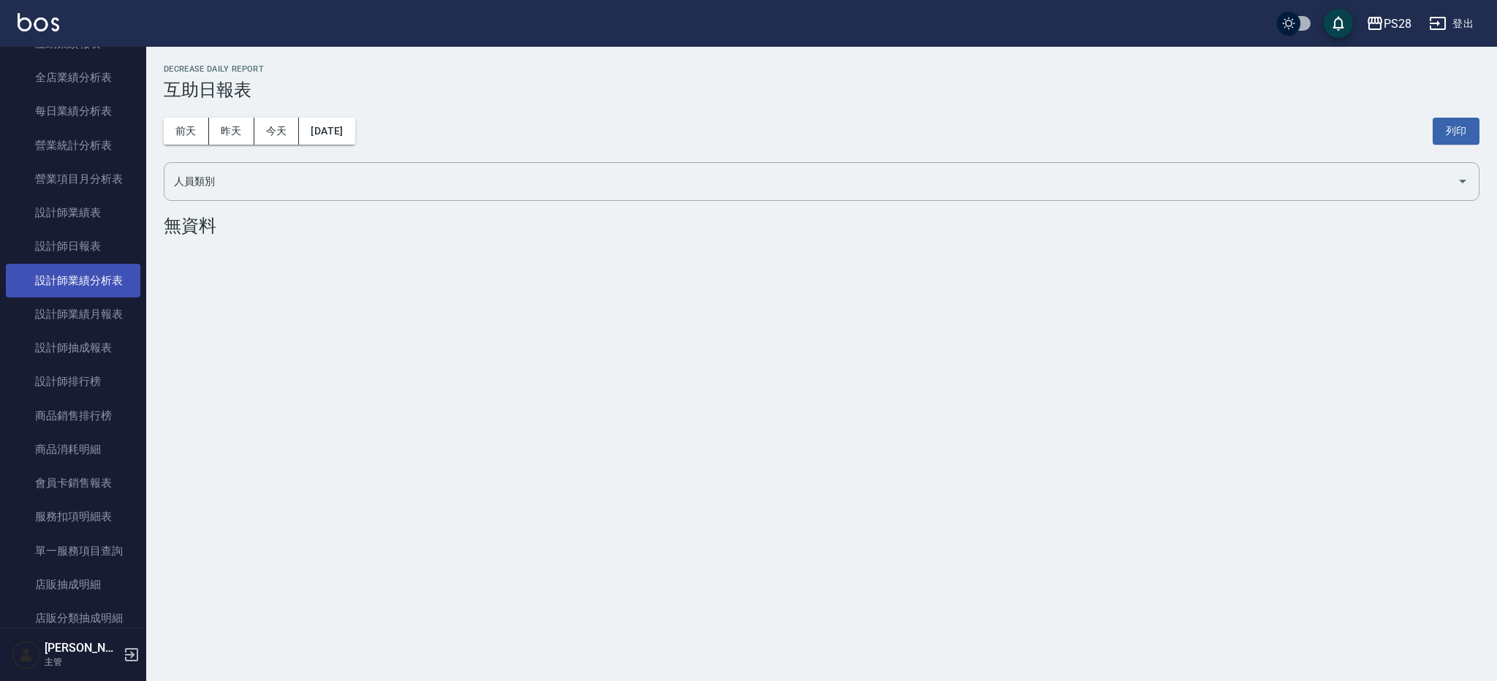
scroll to position [456, 0]
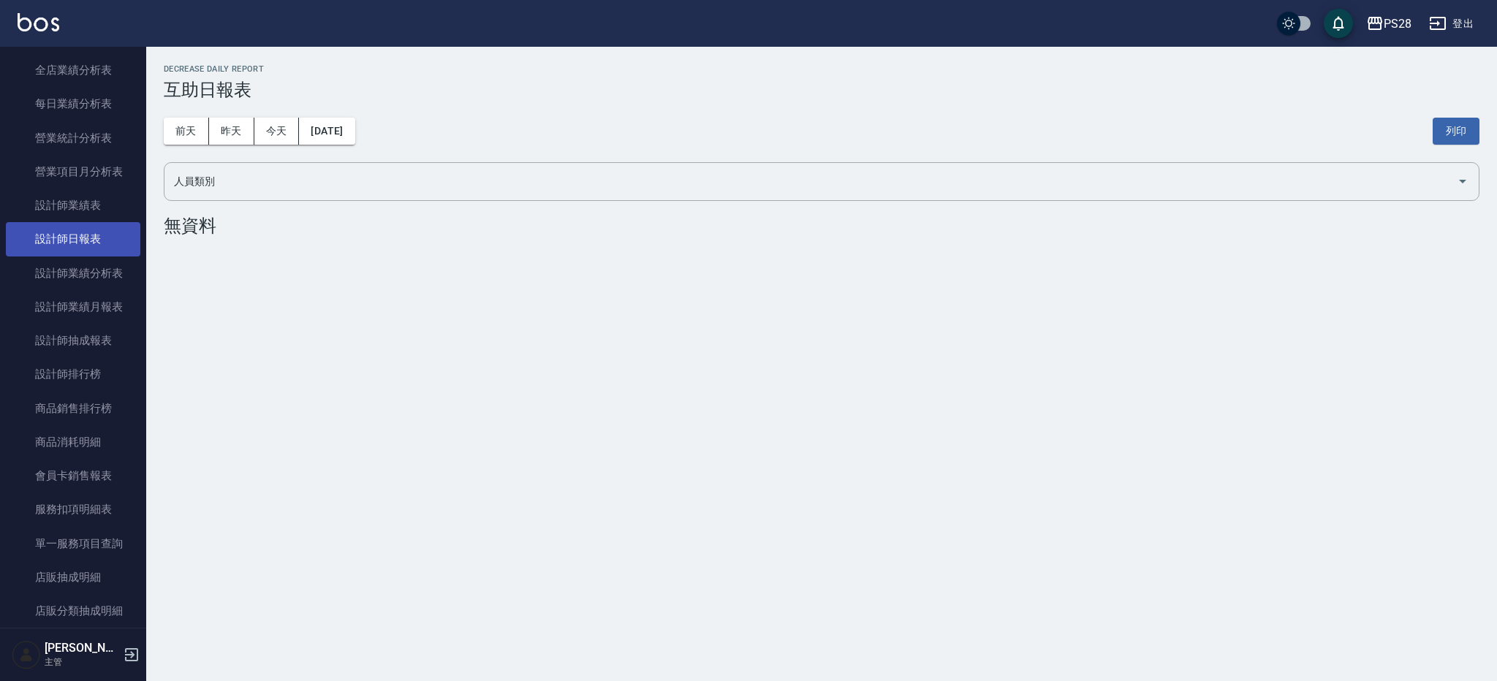
click at [64, 239] on link "設計師日報表" at bounding box center [73, 239] width 134 height 34
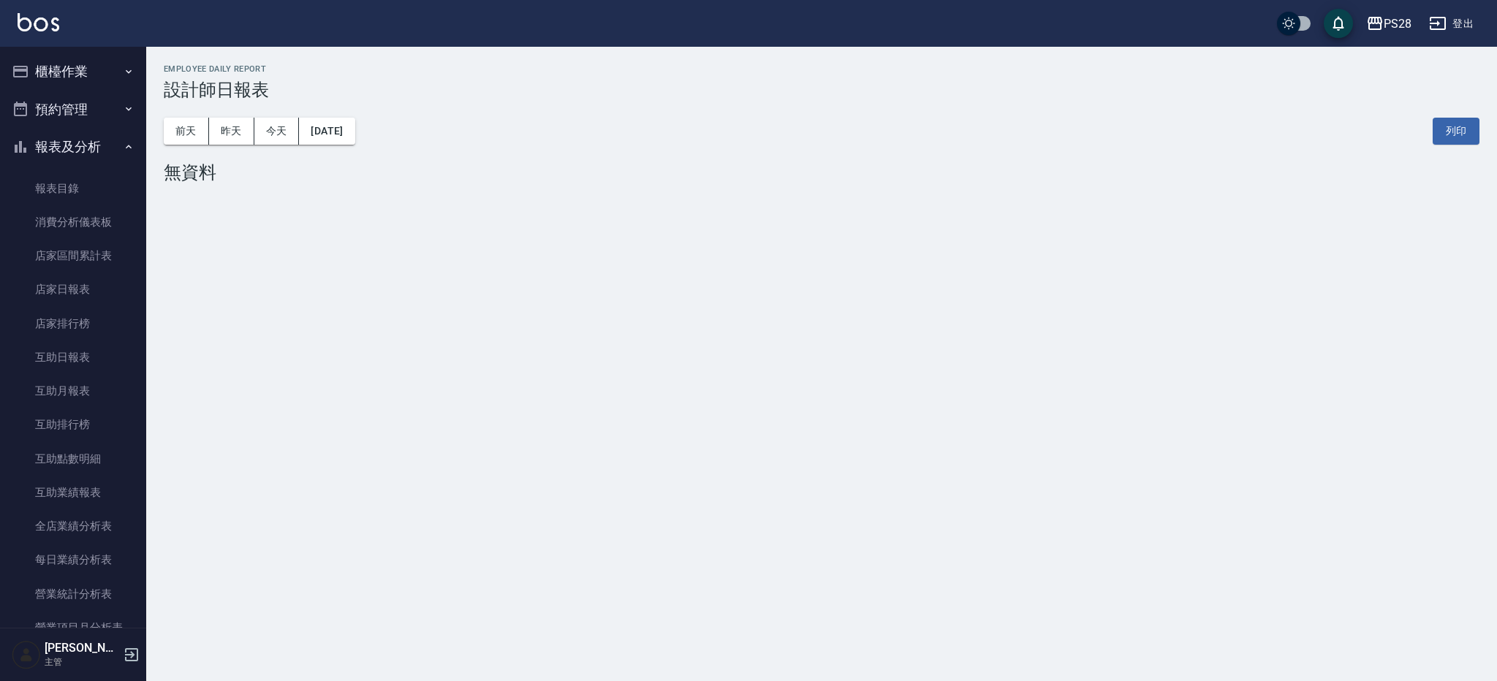
click at [45, 62] on button "櫃檯作業" at bounding box center [73, 72] width 134 height 38
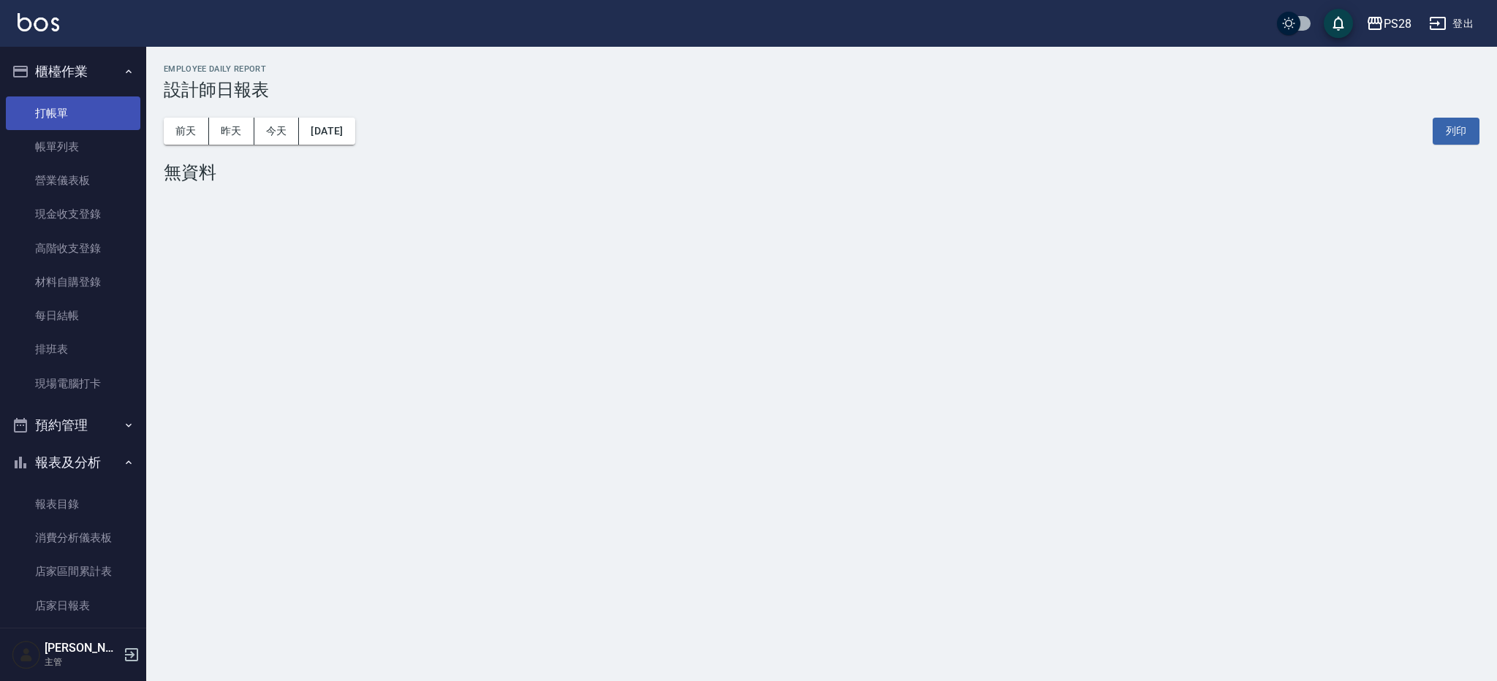
click at [83, 115] on link "打帳單" at bounding box center [73, 113] width 134 height 34
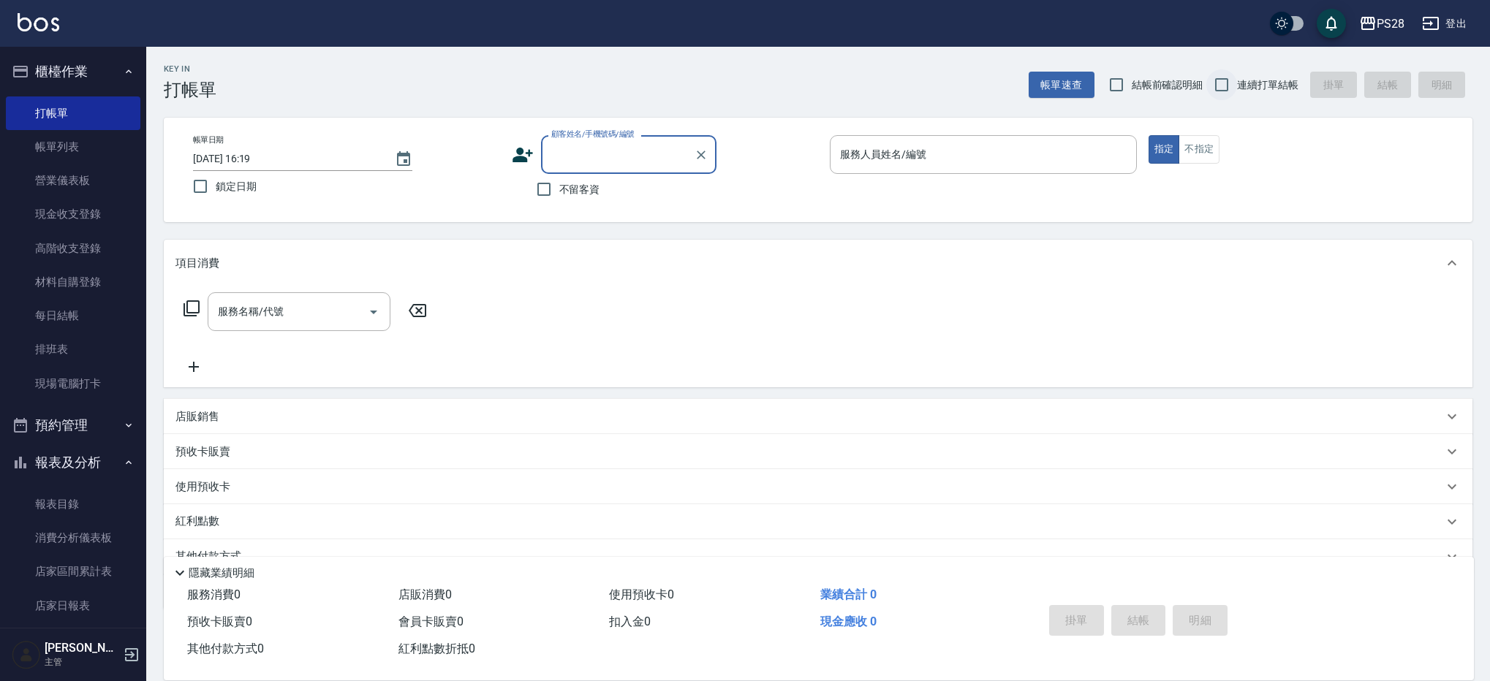
click at [1221, 75] on input "連續打單結帳" at bounding box center [1221, 84] width 31 height 31
checkbox input "true"
click at [1210, 147] on button "不指定" at bounding box center [1198, 149] width 41 height 29
click at [1164, 151] on button "指定" at bounding box center [1163, 149] width 31 height 29
click at [547, 192] on input "不留客資" at bounding box center [543, 189] width 31 height 31
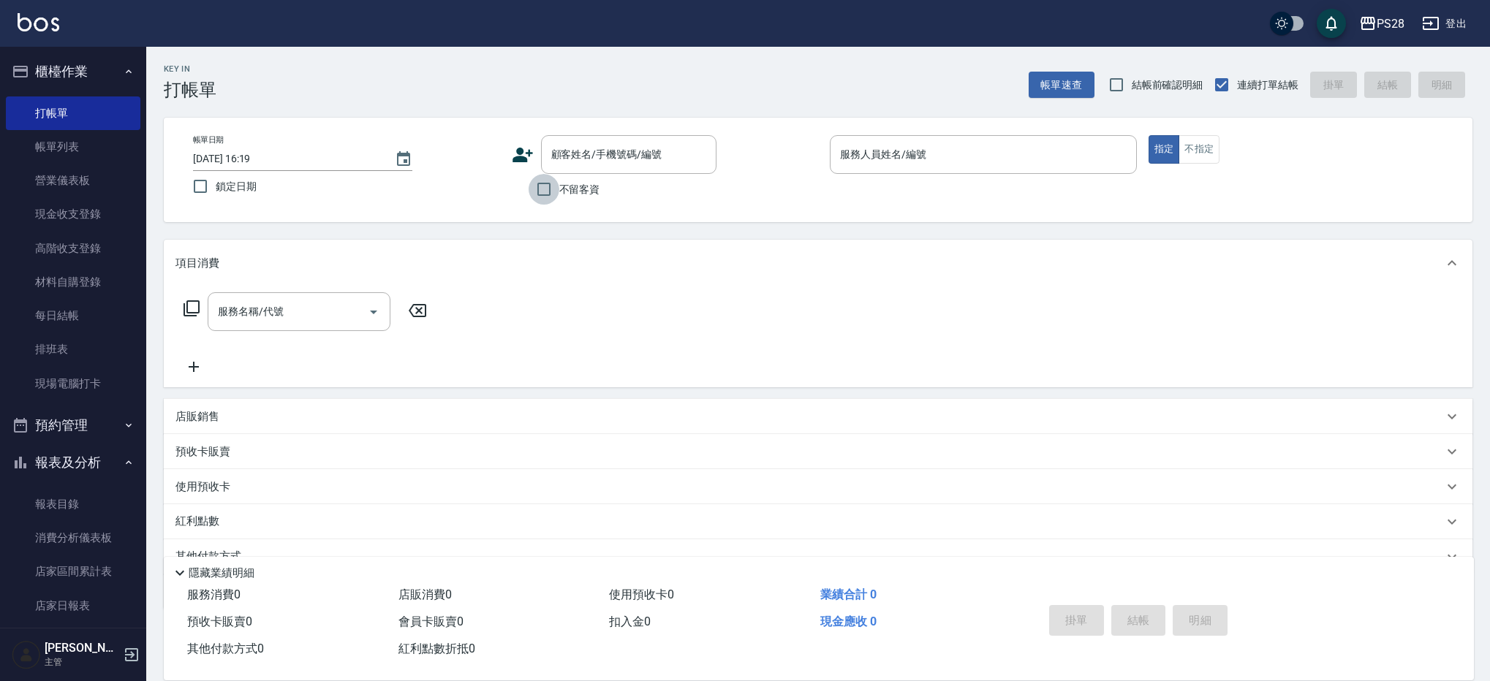
checkbox input "true"
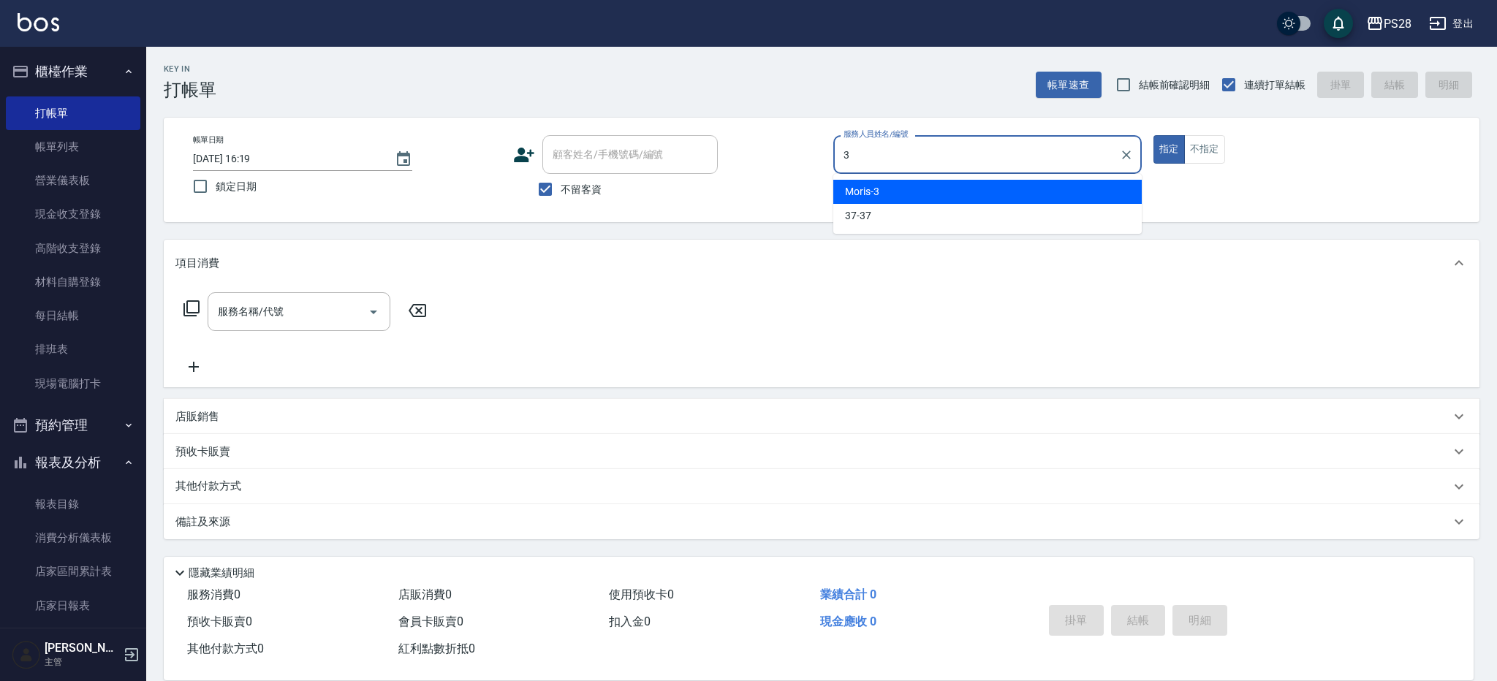
type input "3"
type button "true"
type input "Moris-3"
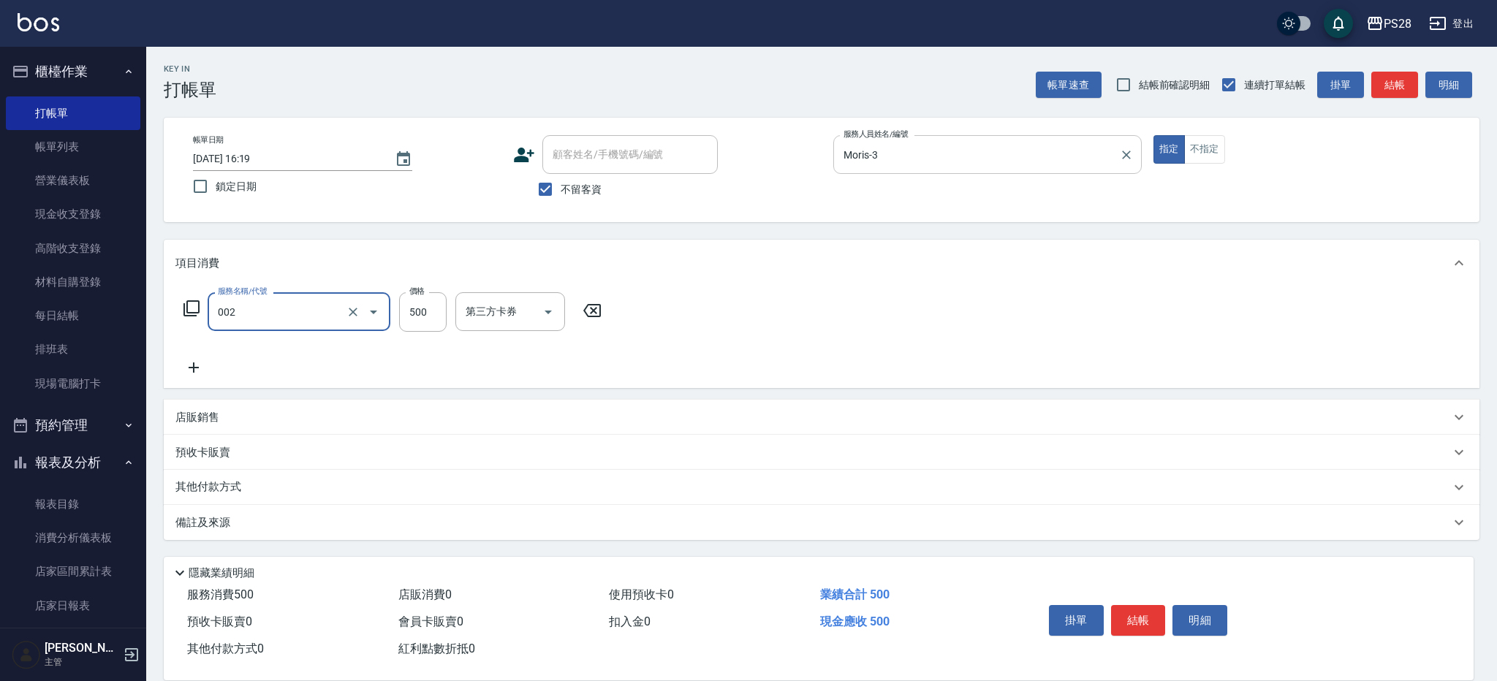
type input "洗剪D(002)"
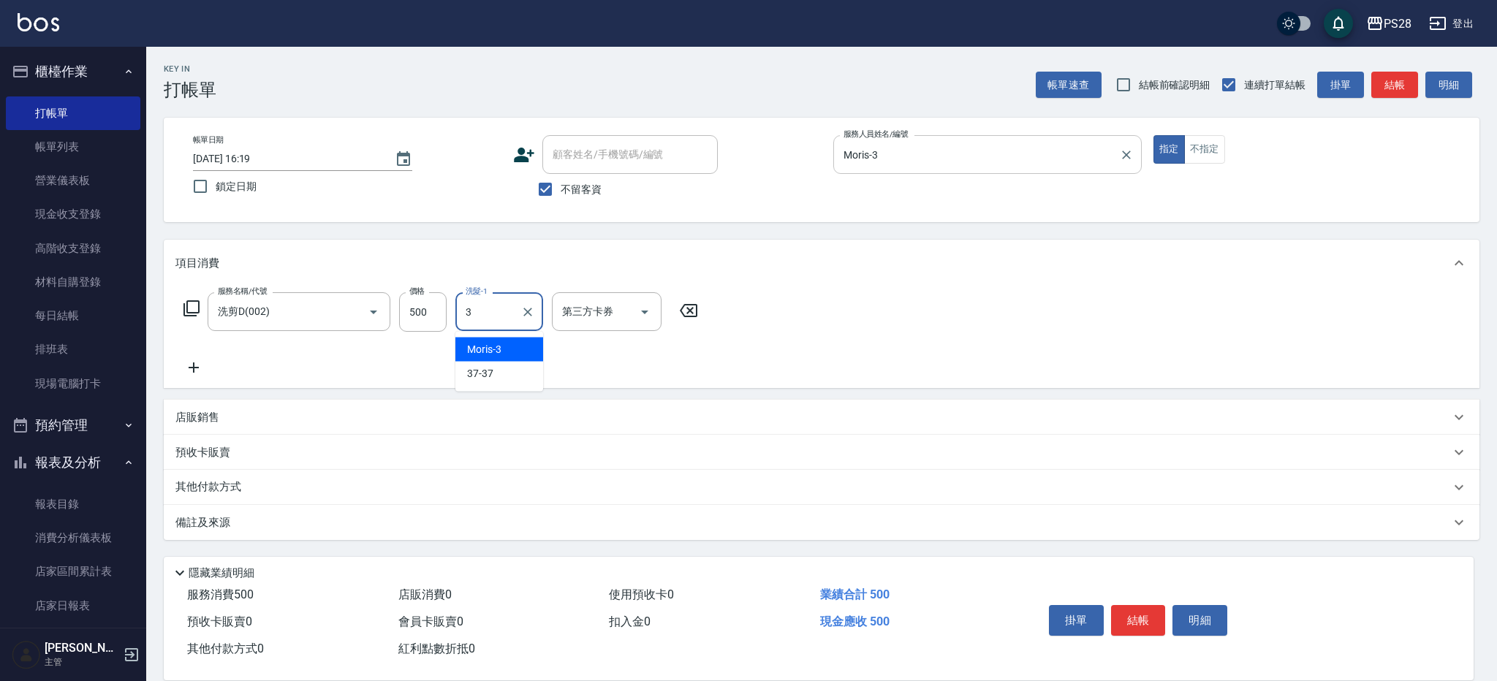
type input "Moris-3"
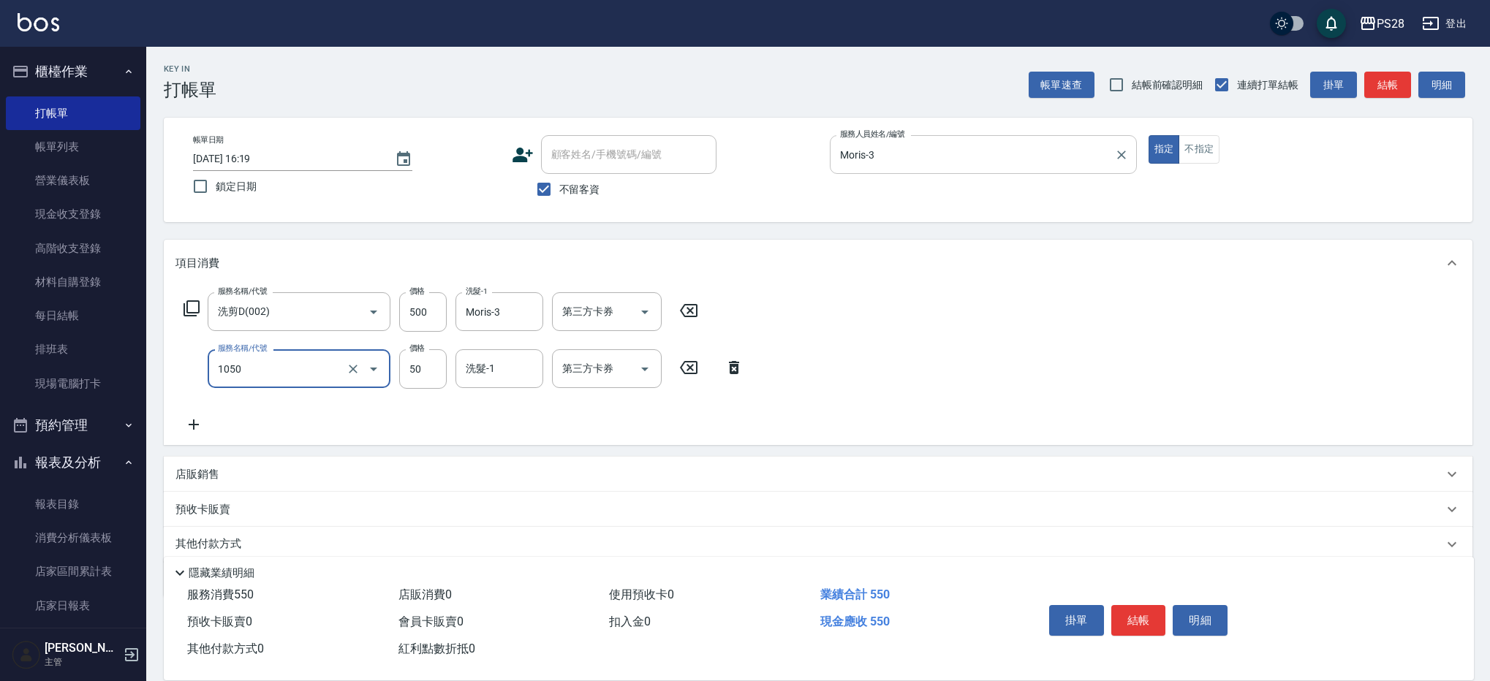
type input "精油(1050)"
type input "Moris-3"
click at [1141, 622] on button "結帳" at bounding box center [1138, 620] width 55 height 31
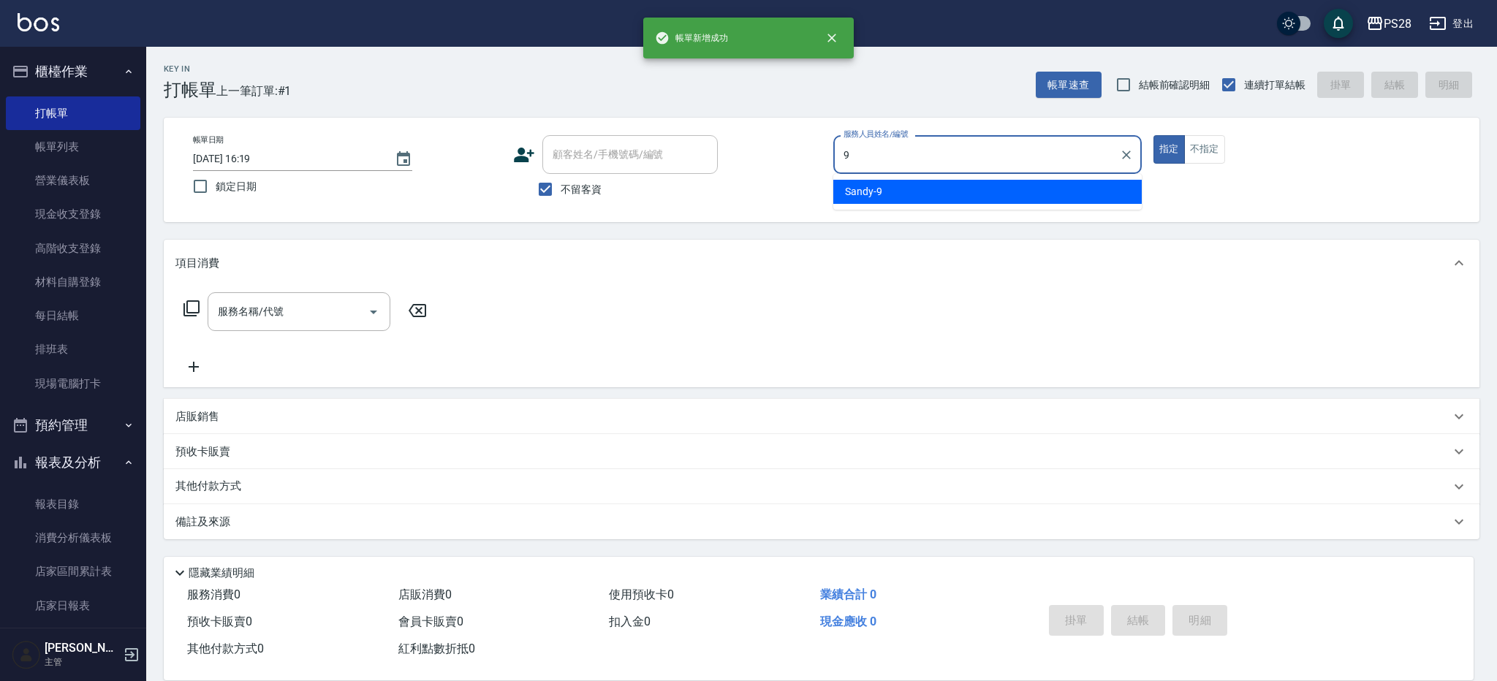
type input "Sandy-9"
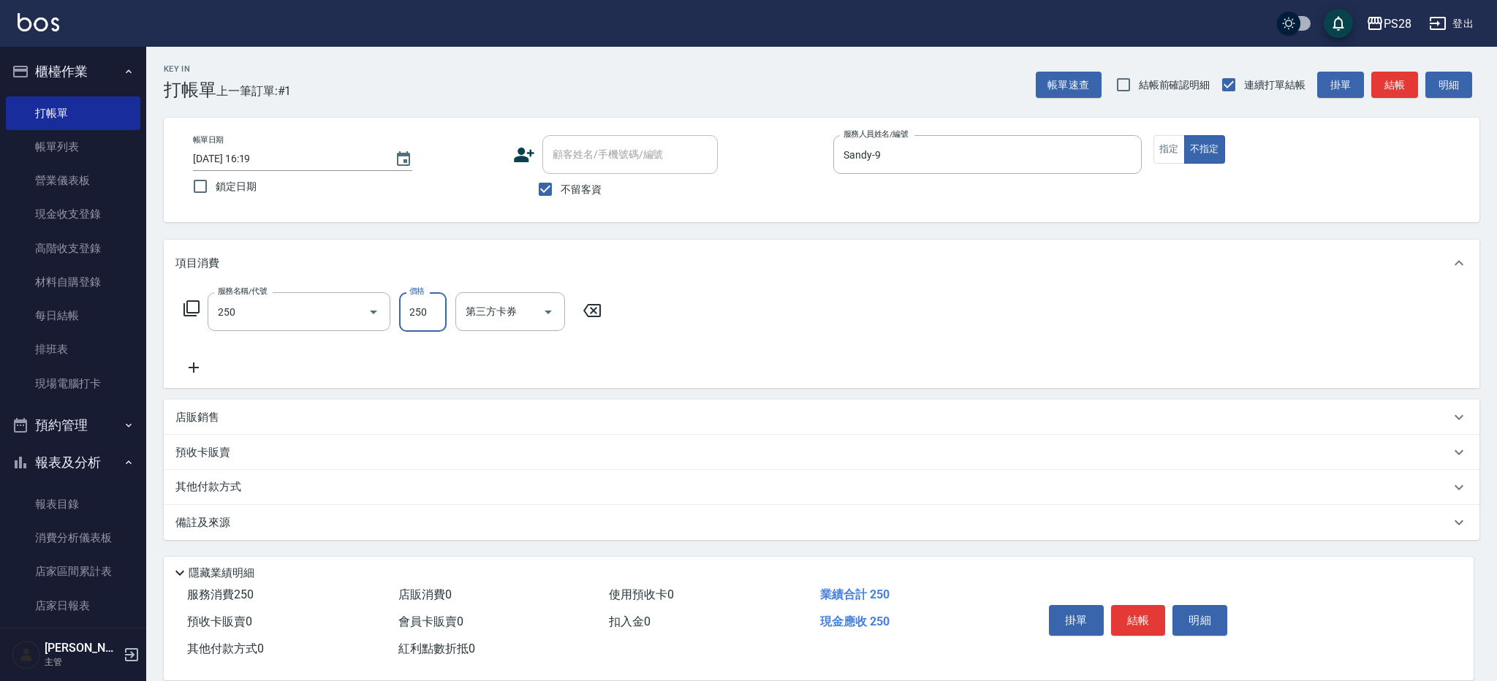
type input "單剪(250)"
type input "149"
click at [1131, 607] on button "結帳" at bounding box center [1138, 620] width 55 height 31
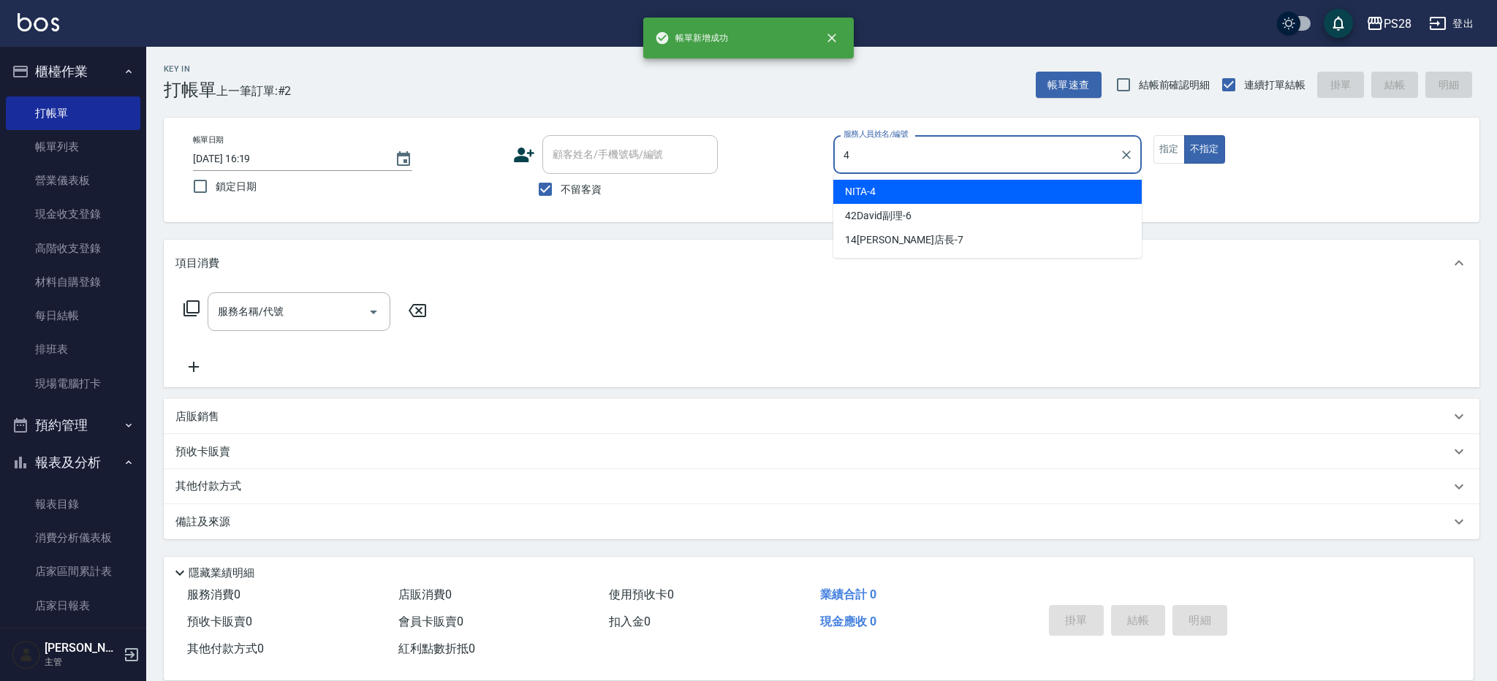
type input "NITA-4"
type button "false"
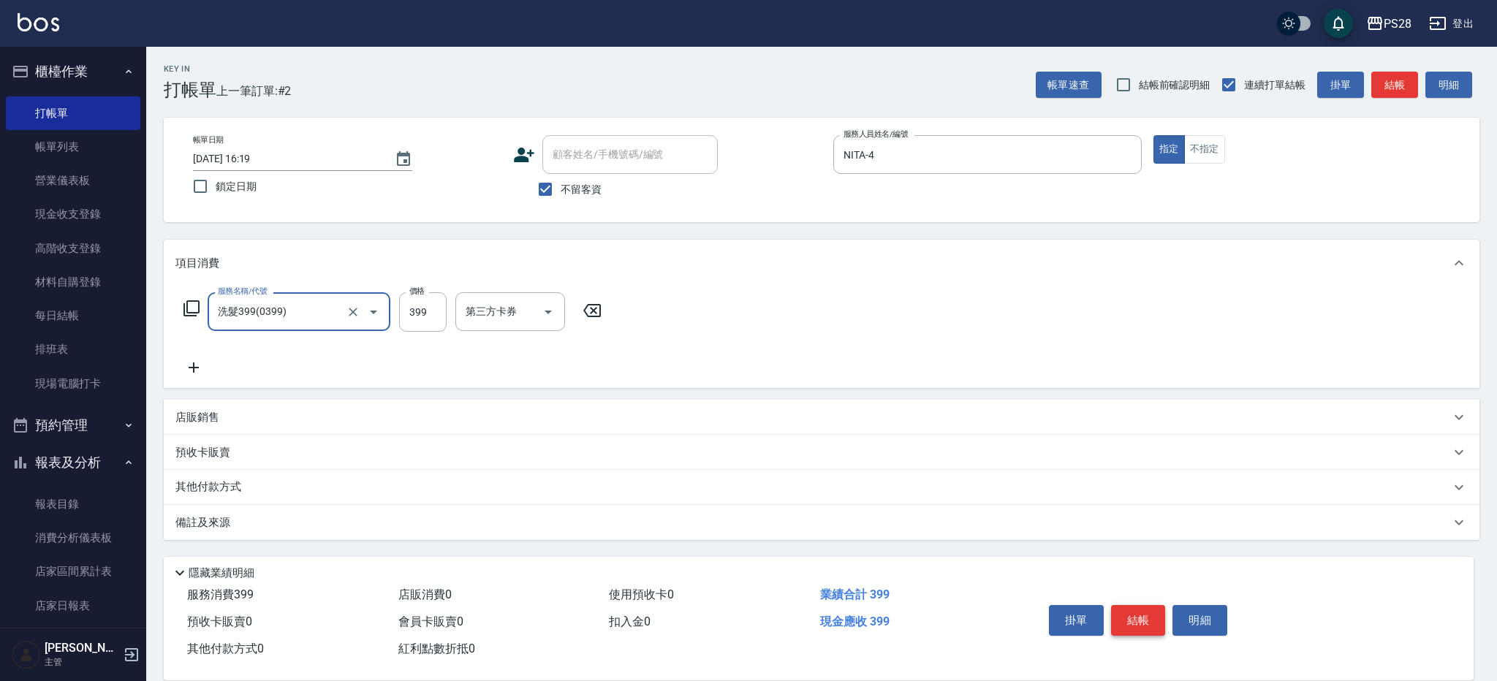
type input "洗髮399(0399)"
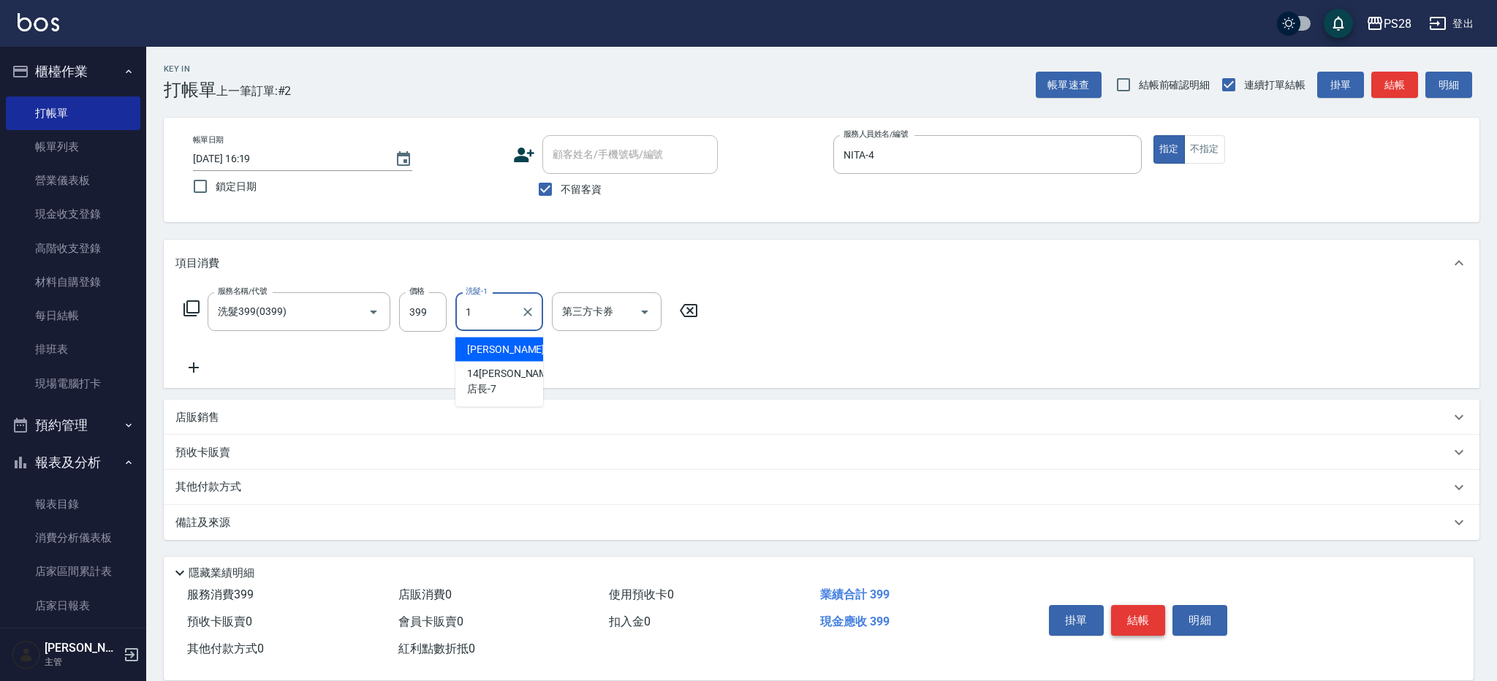
type input "[PERSON_NAME]-1"
click at [1145, 619] on button "結帳" at bounding box center [1138, 620] width 55 height 31
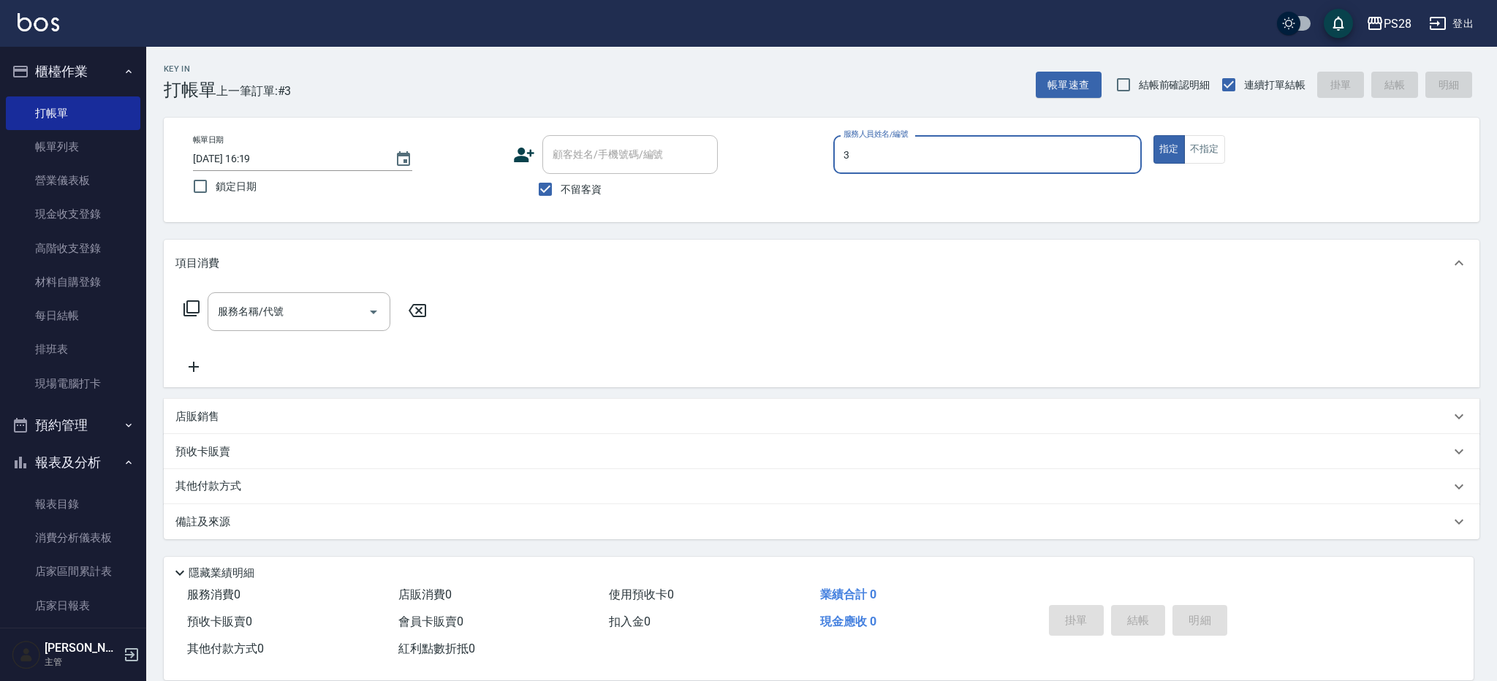
type input "Moris-3"
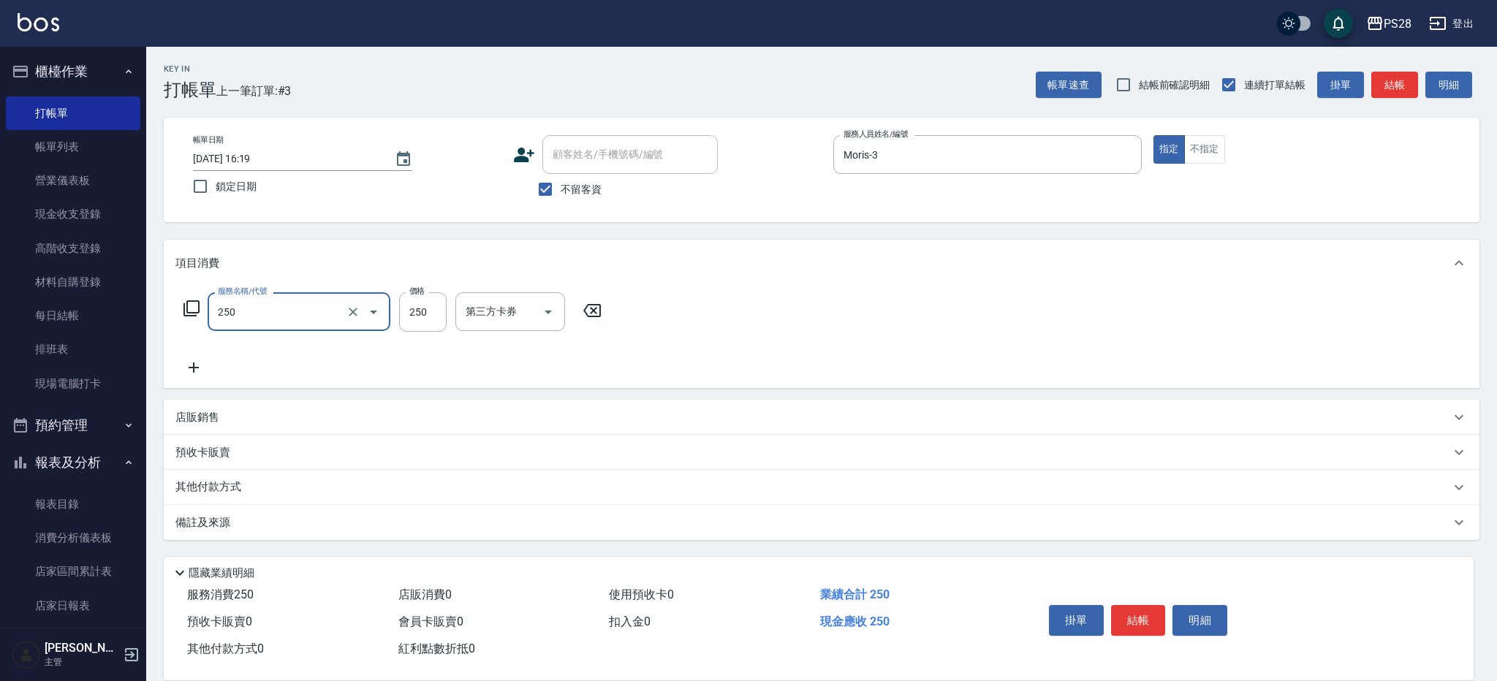
type input "單剪(250)"
type input "400"
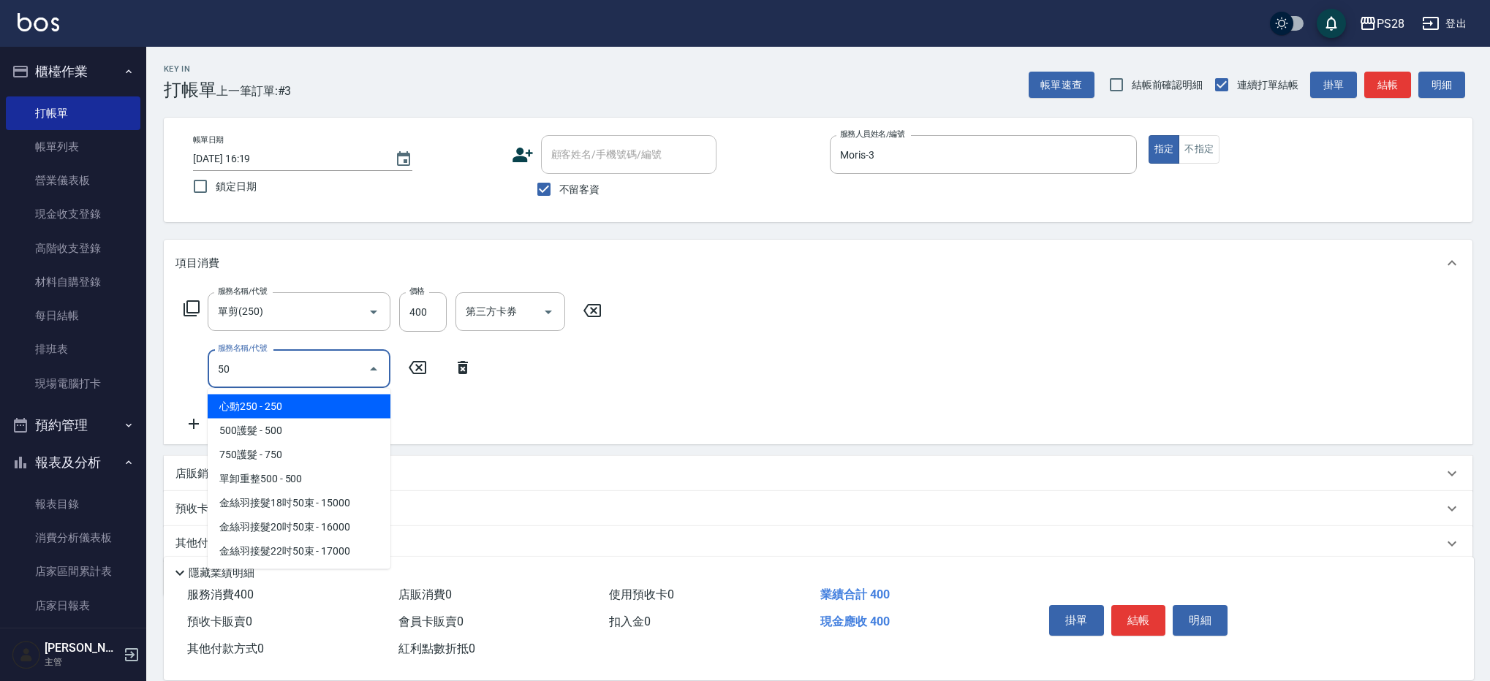
type input "501"
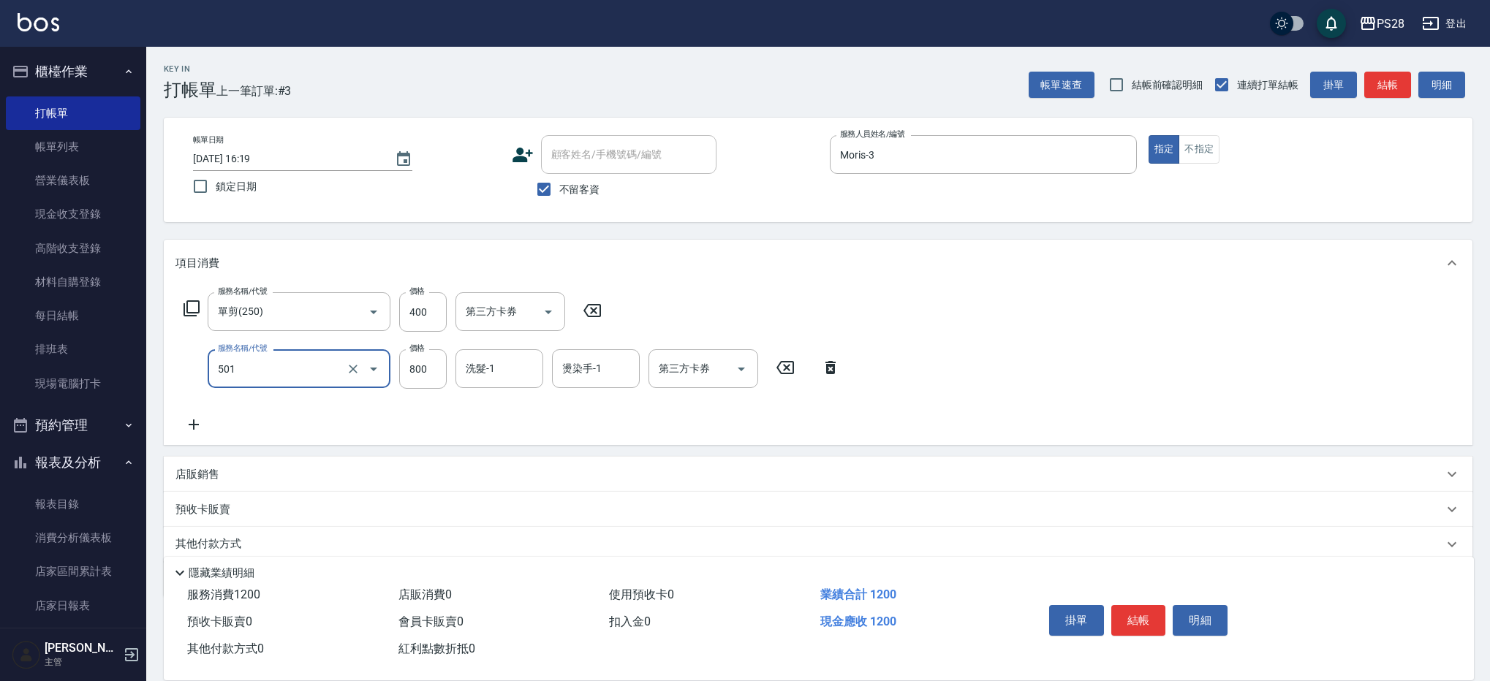
type input "染髮(501)"
type input "2900"
type input "Moris-3"
click at [1119, 606] on button "結帳" at bounding box center [1138, 620] width 55 height 31
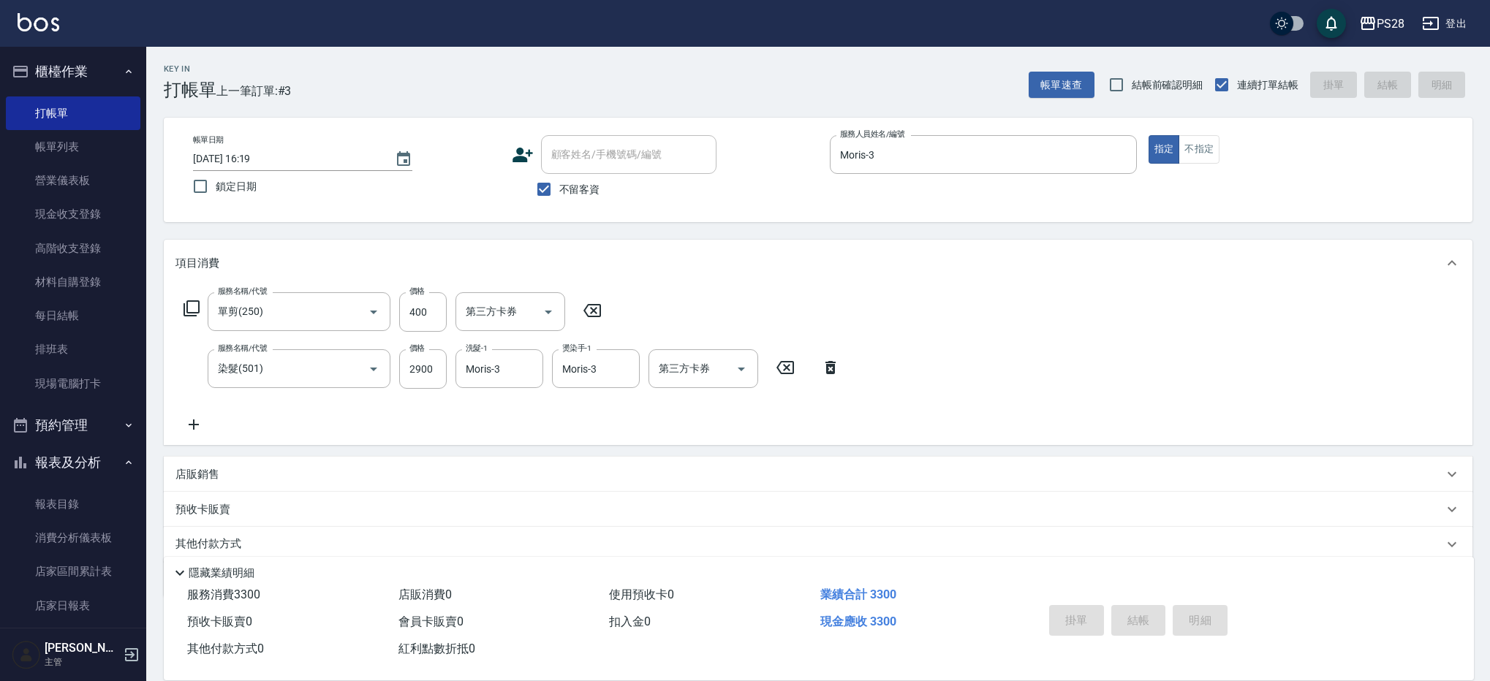
type input "[DATE] 16:21"
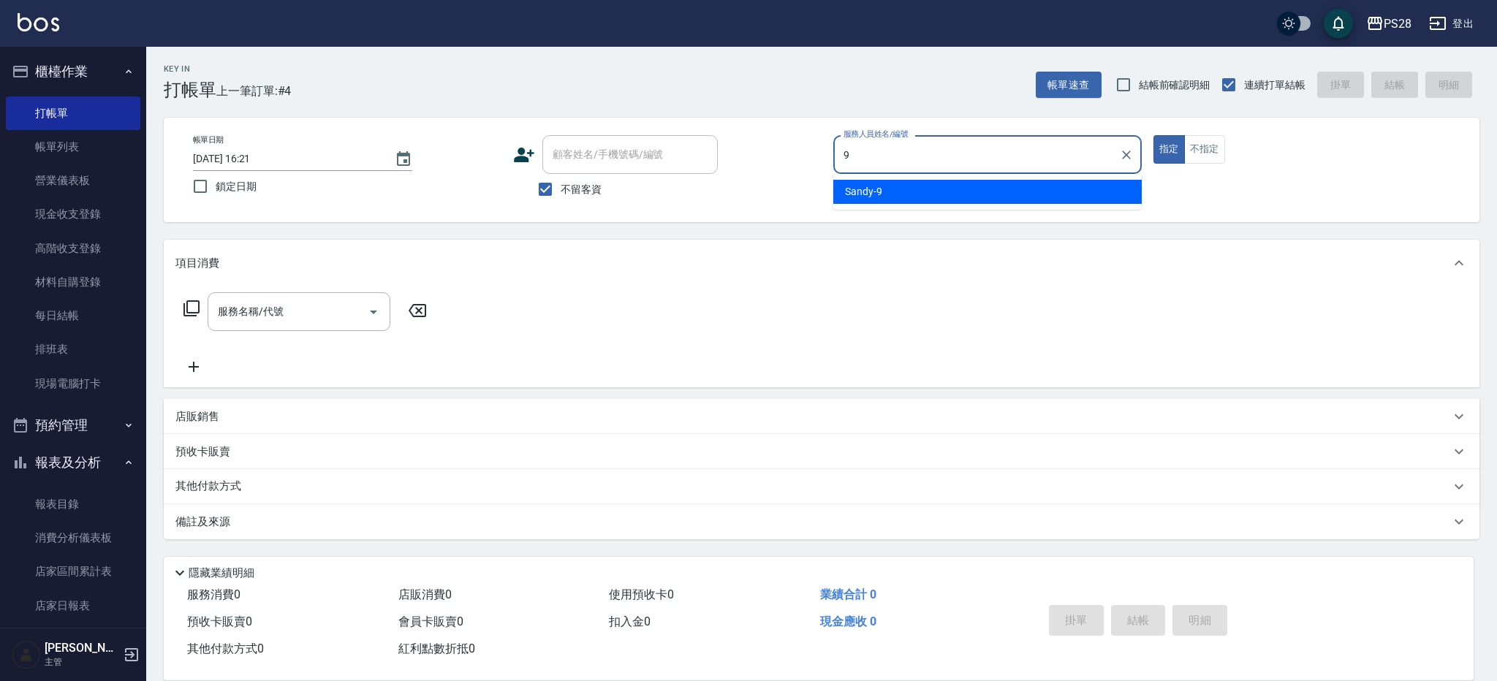
type input "Sandy-9"
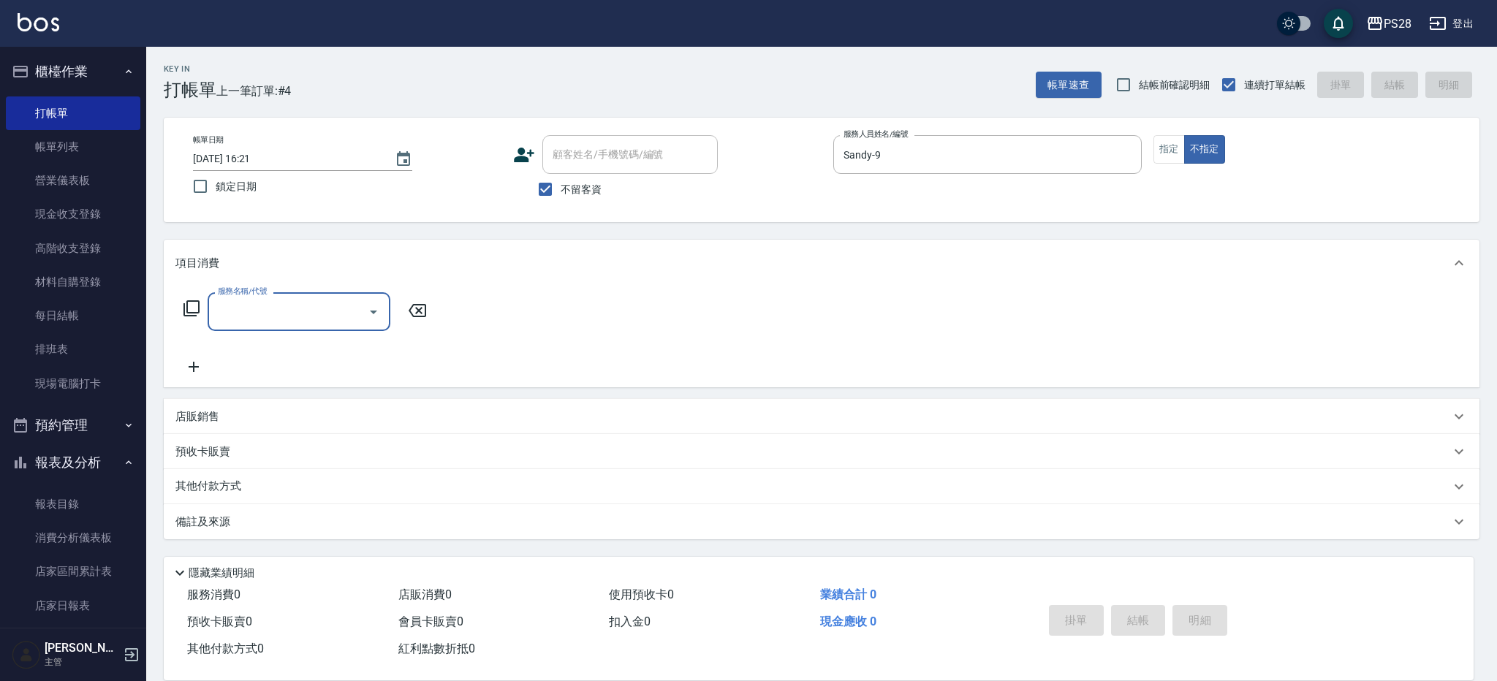
type input "1"
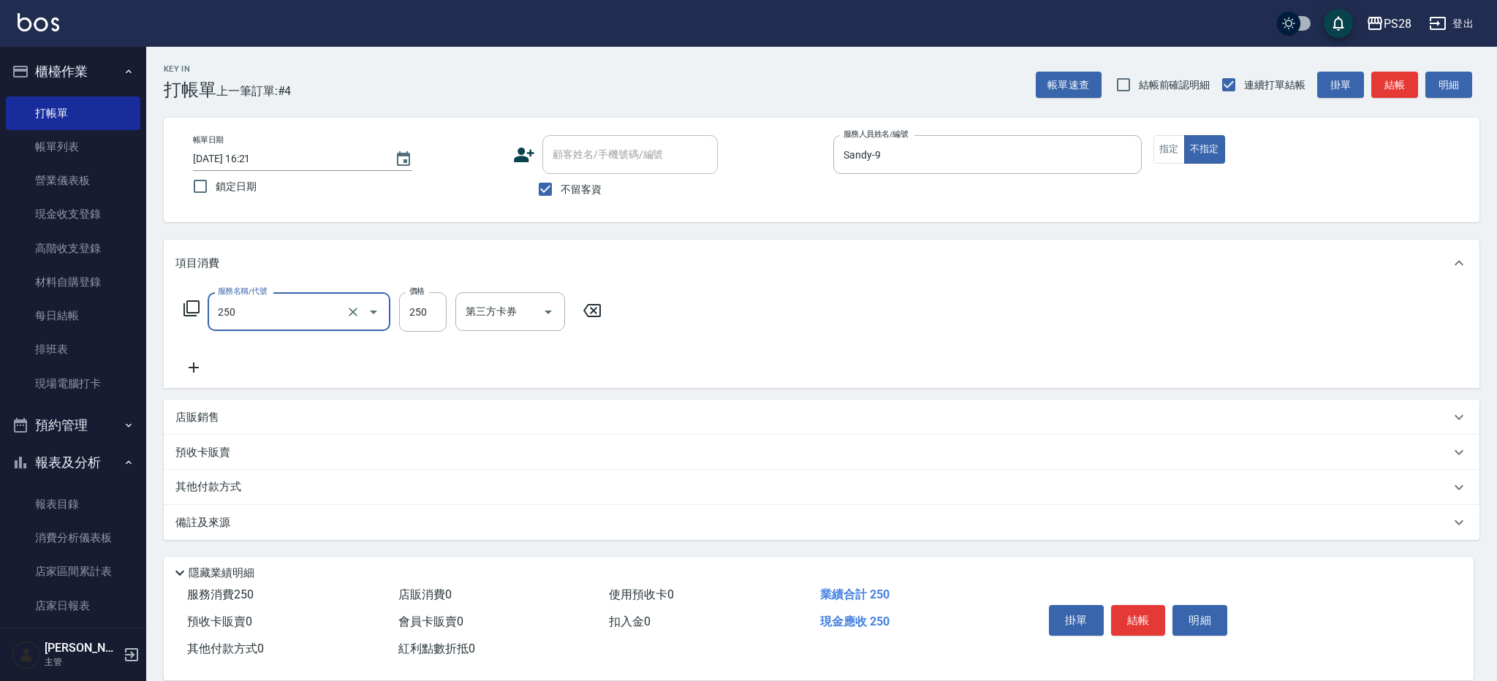
type input "單剪(250)"
type input "149"
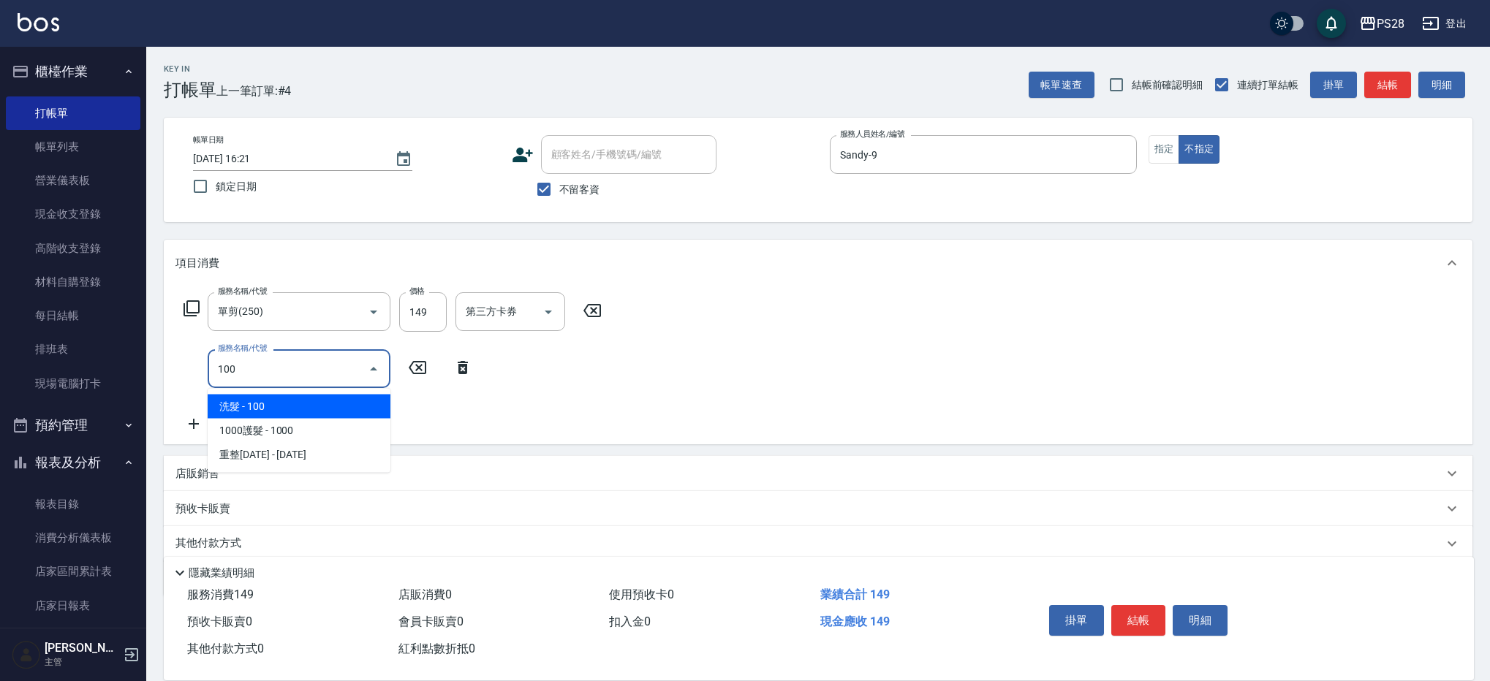
type input "洗髮(100)"
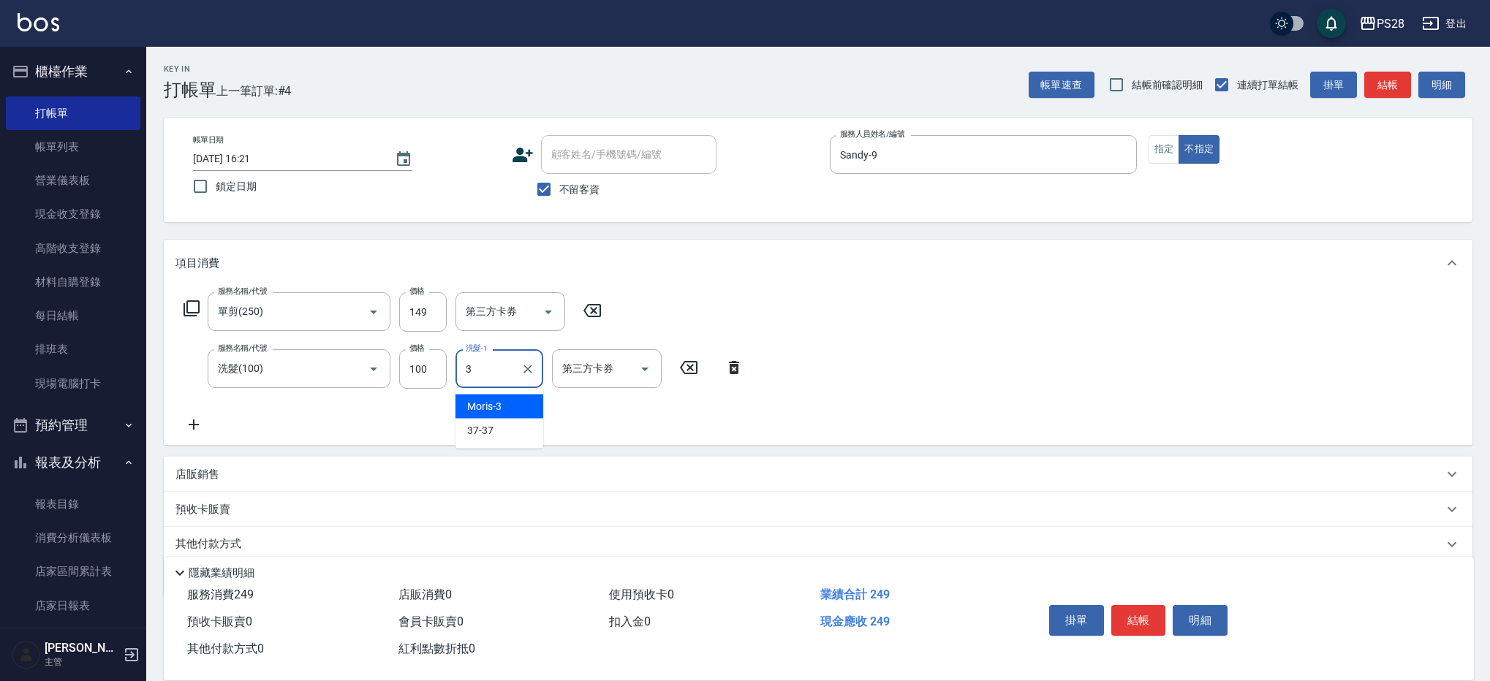
type input "Moris-3"
click at [536, 360] on div at bounding box center [526, 368] width 19 height 39
click at [523, 362] on icon "Clear" at bounding box center [527, 369] width 15 height 15
type input "Sandy-9"
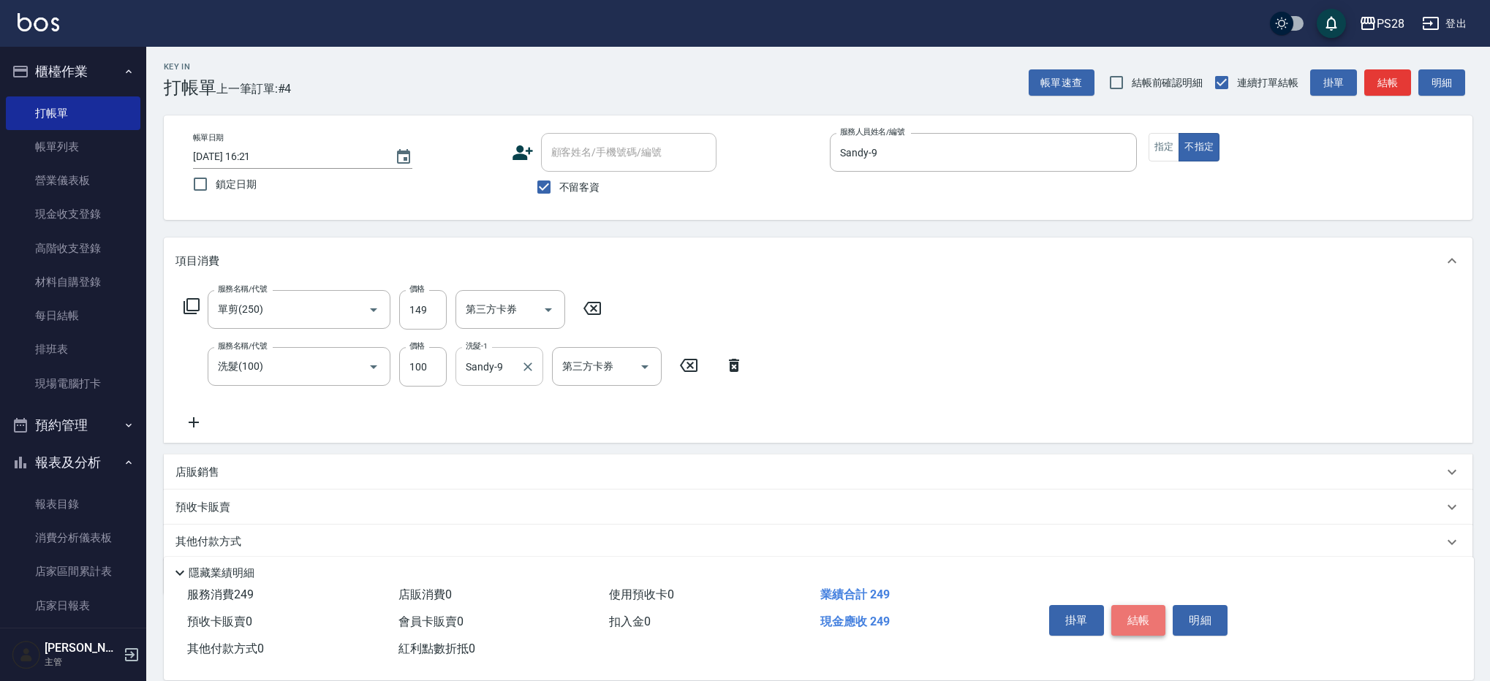
click at [1127, 610] on button "結帳" at bounding box center [1138, 620] width 55 height 31
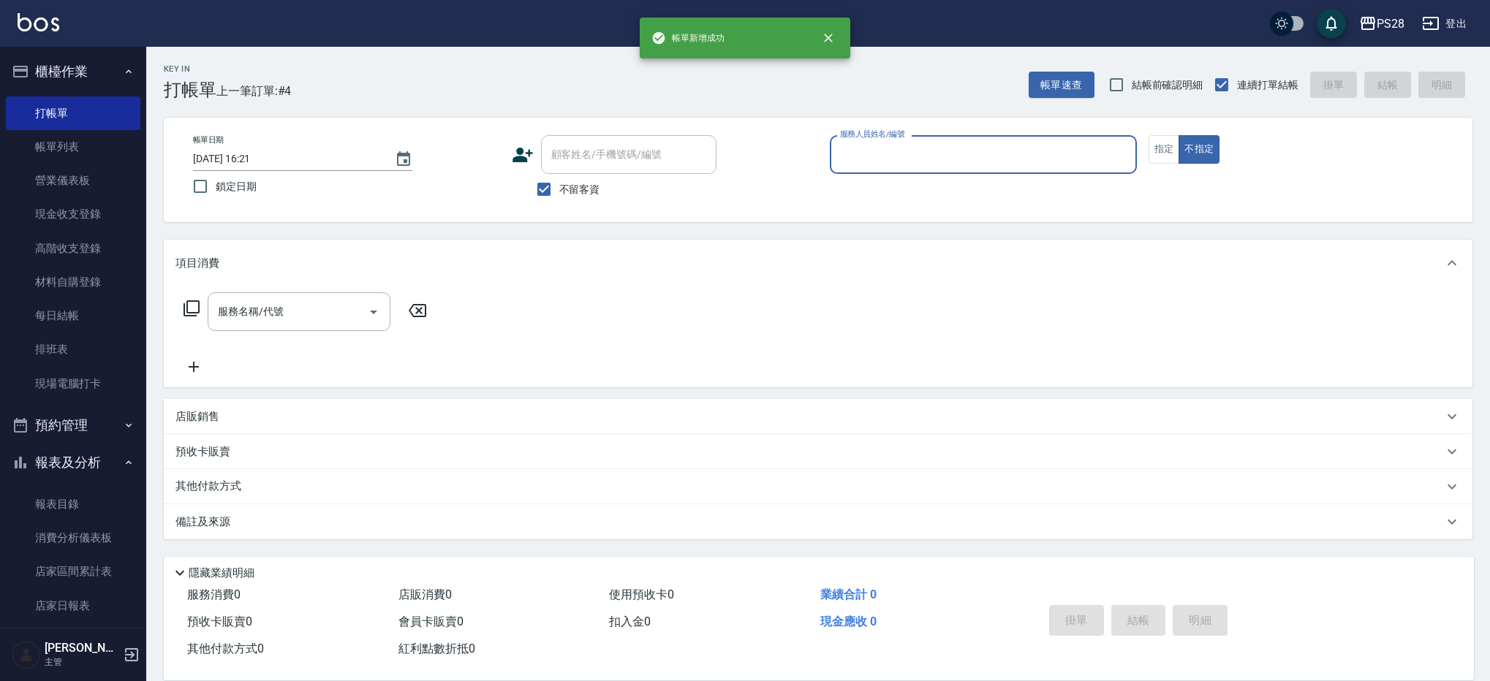
scroll to position [0, 0]
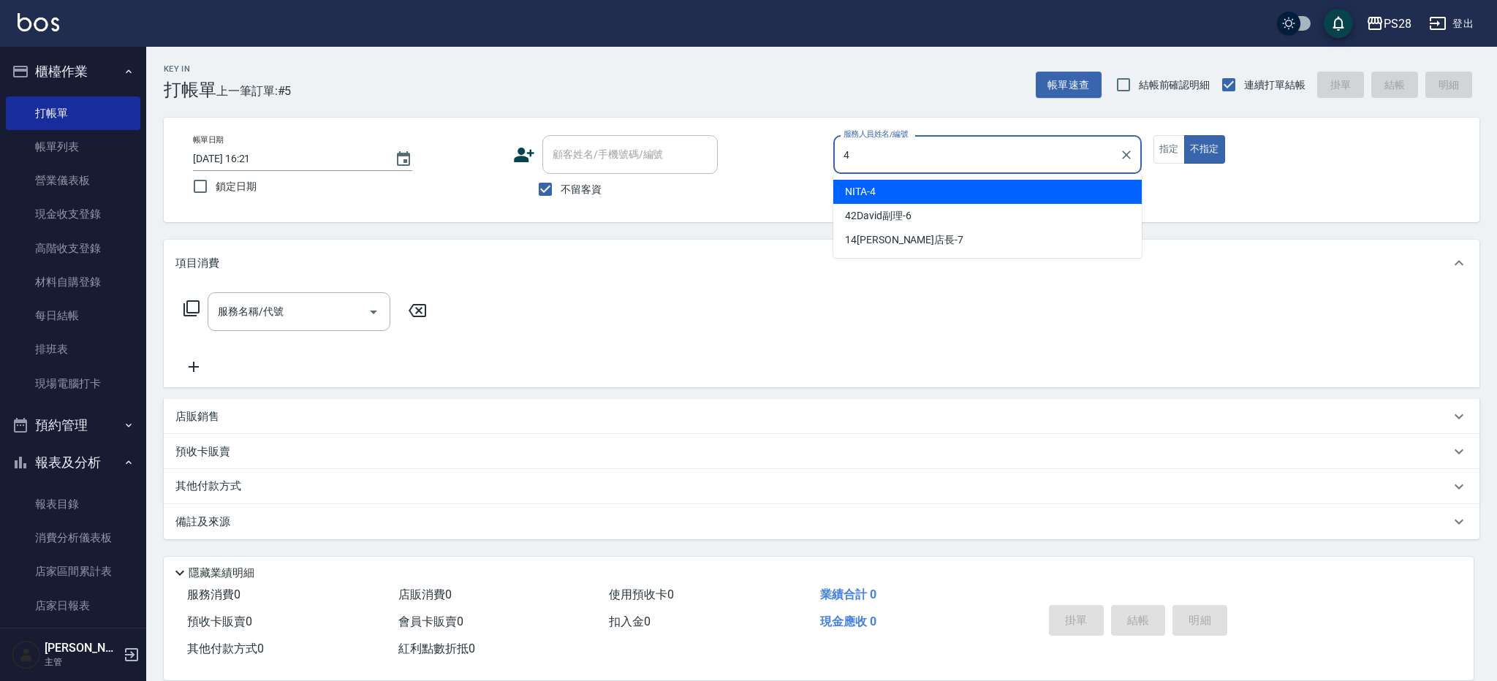
type input "NITA-4"
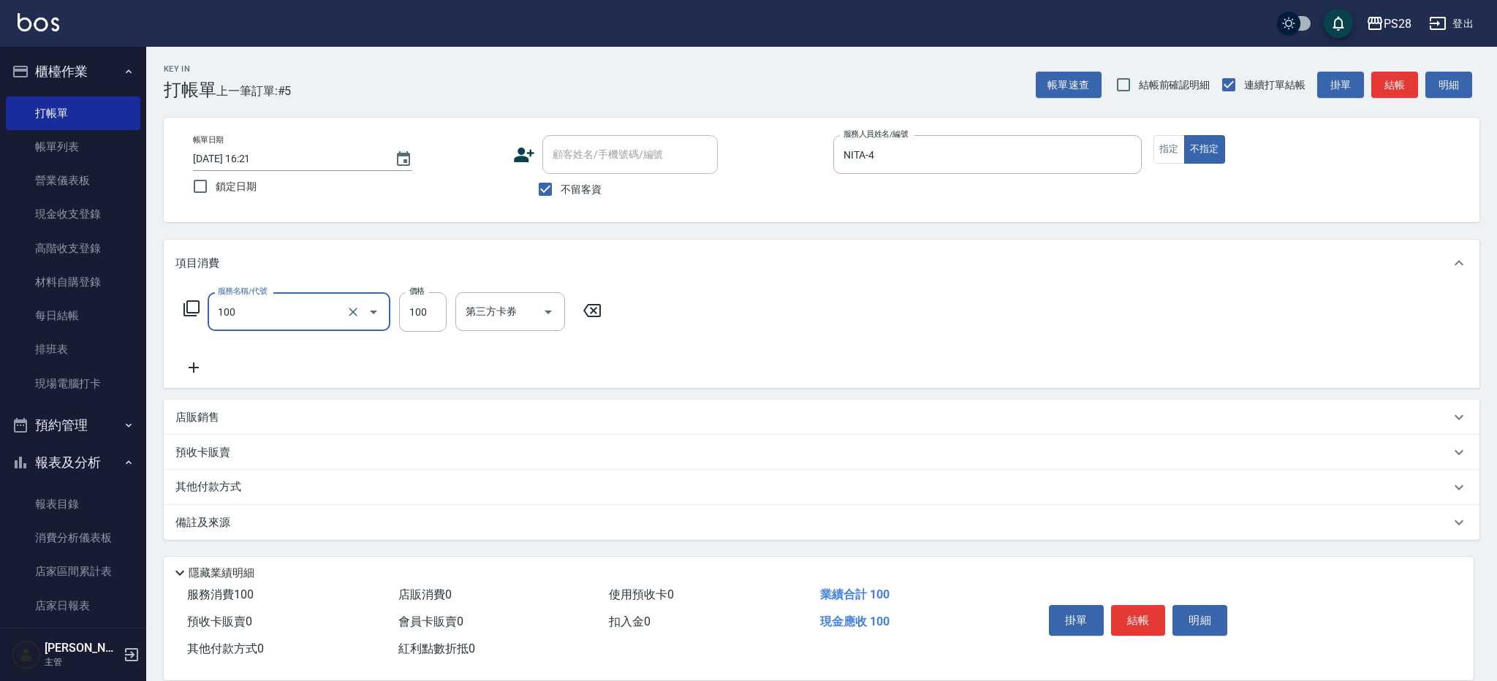
type input "洗髮(100)"
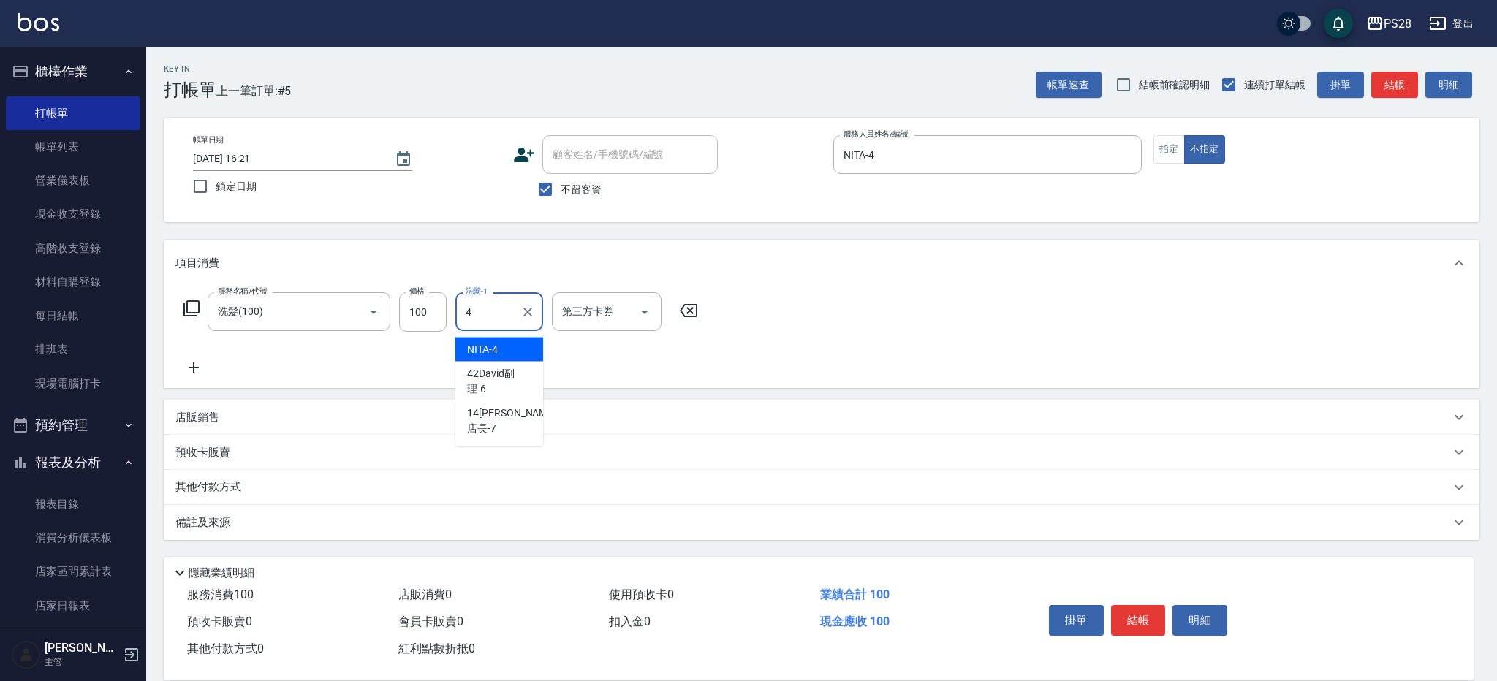
type input "NITA-4"
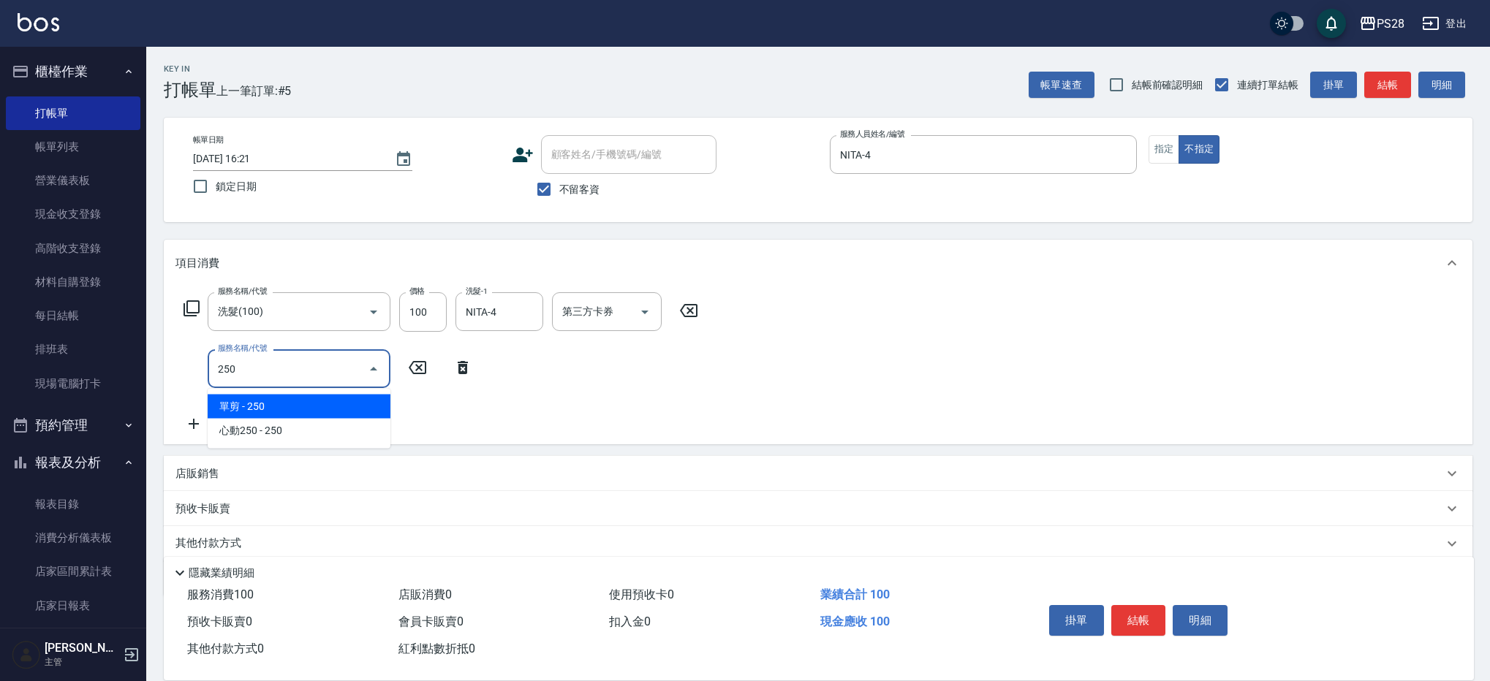
type input "單剪(250)"
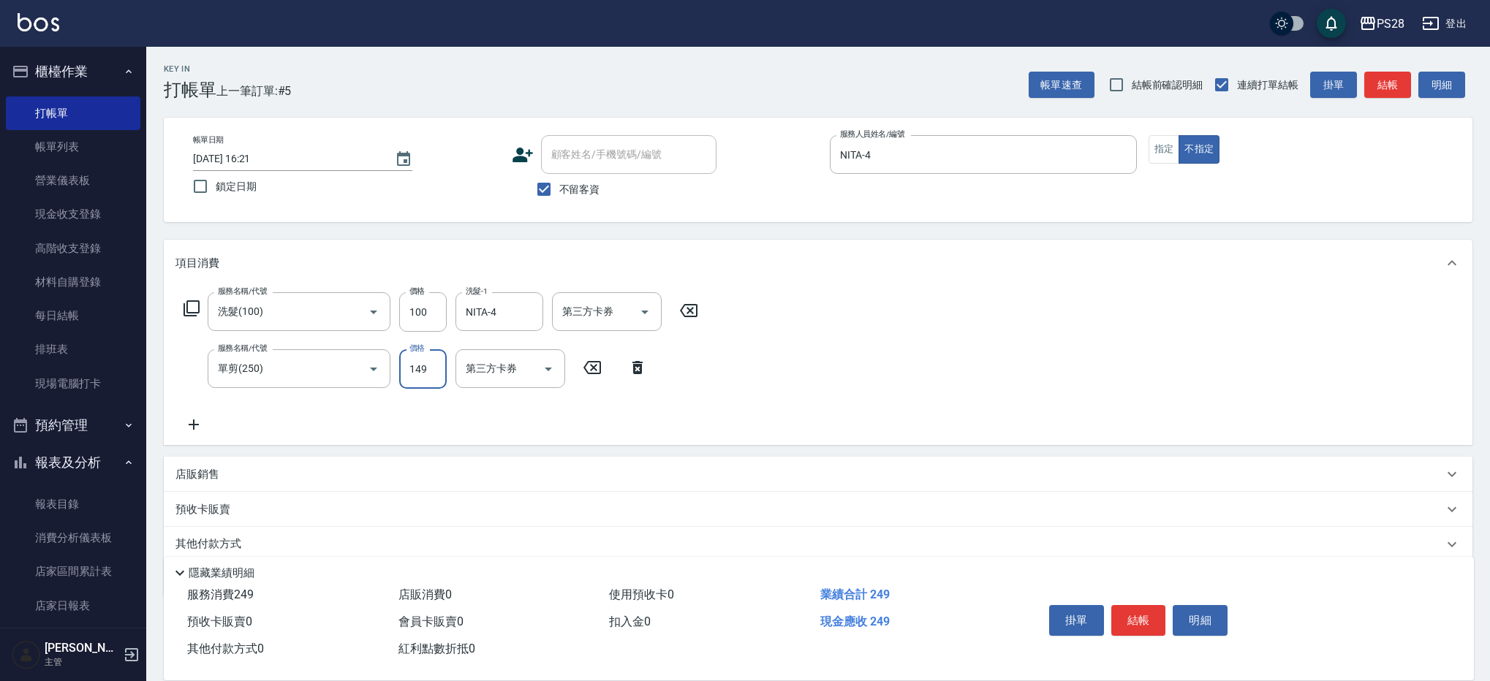
type input "149"
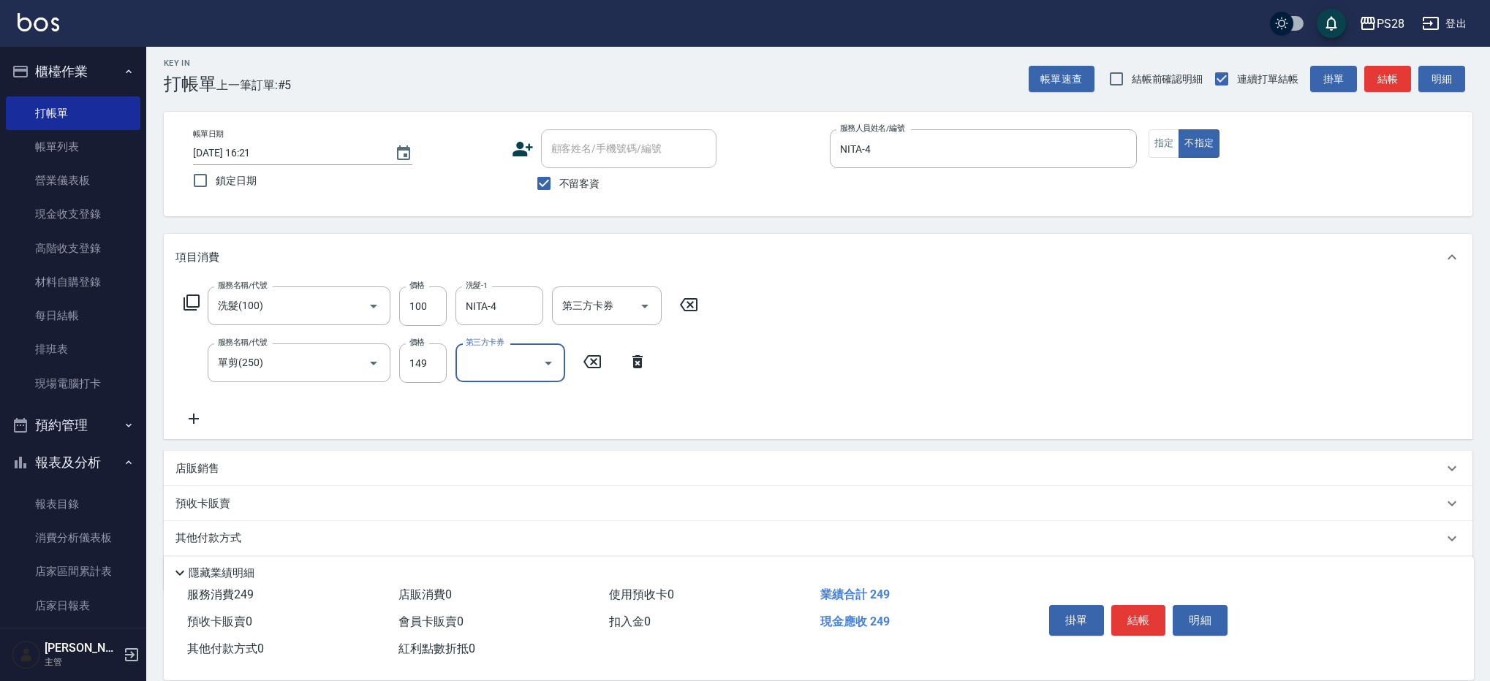
click at [1134, 608] on button "結帳" at bounding box center [1138, 620] width 55 height 31
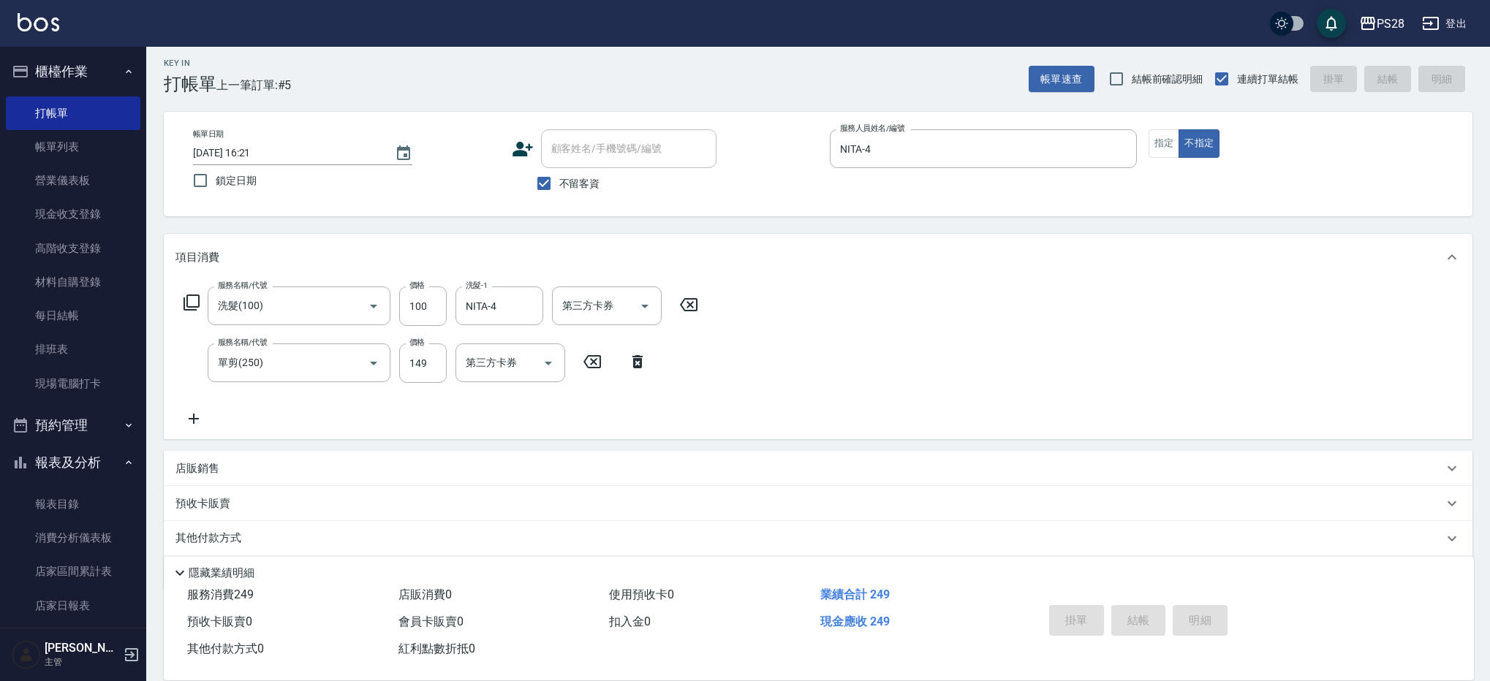
scroll to position [8, 0]
type input "[DATE] 16:22"
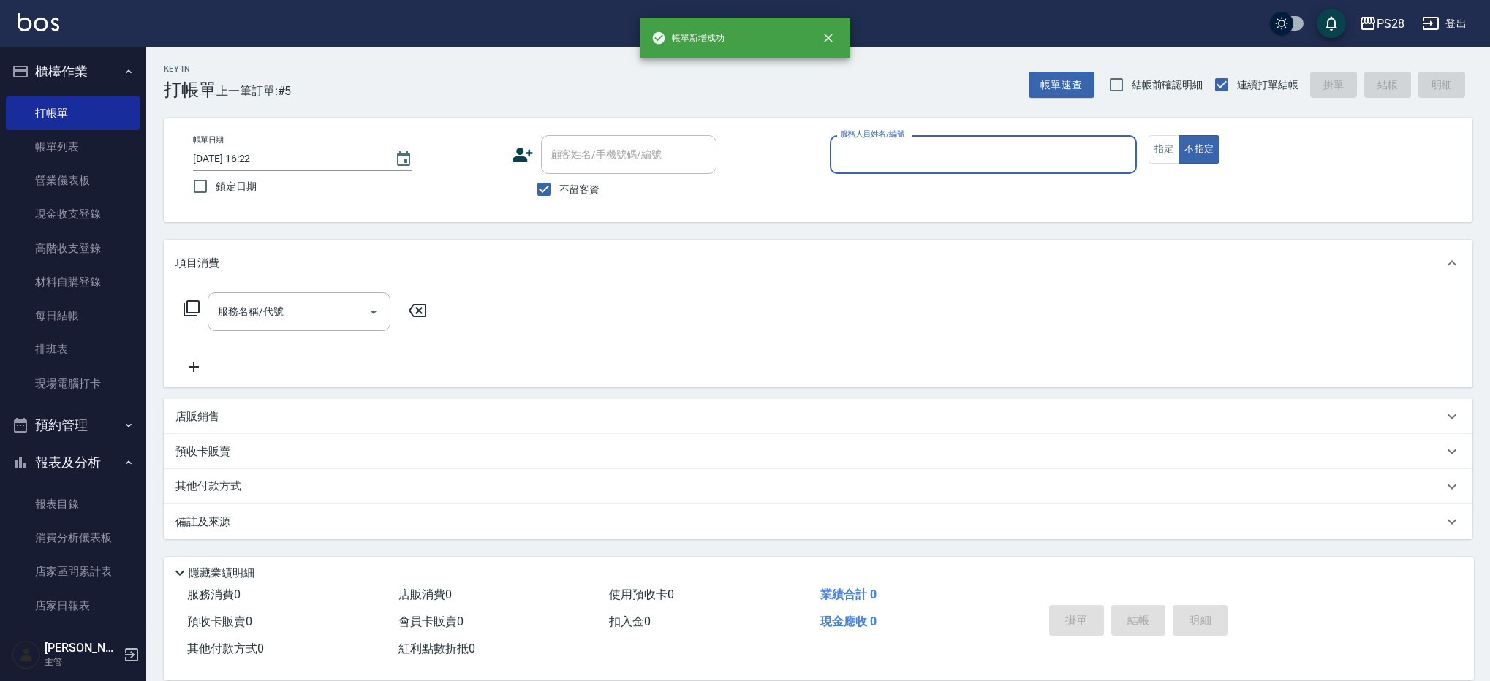
scroll to position [0, 0]
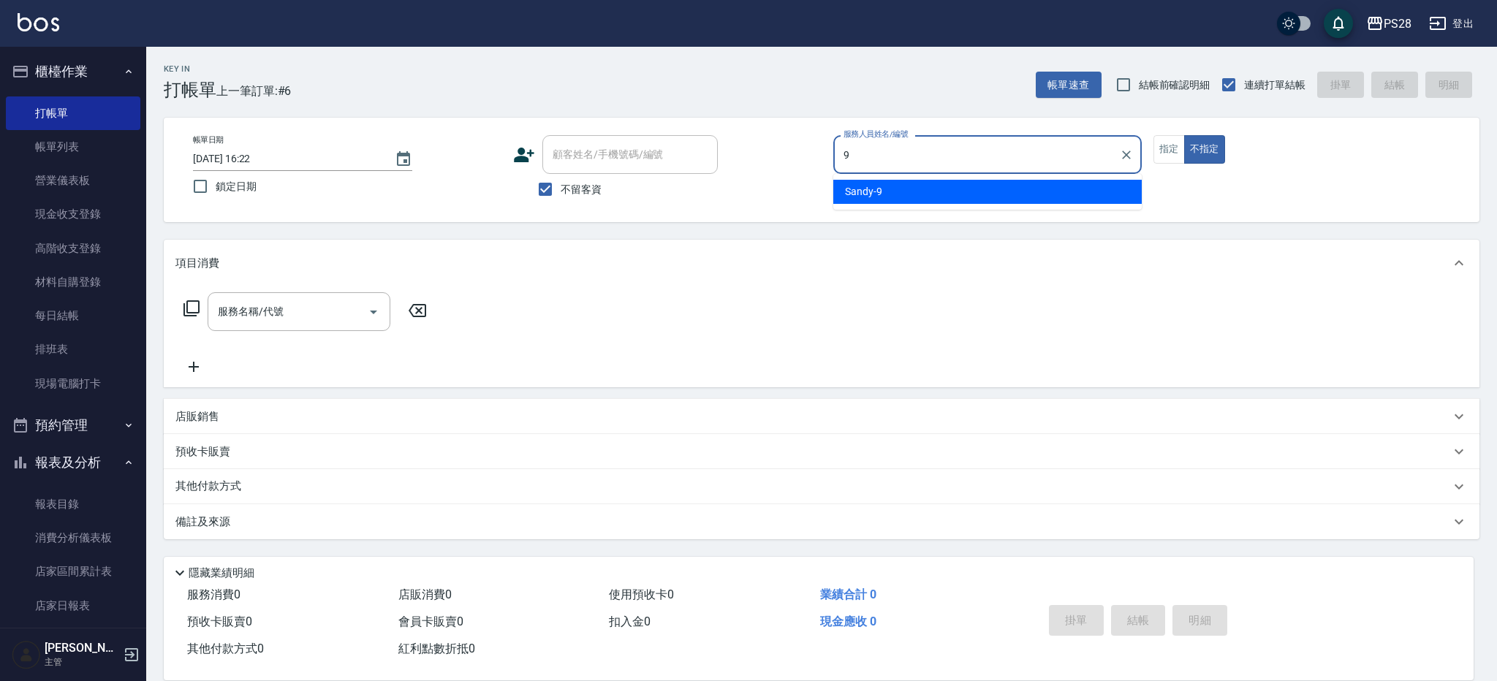
type input "Sandy-9"
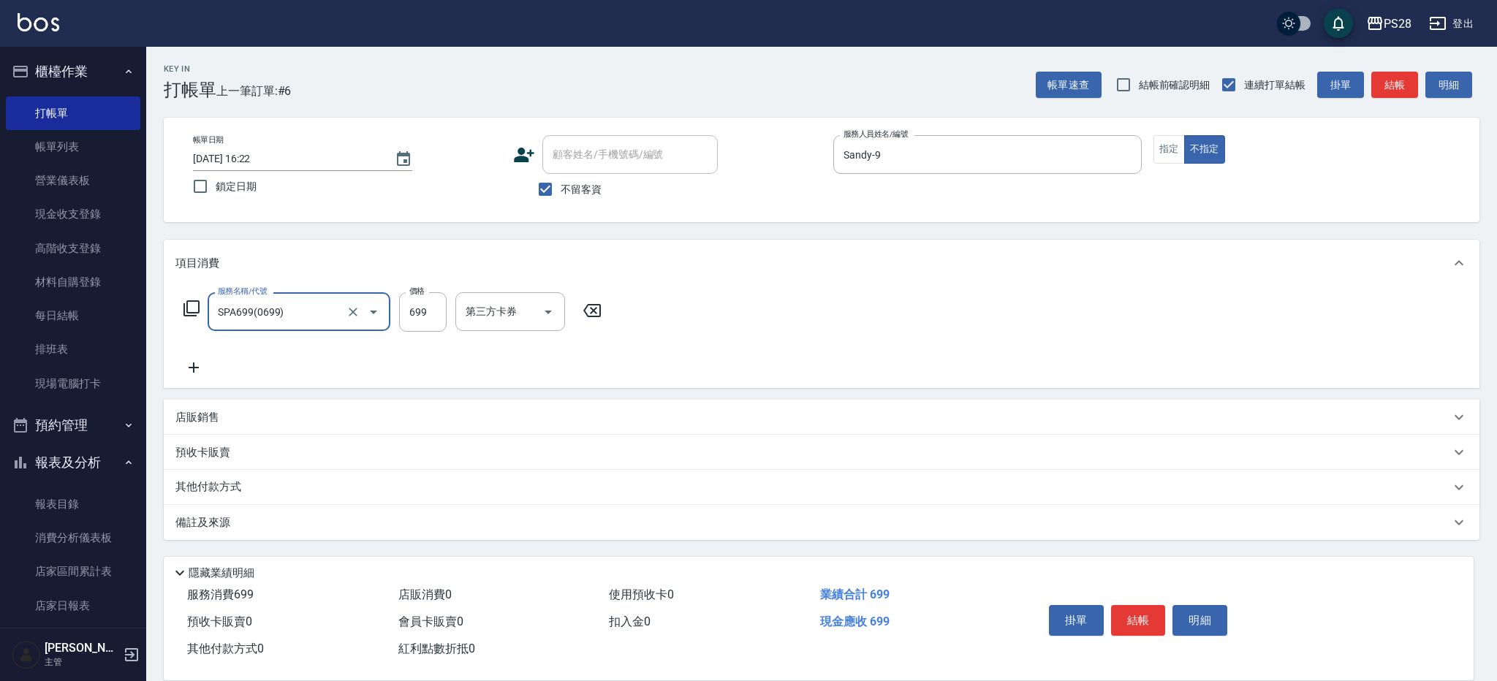
type input "SPA699(0699)"
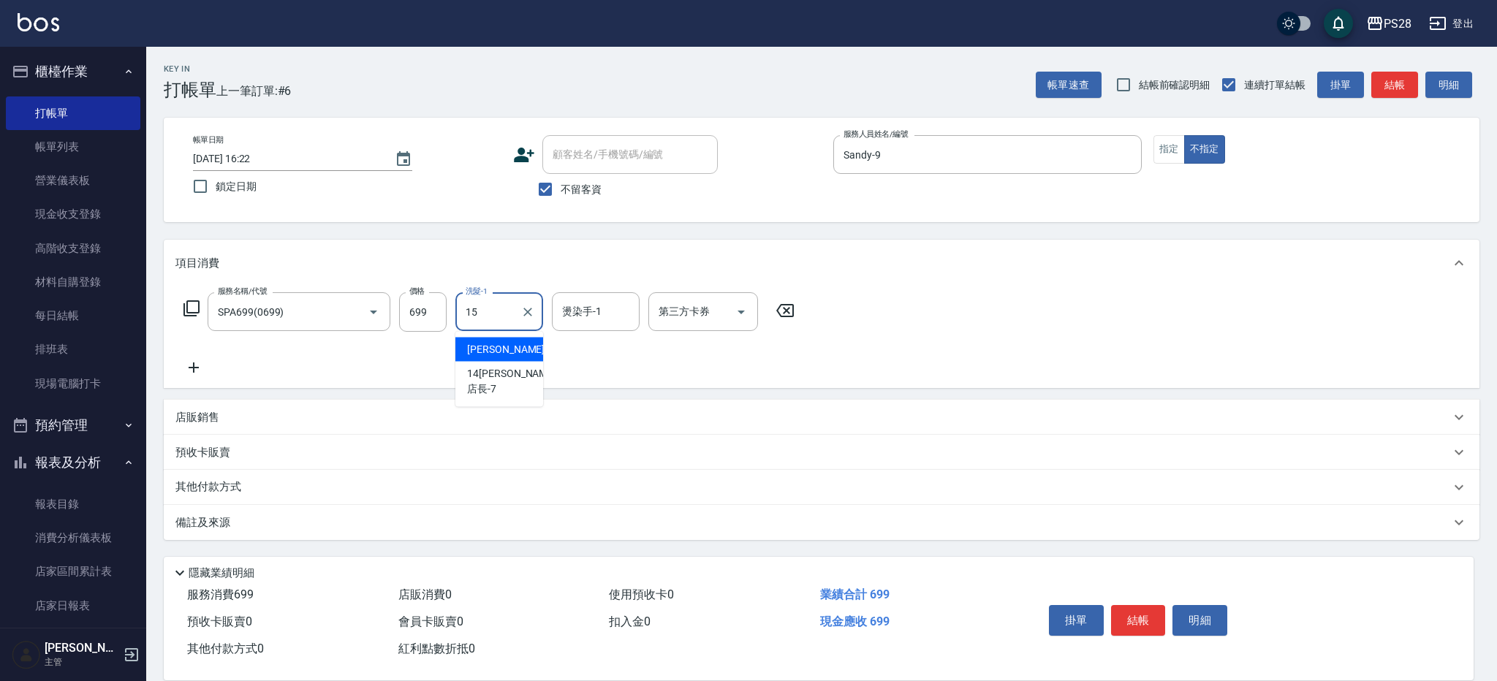
type input "[PERSON_NAME]-15"
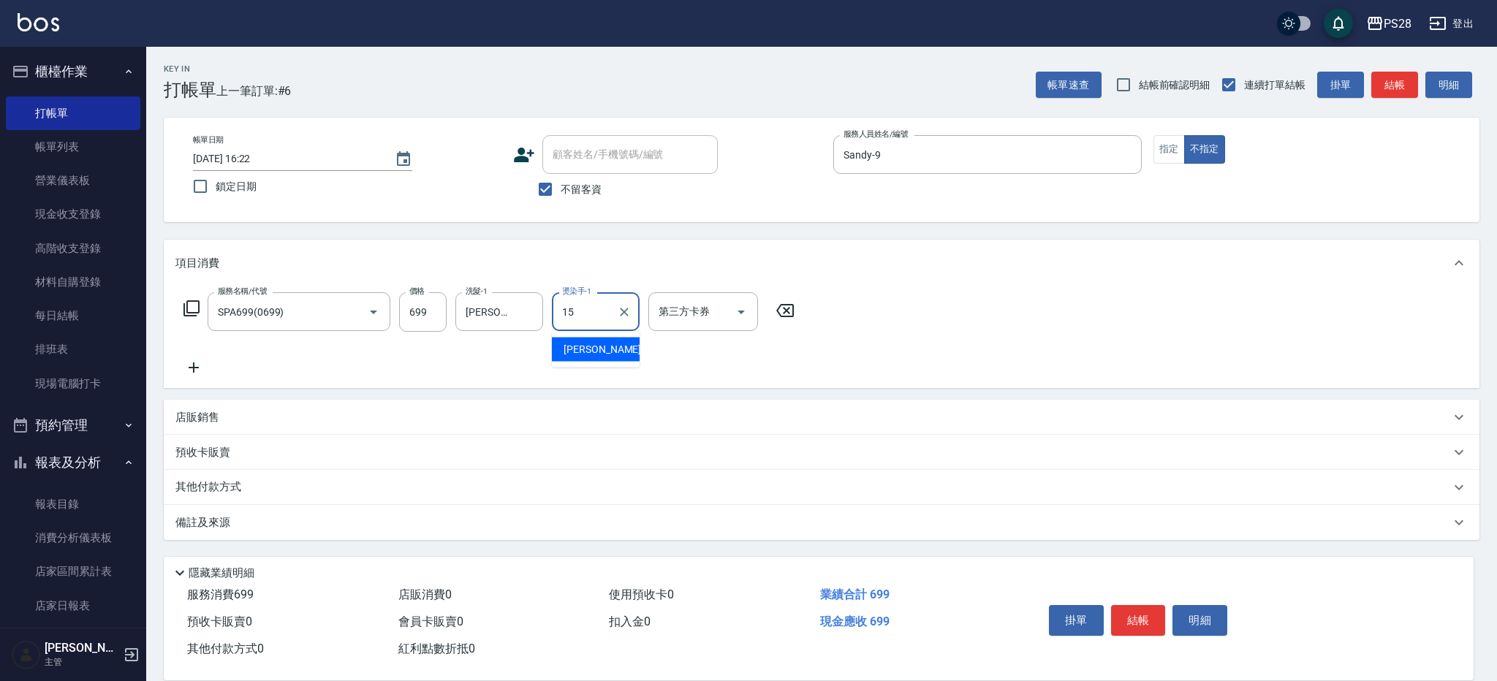
type input "[PERSON_NAME]-15"
click at [1132, 613] on button "結帳" at bounding box center [1138, 620] width 55 height 31
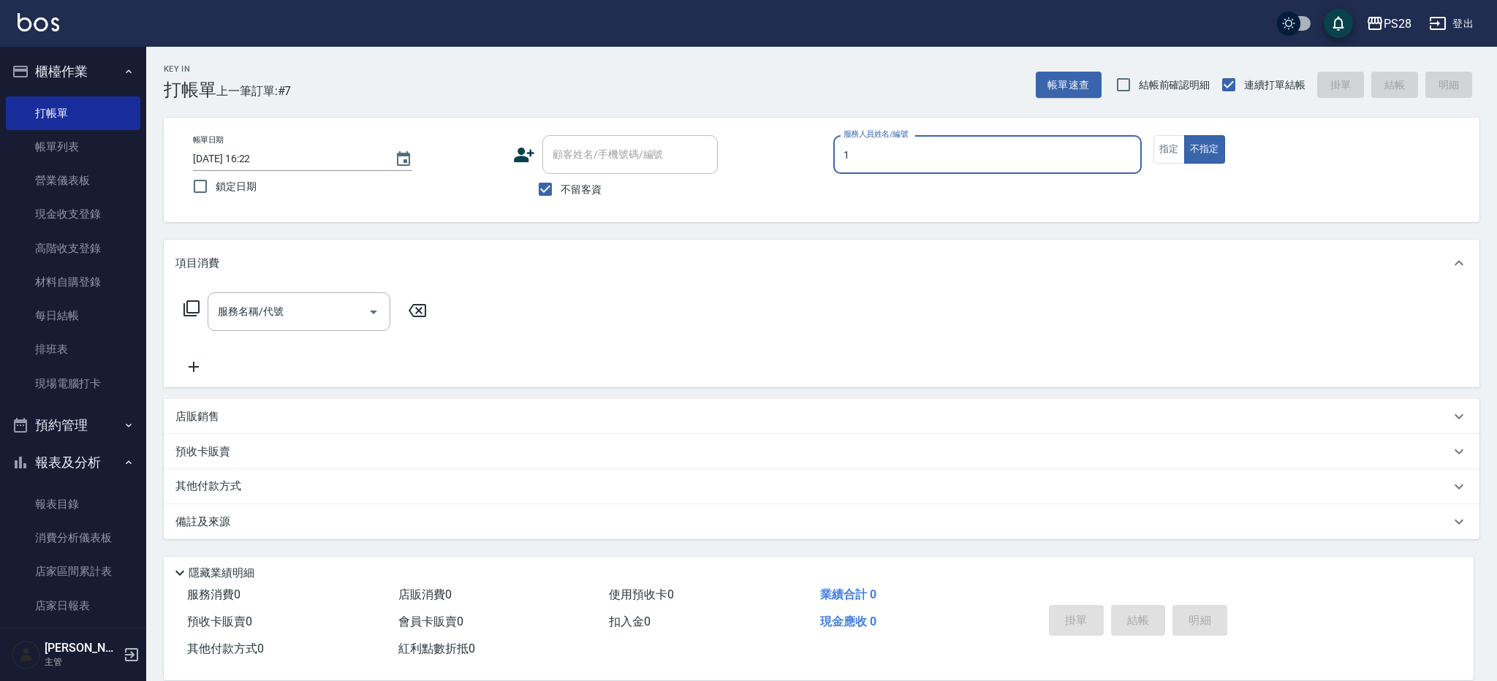
type input "[PERSON_NAME]-1"
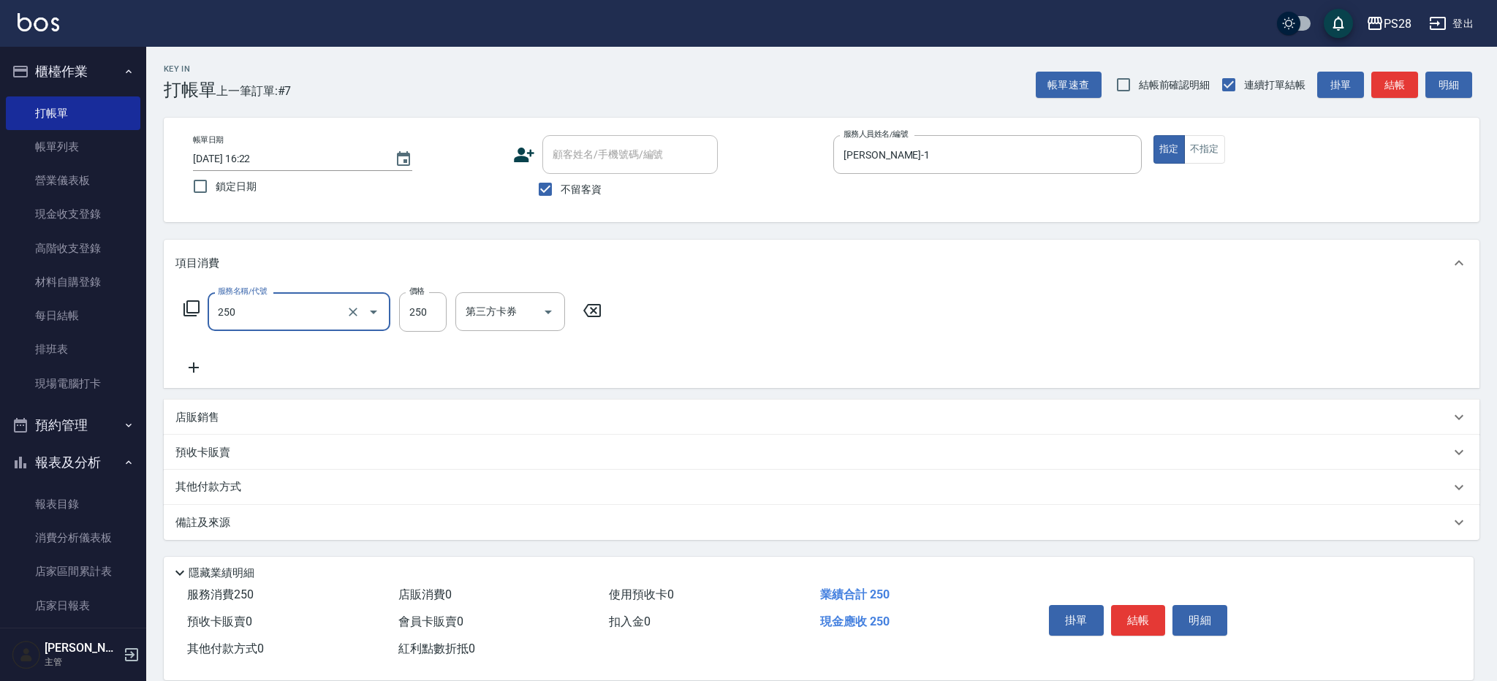
type input "單剪(250)"
type input "350"
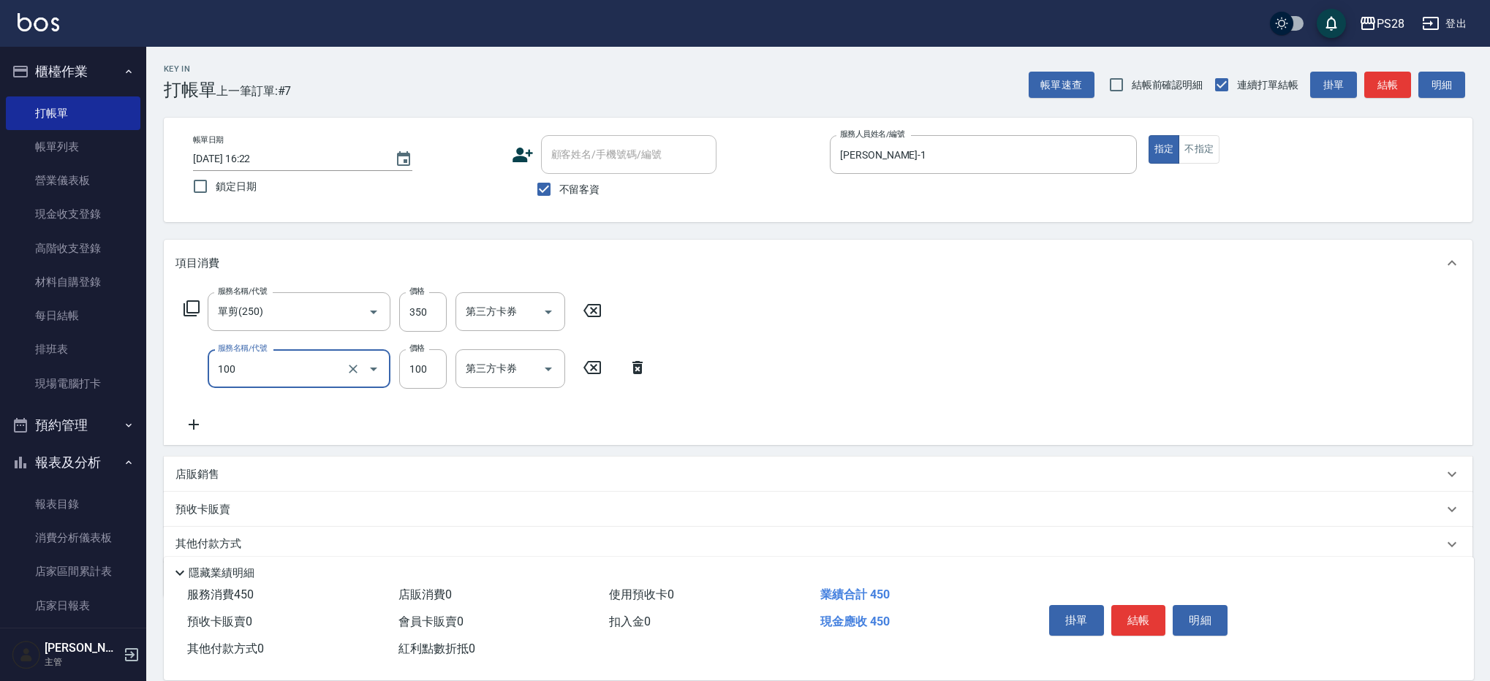
type input "洗髮(100)"
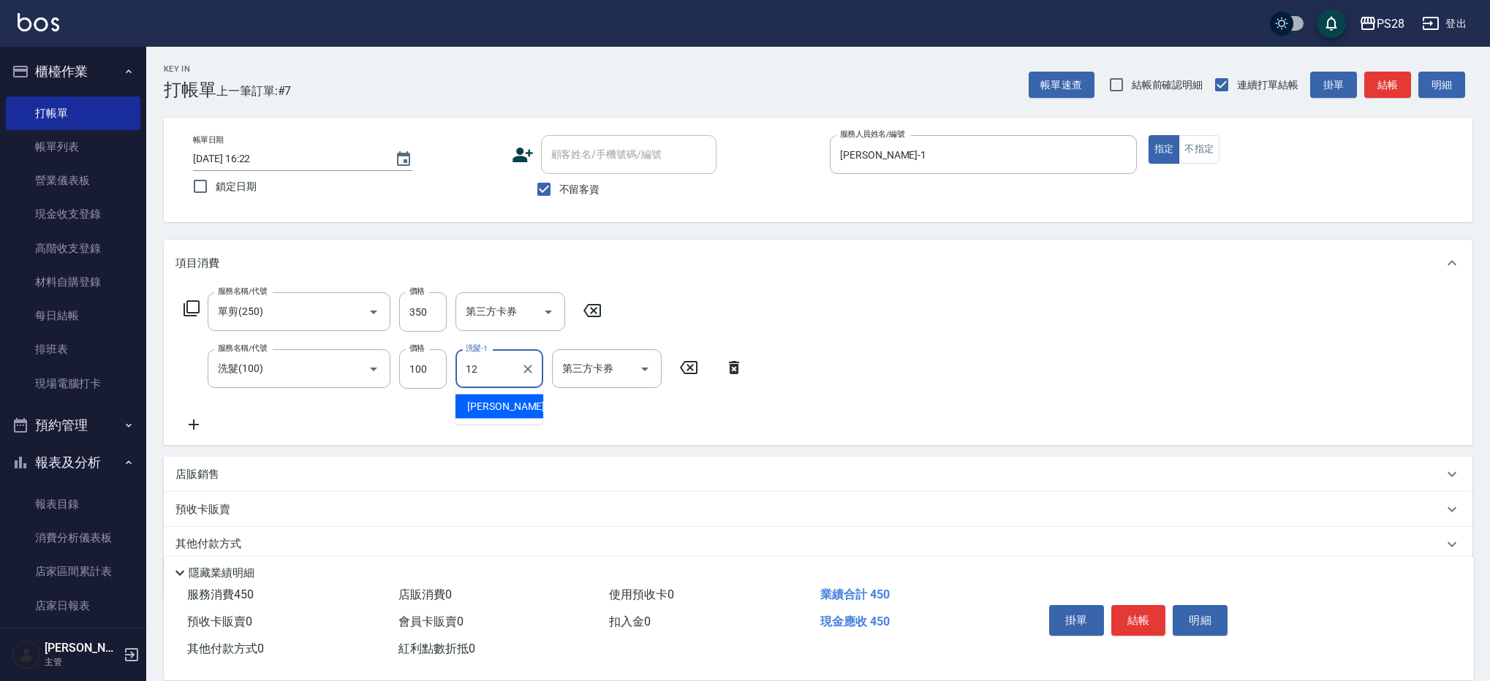
type input "[PERSON_NAME]-12"
click at [1137, 620] on button "結帳" at bounding box center [1138, 620] width 55 height 31
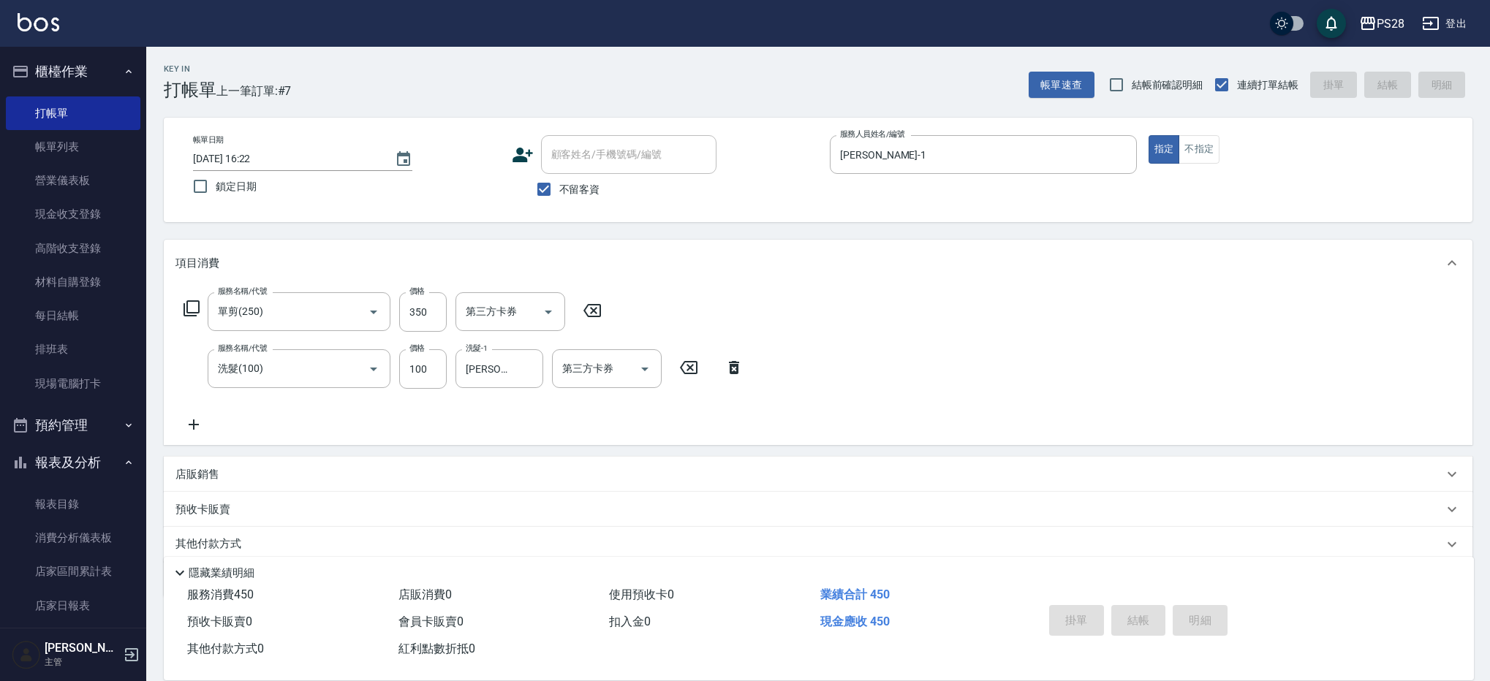
type input "[DATE] 16:23"
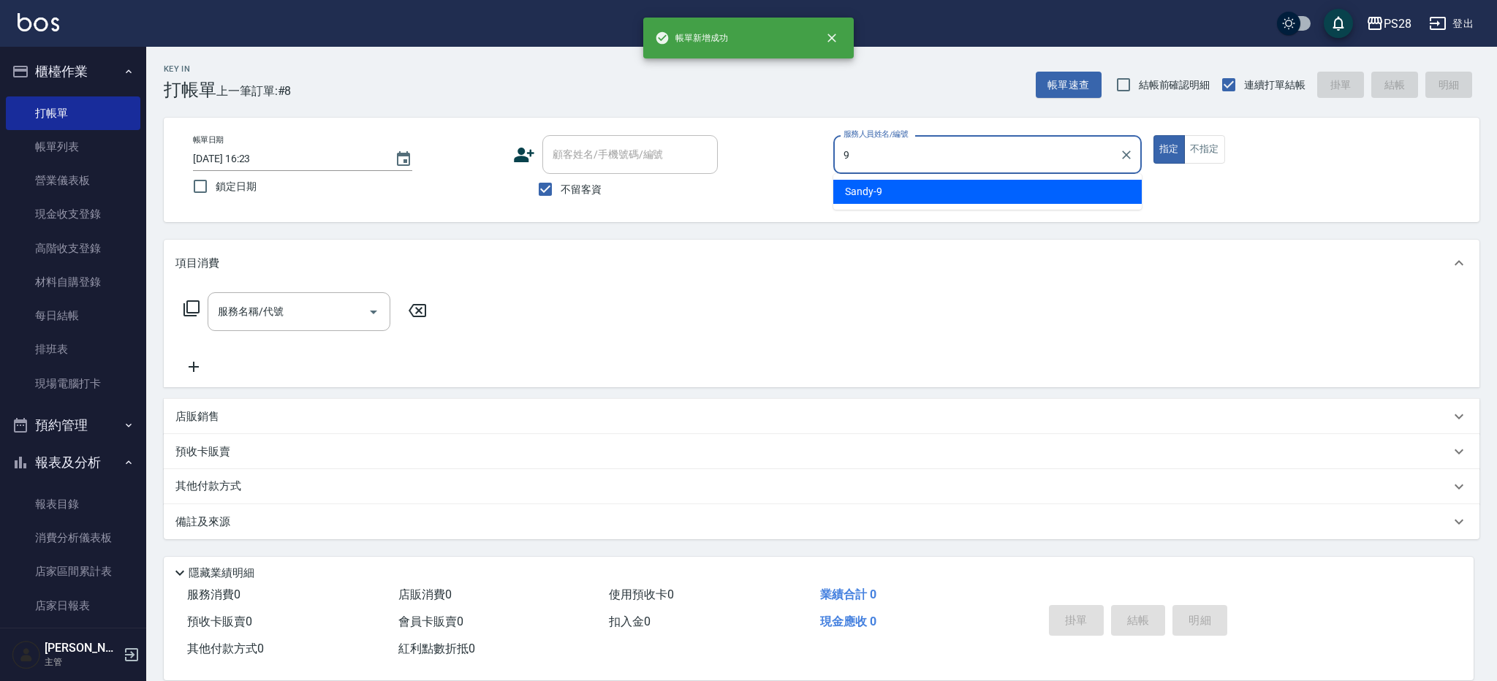
type input "Sandy-9"
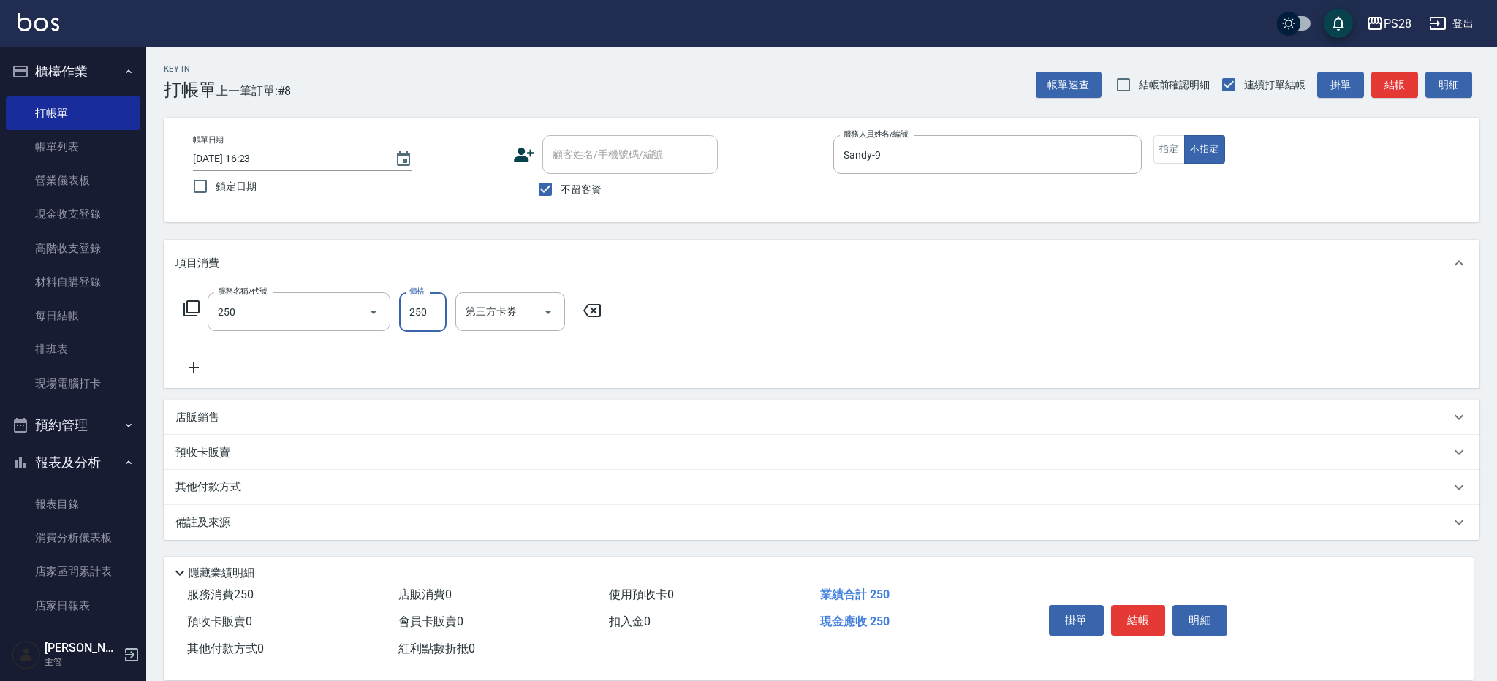
type input "單剪(250)"
type input "149"
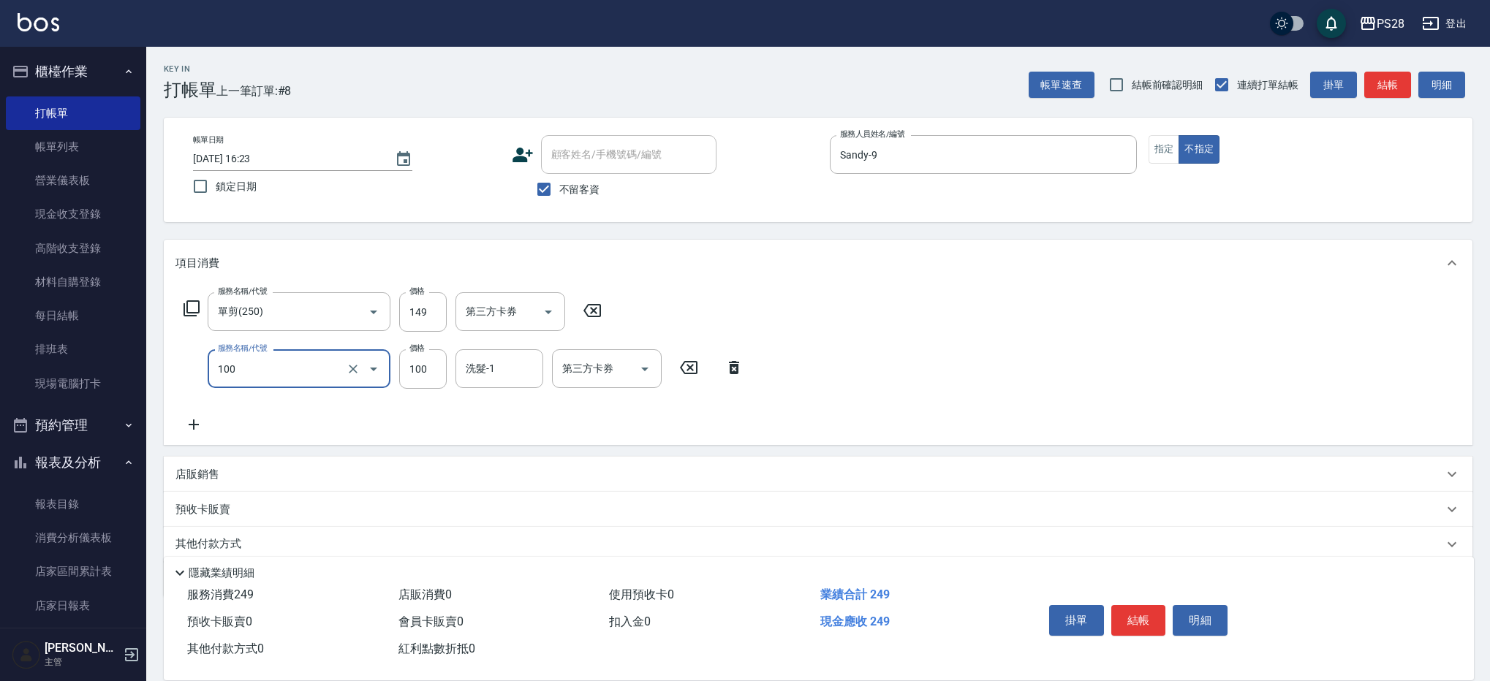
type input "洗髮(100)"
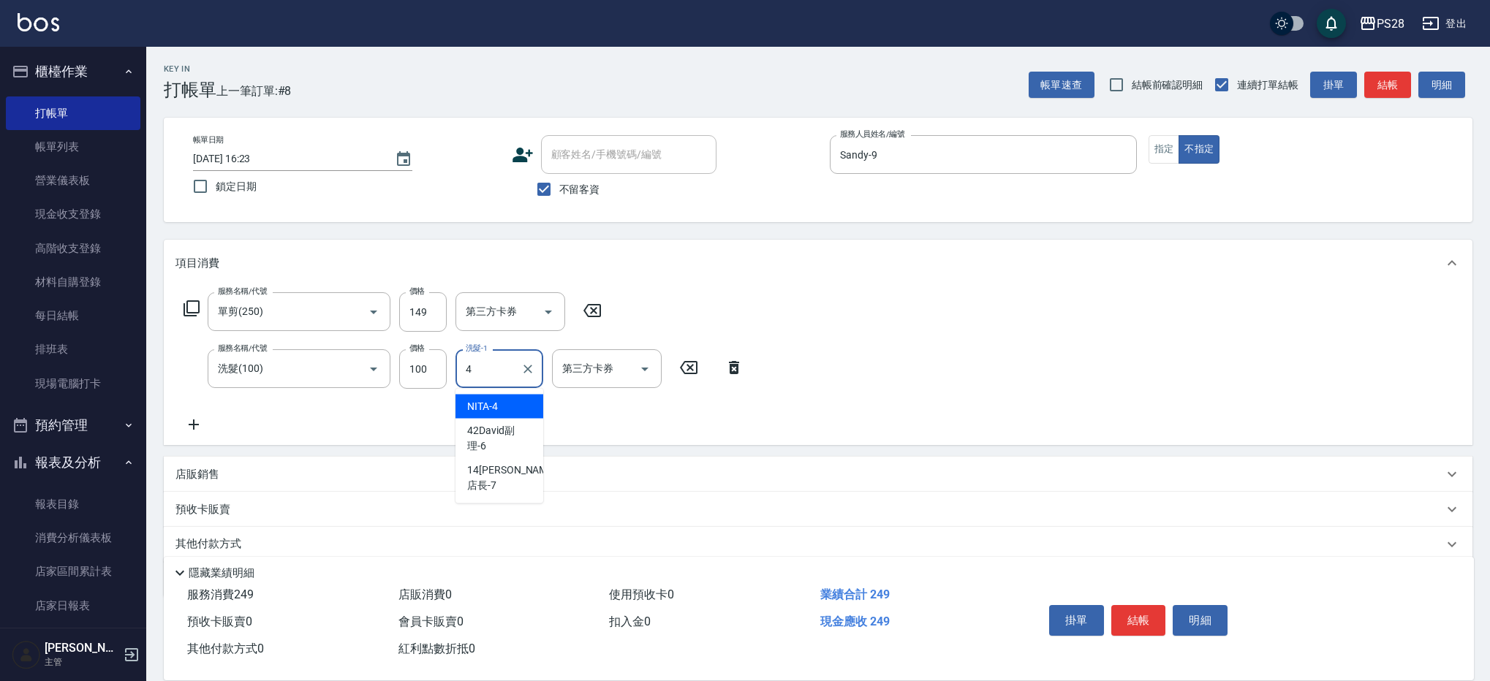
type input "NITA-4"
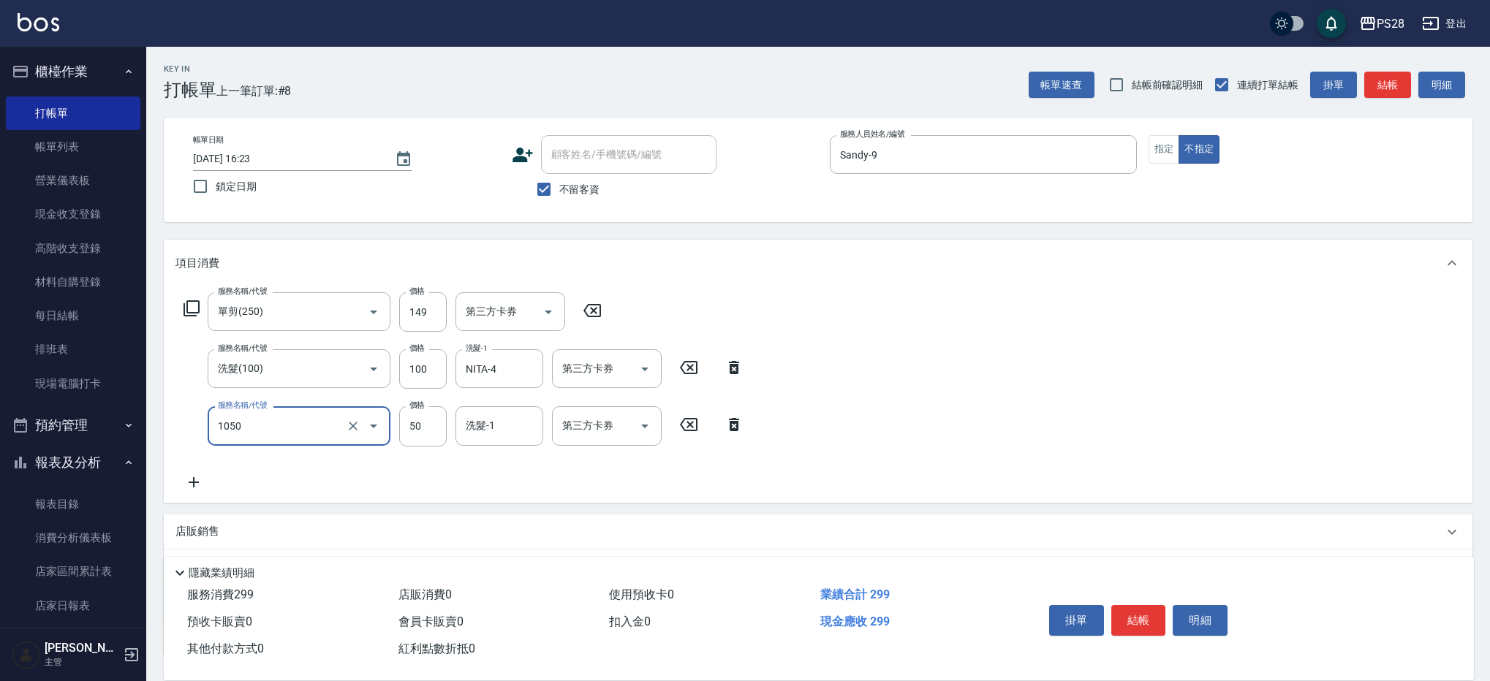
type input "精油(1050)"
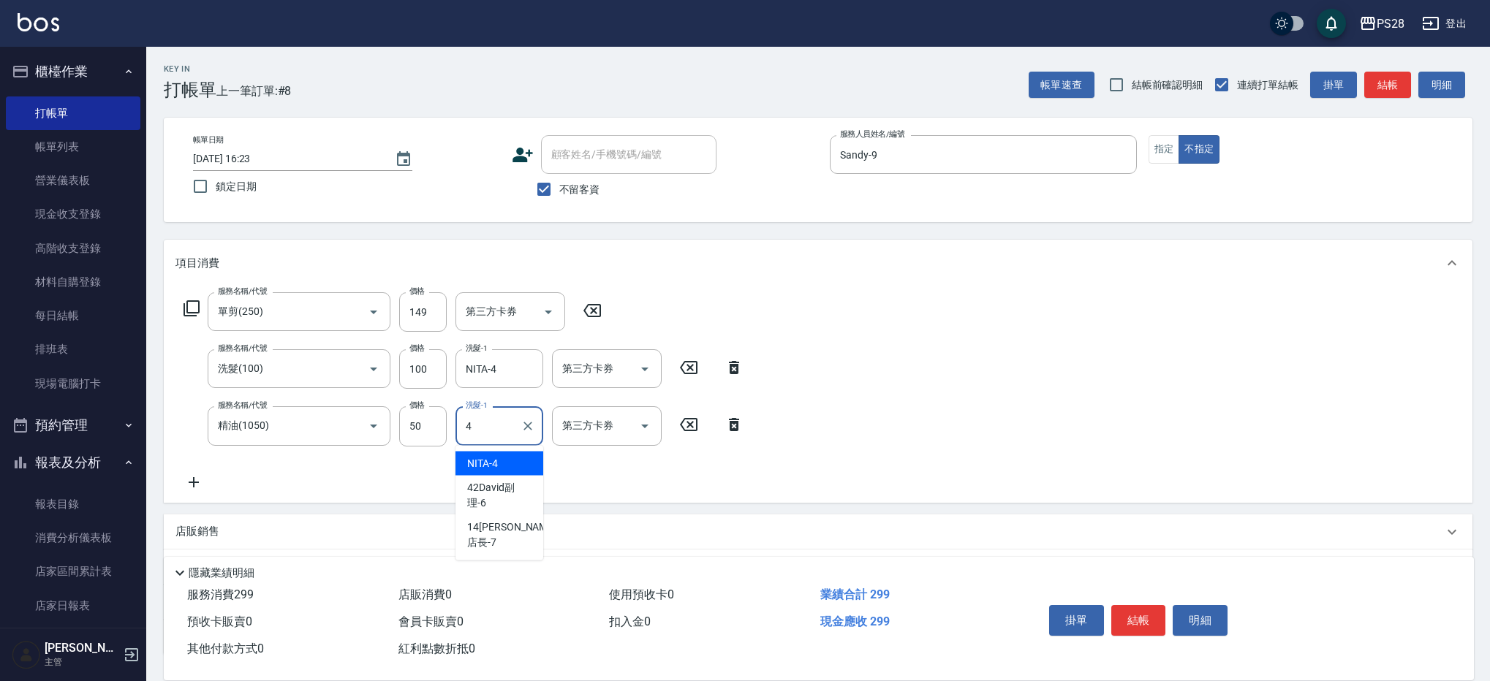
type input "NITA-4"
click at [1123, 615] on button "結帳" at bounding box center [1138, 620] width 55 height 31
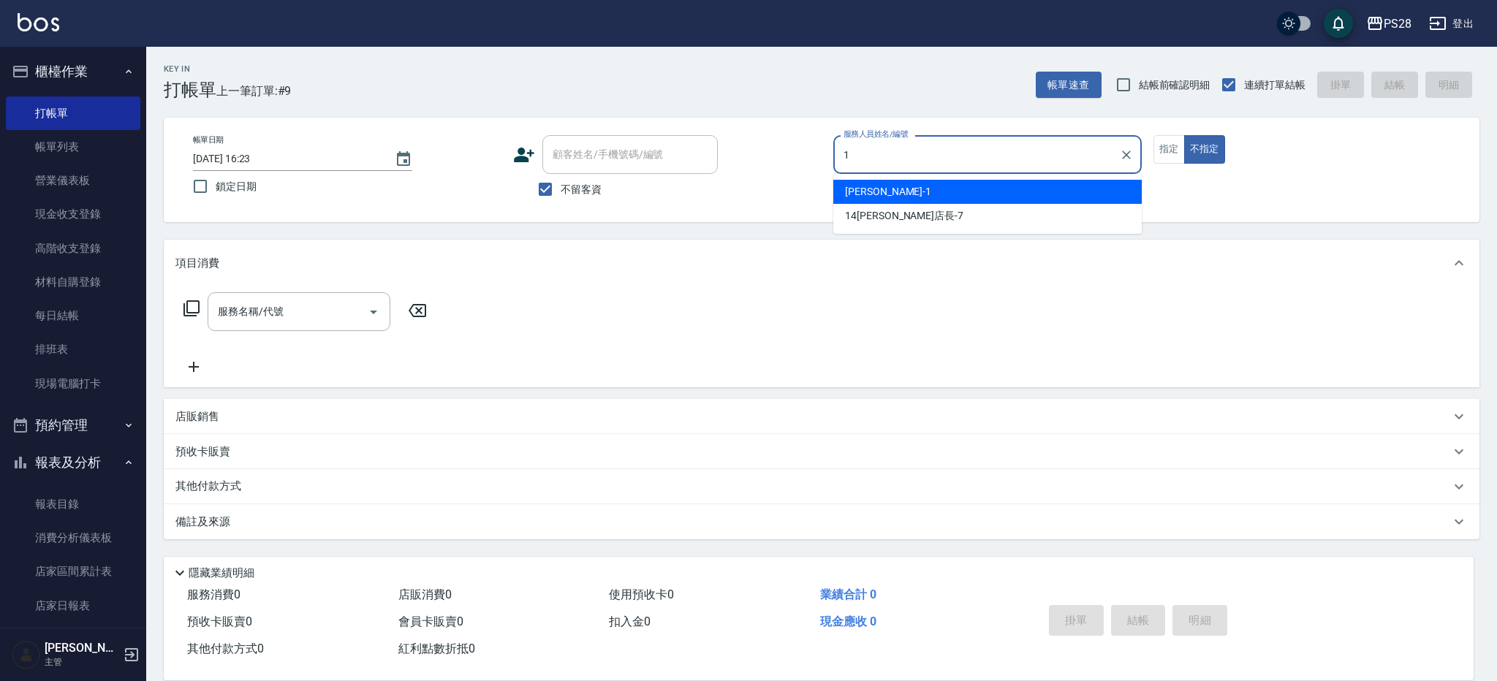
type input "[PERSON_NAME]-1"
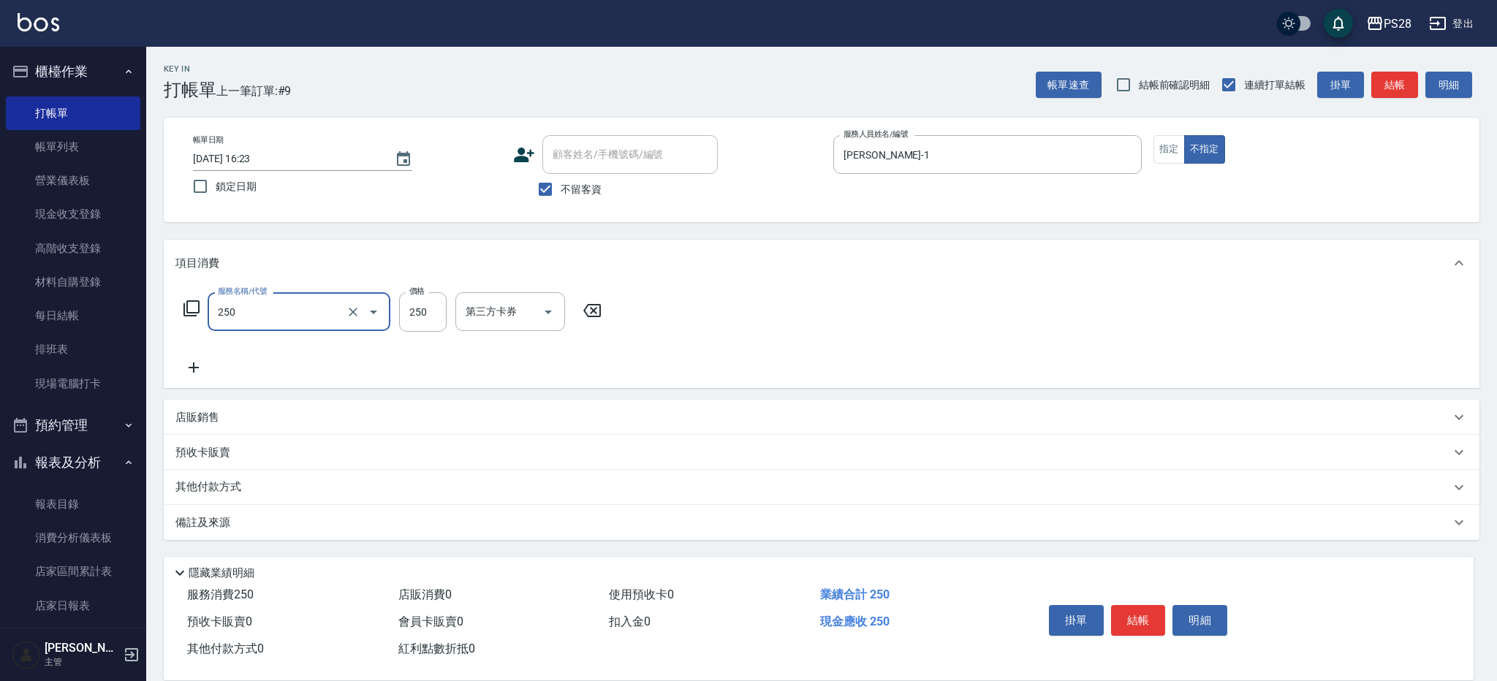
type input "單剪(250)"
type input "149"
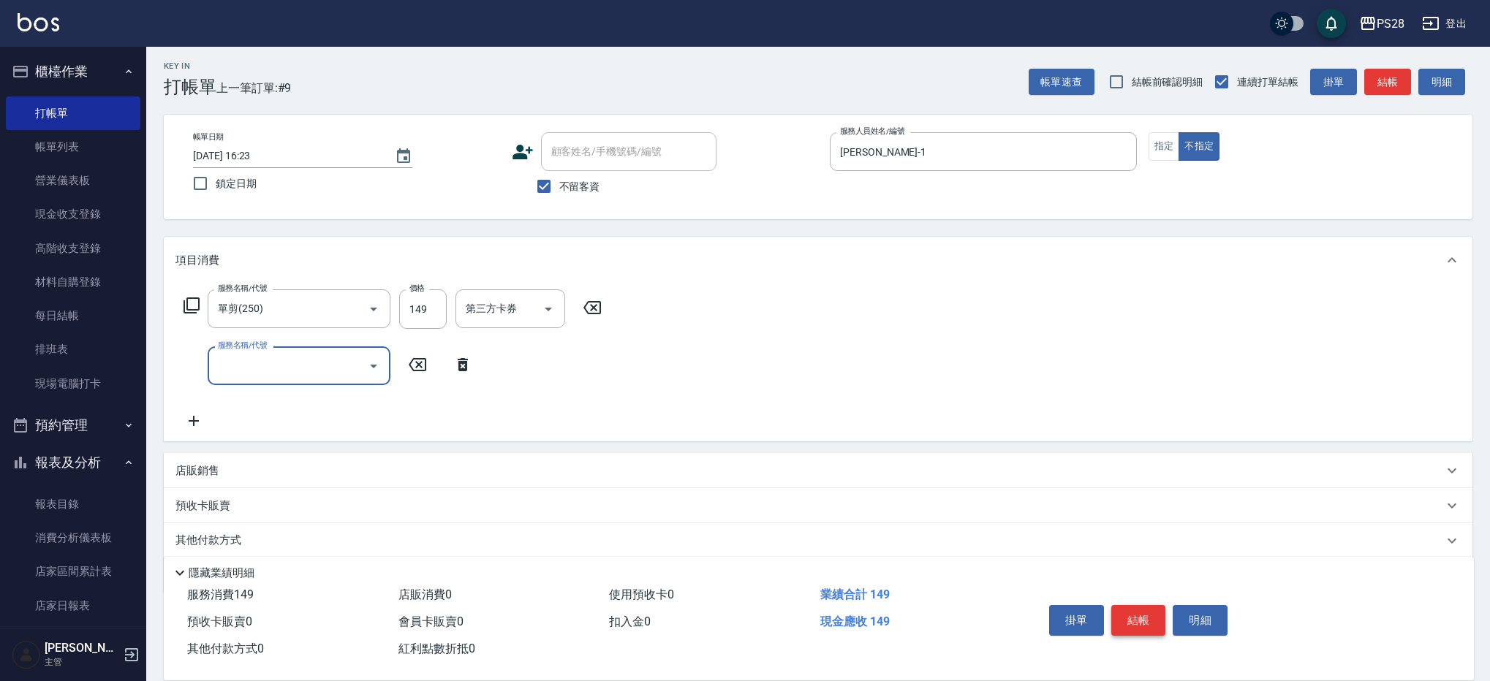
scroll to position [8, 0]
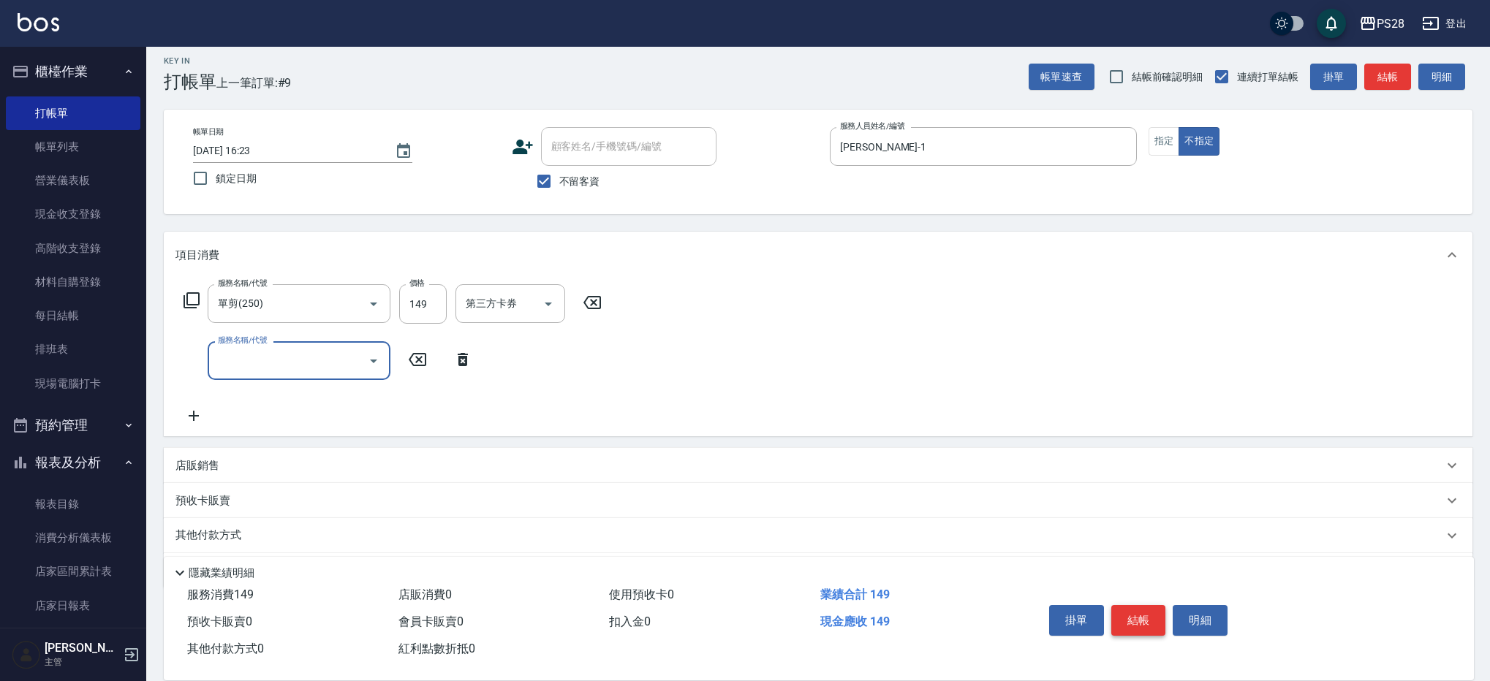
click at [1132, 625] on button "結帳" at bounding box center [1138, 620] width 55 height 31
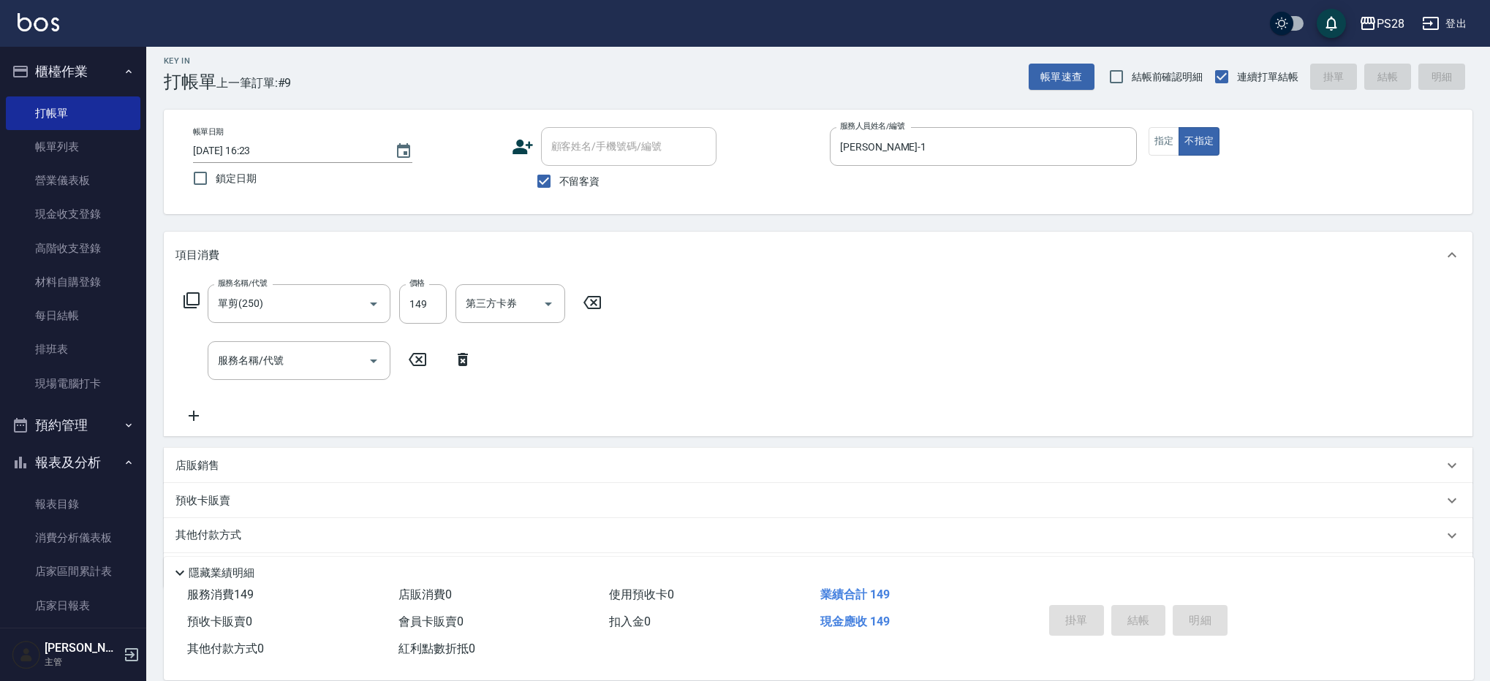
type input "[DATE] 16:24"
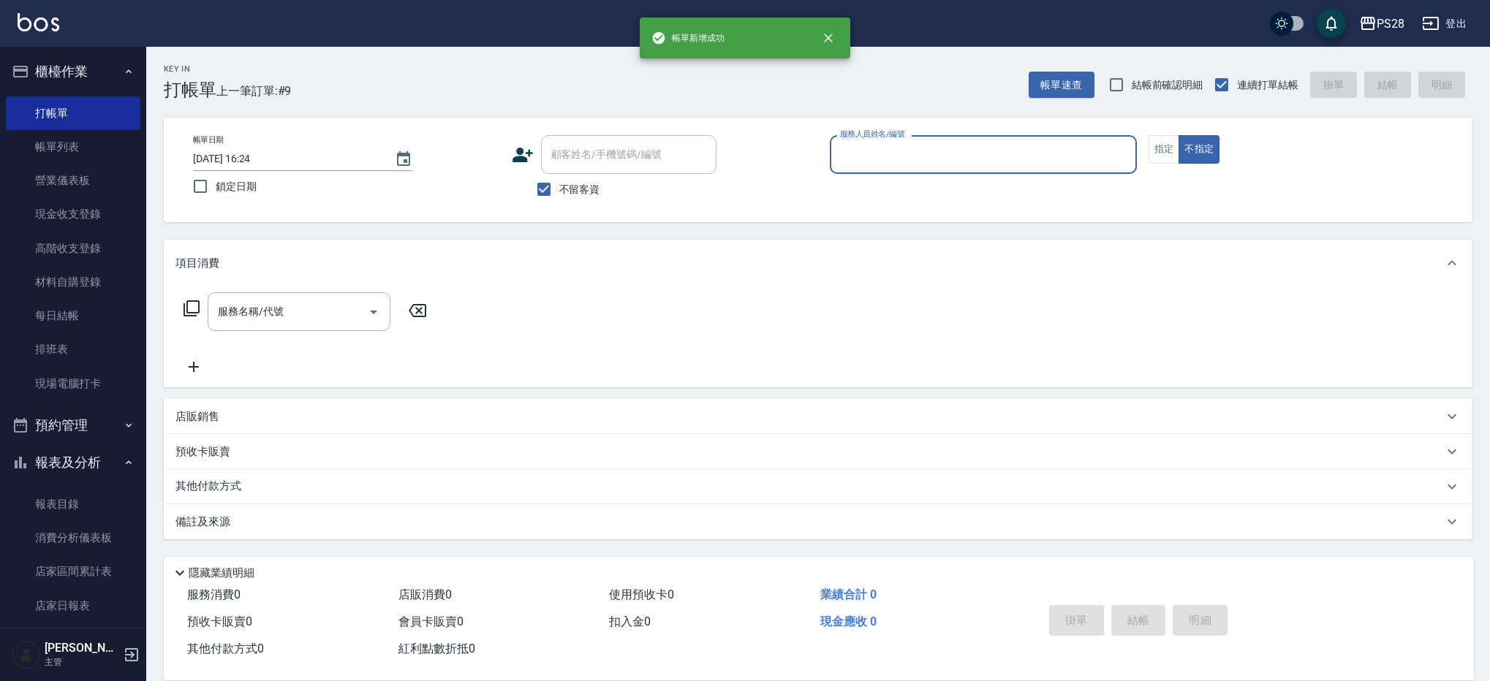
scroll to position [0, 0]
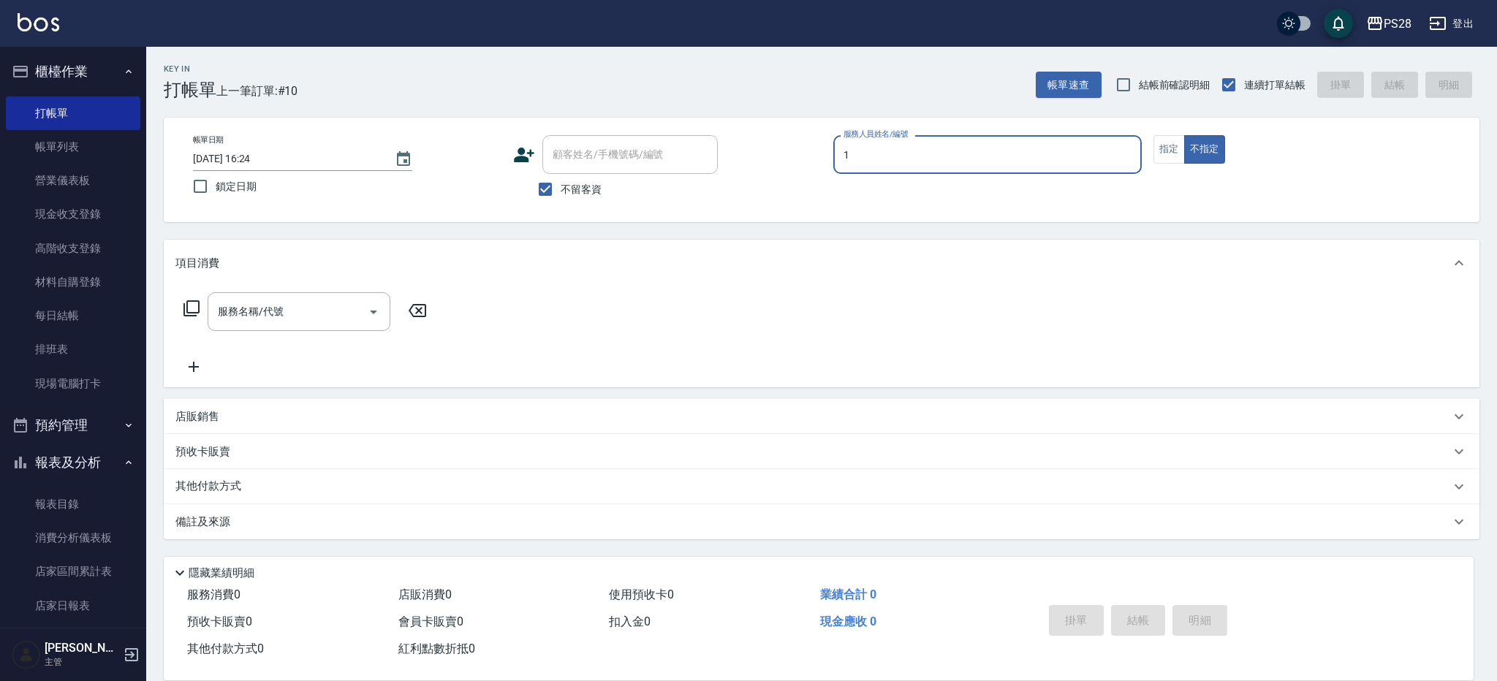
type input "[PERSON_NAME]-1"
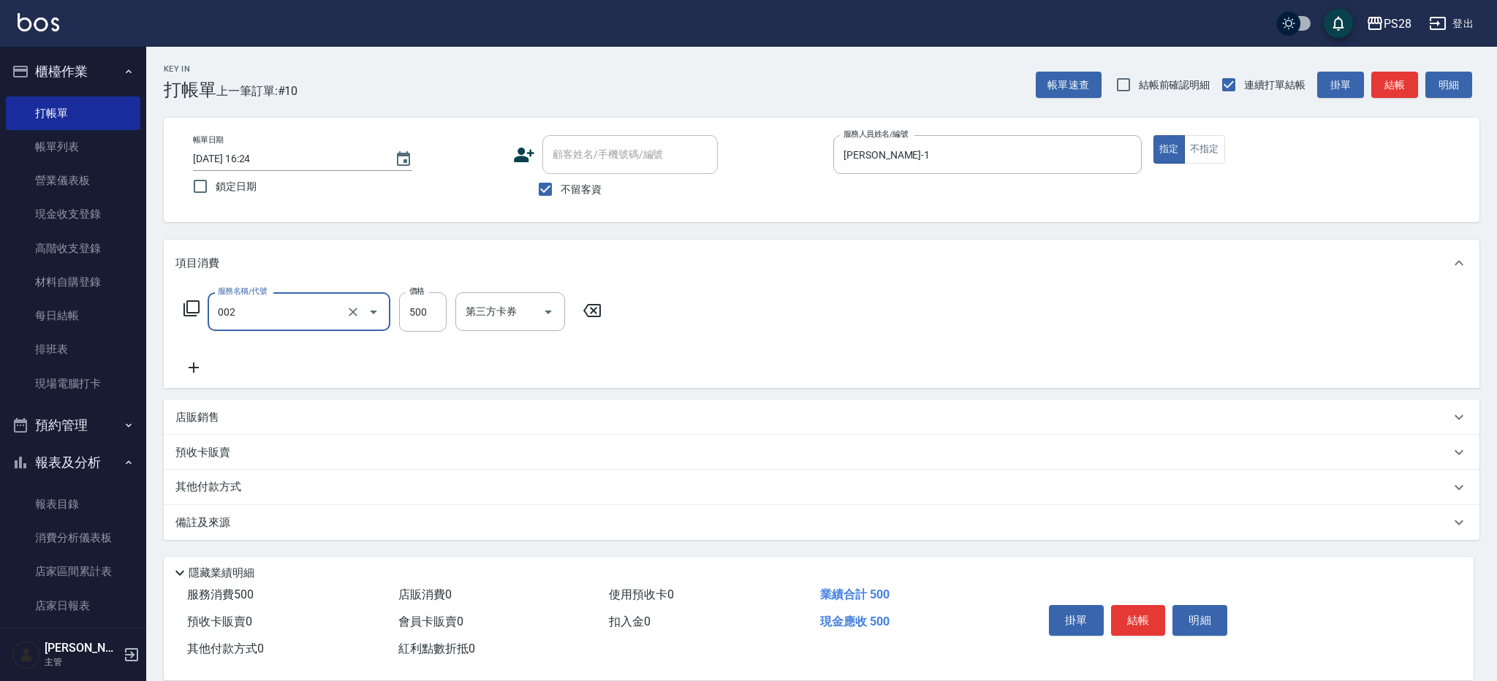
type input "洗剪D(002)"
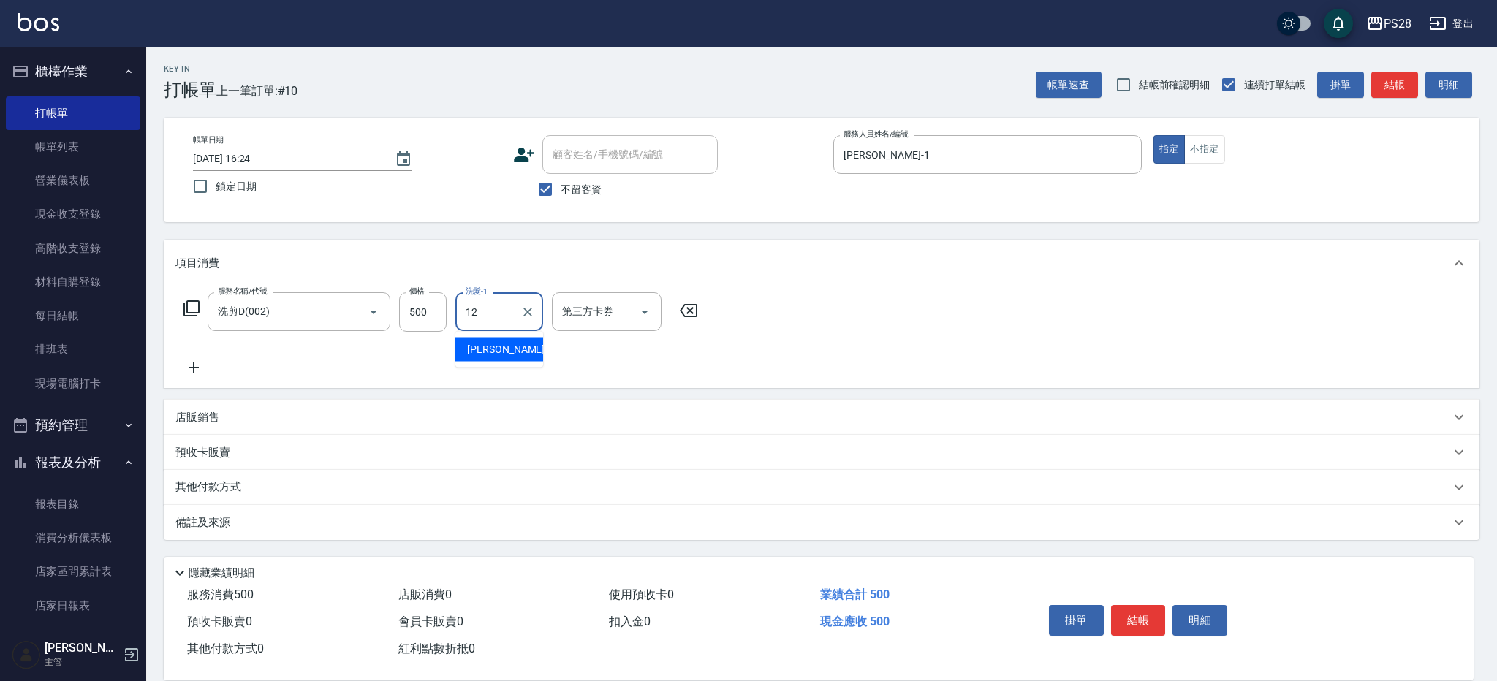
type input "[PERSON_NAME]-12"
click at [1154, 622] on button "結帳" at bounding box center [1138, 620] width 55 height 31
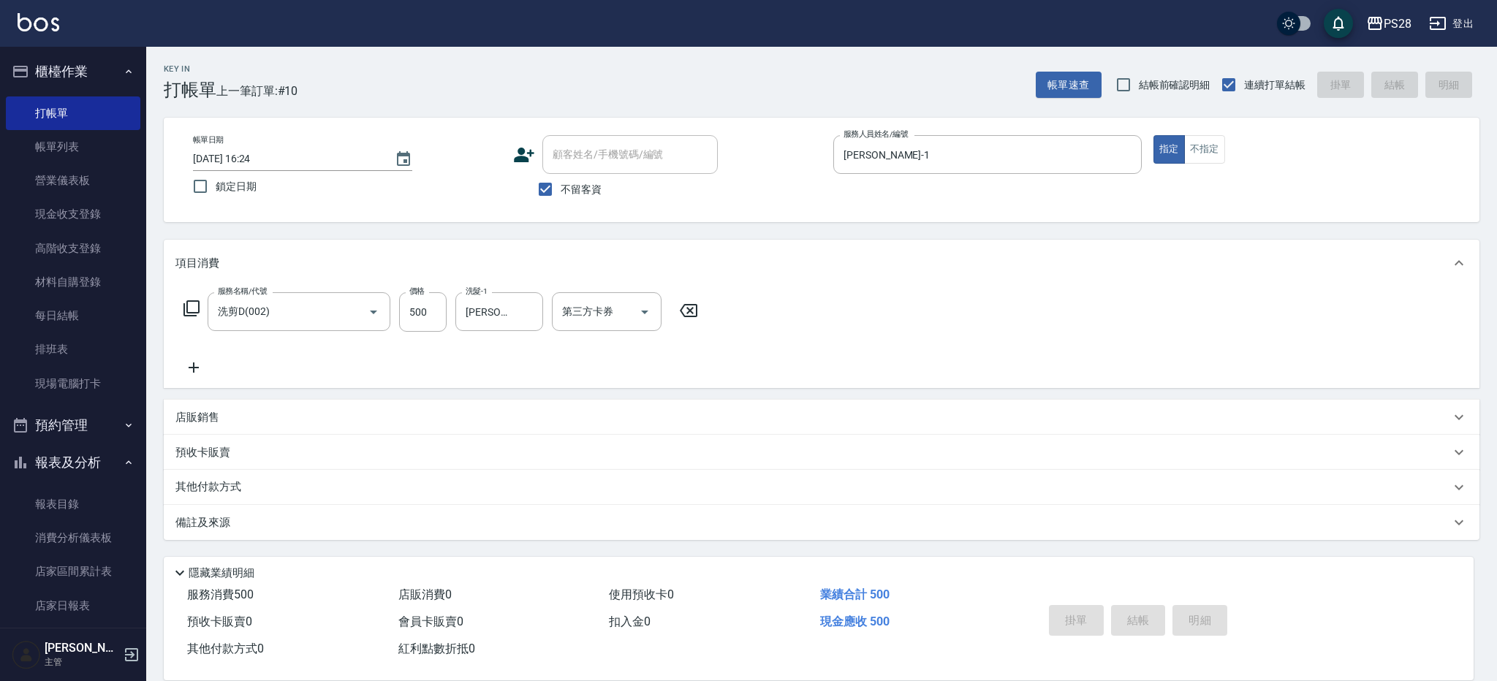
type input "[DATE] 16:25"
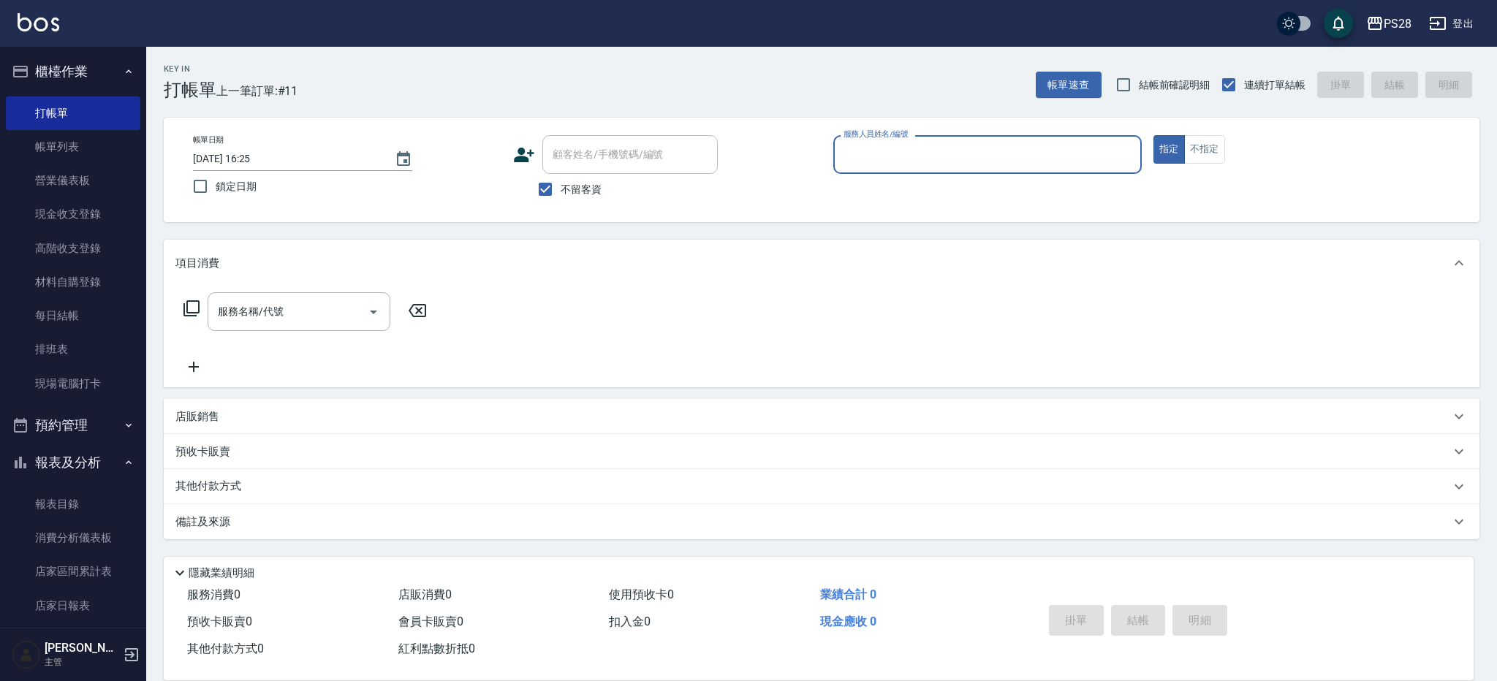
type input "0"
type input "Sandy-9"
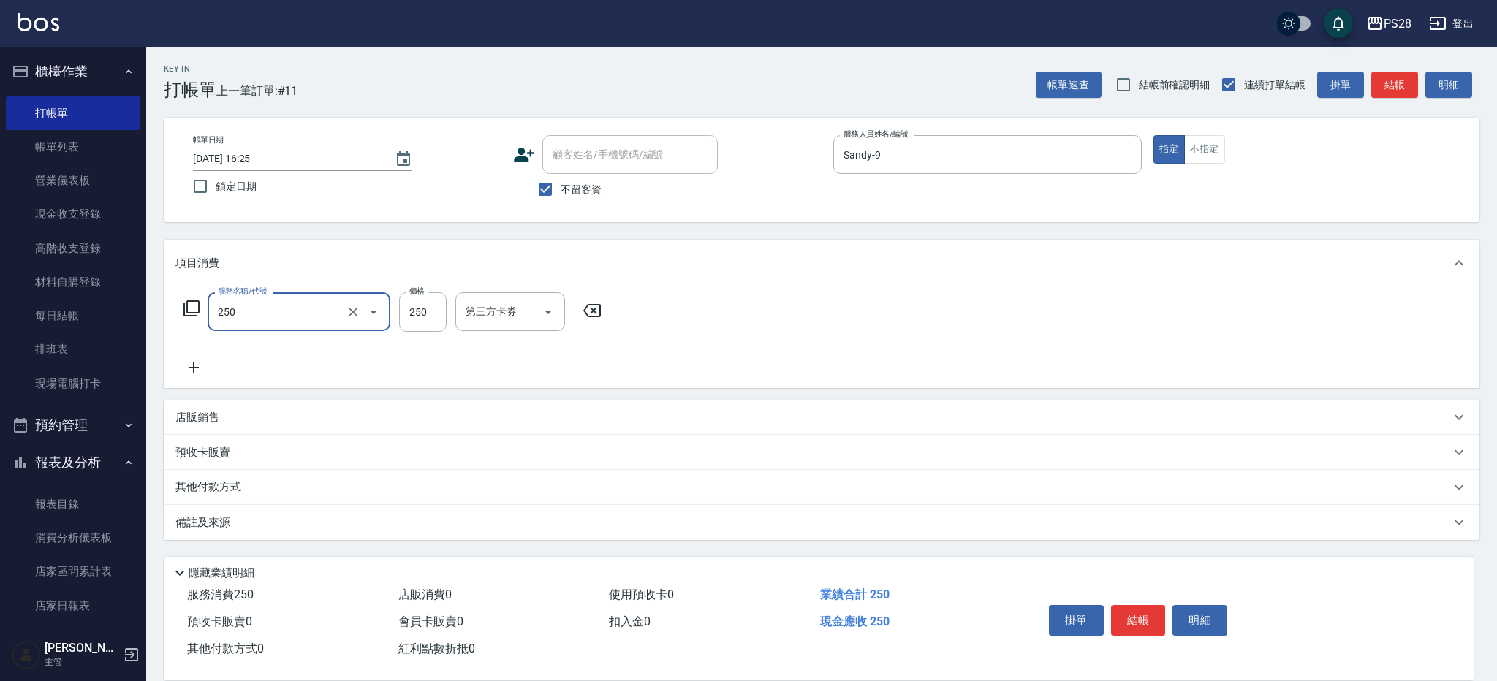
type input "單剪(250)"
type input "179"
click at [1119, 623] on button "結帳" at bounding box center [1138, 620] width 55 height 31
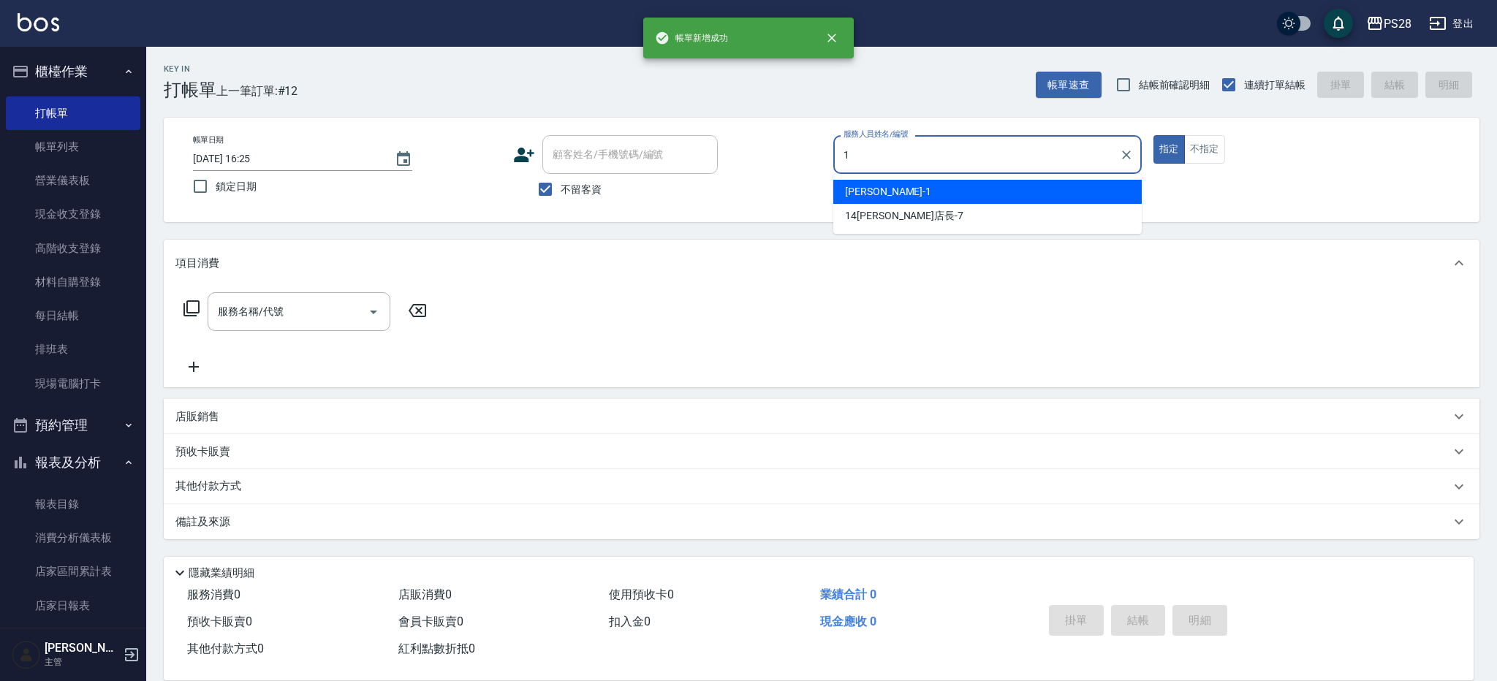
type input "[PERSON_NAME]-1"
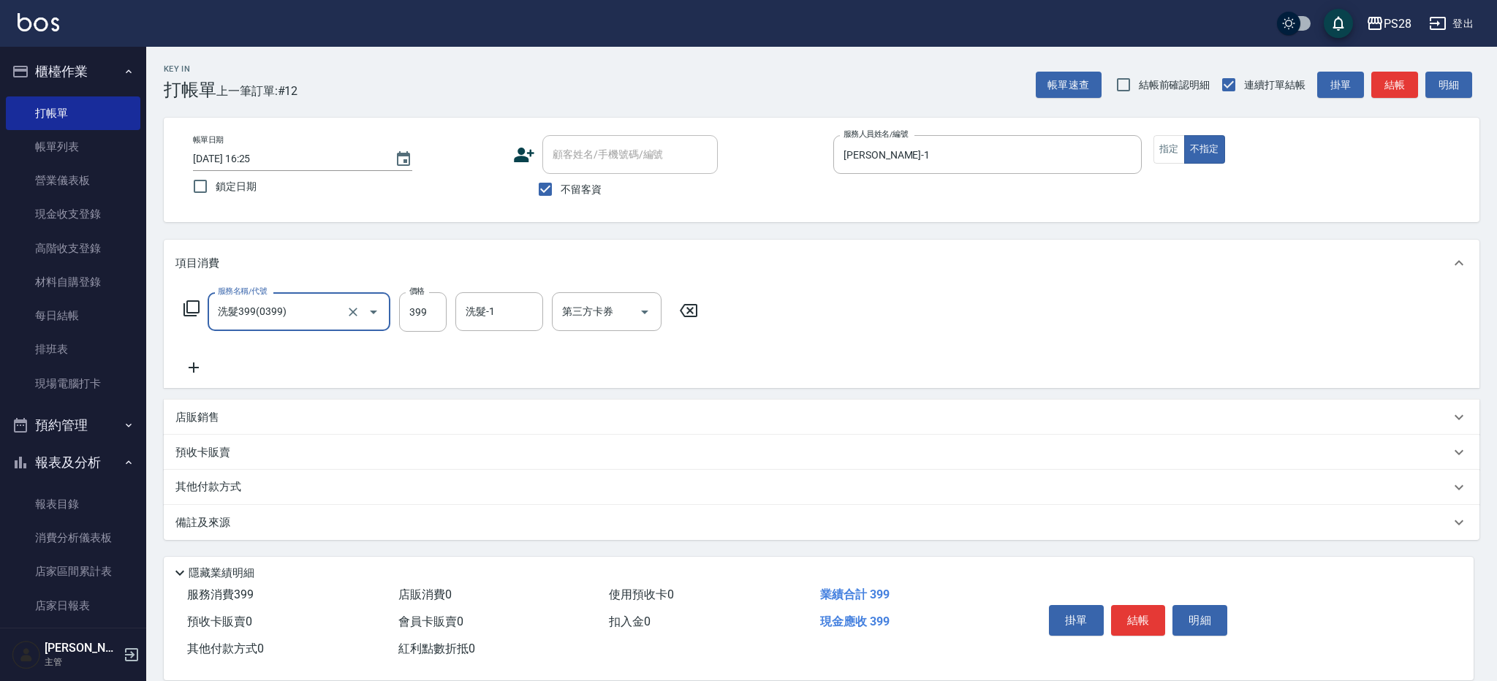
type input "洗髮399(0399)"
type input "[PERSON_NAME]-12"
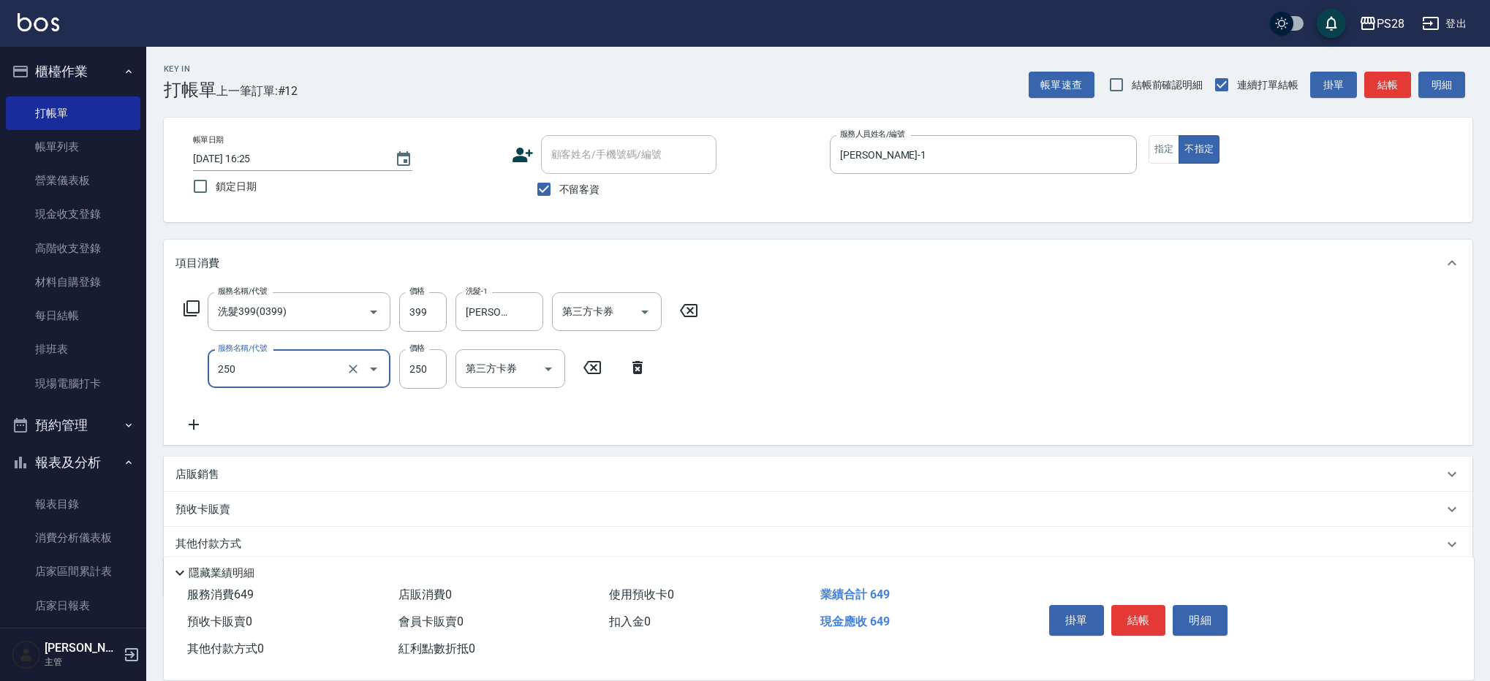
type input "單剪(250)"
click at [427, 371] on input "129" at bounding box center [423, 368] width 48 height 39
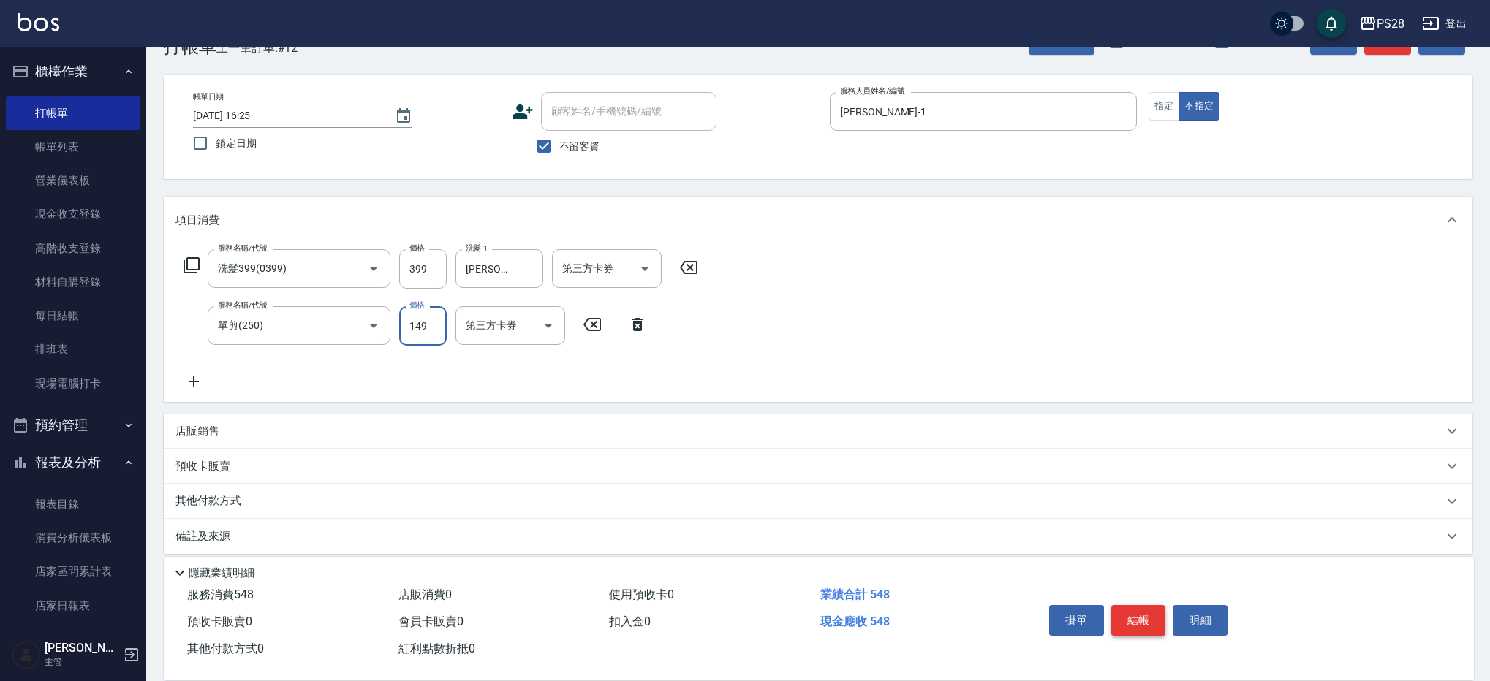
type input "149"
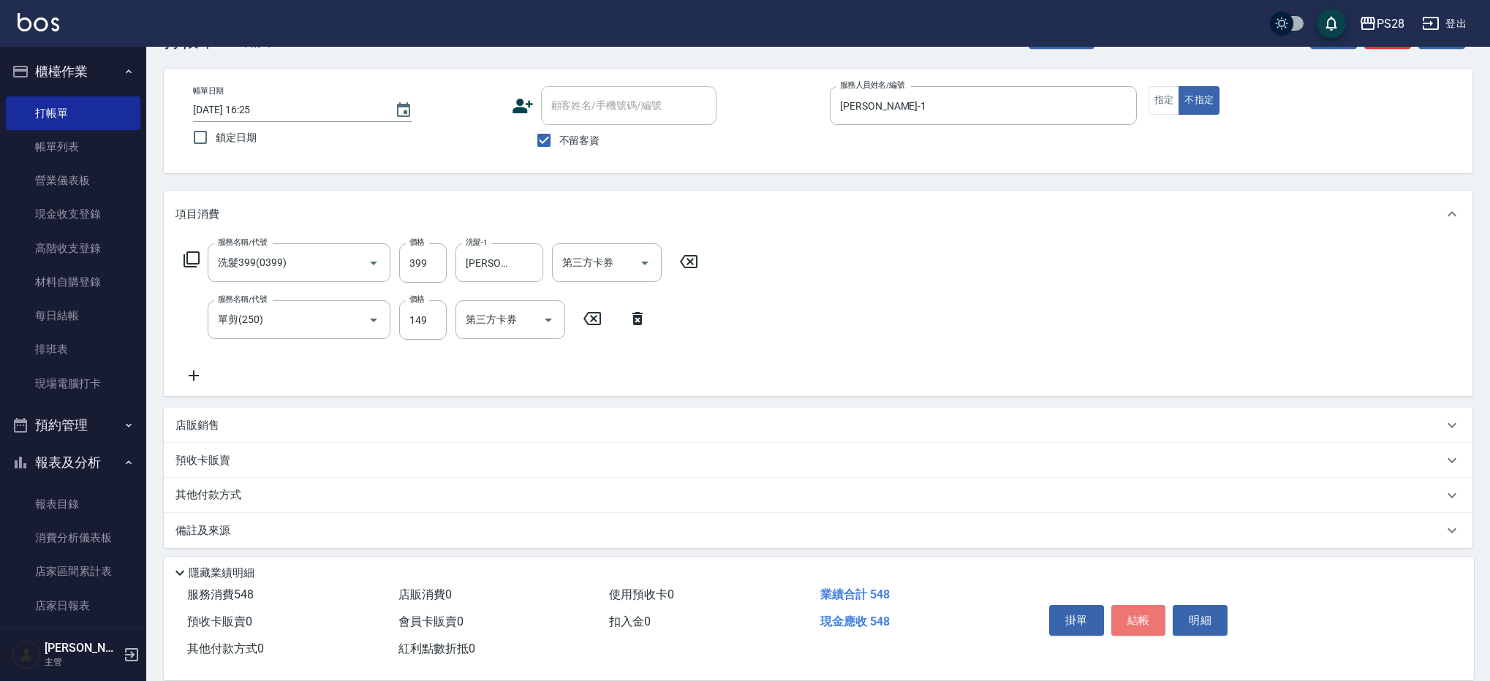
click at [1133, 621] on button "結帳" at bounding box center [1138, 620] width 55 height 31
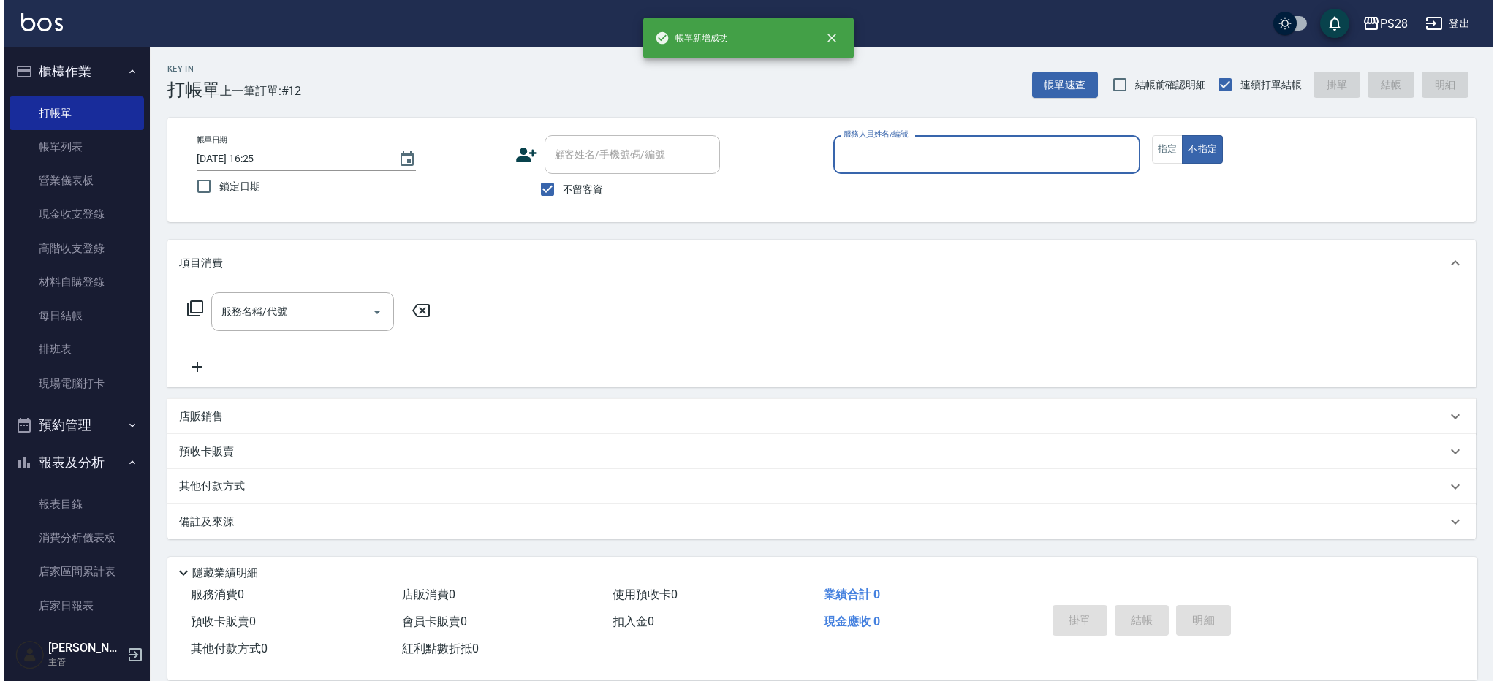
scroll to position [0, 0]
